Goal: Task Accomplishment & Management: Manage account settings

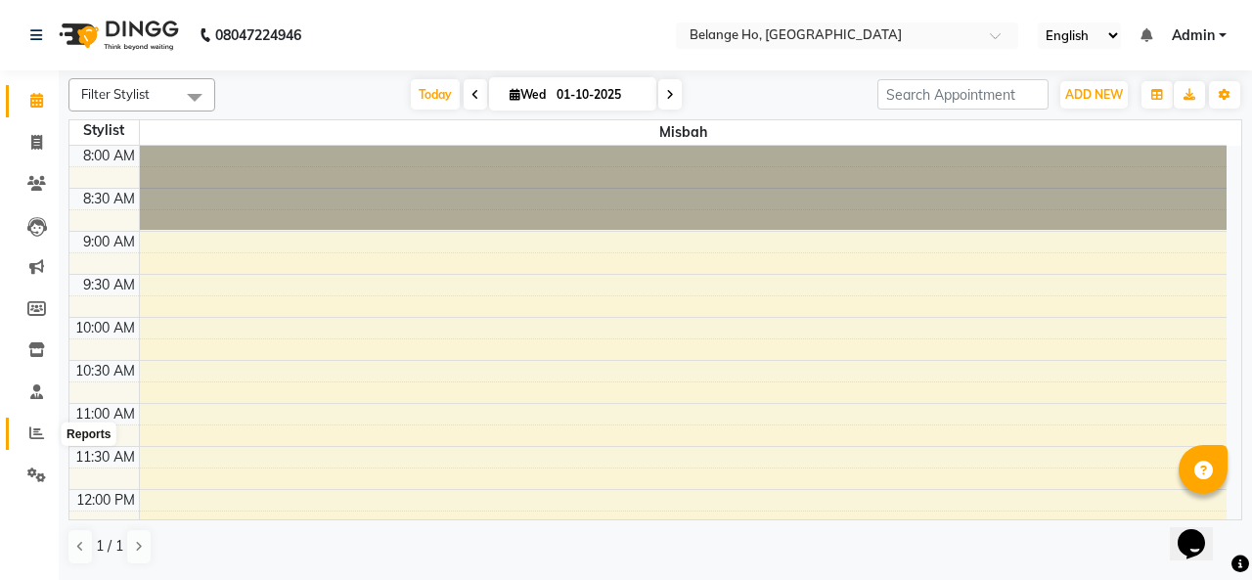
click at [35, 437] on icon at bounding box center [36, 433] width 15 height 15
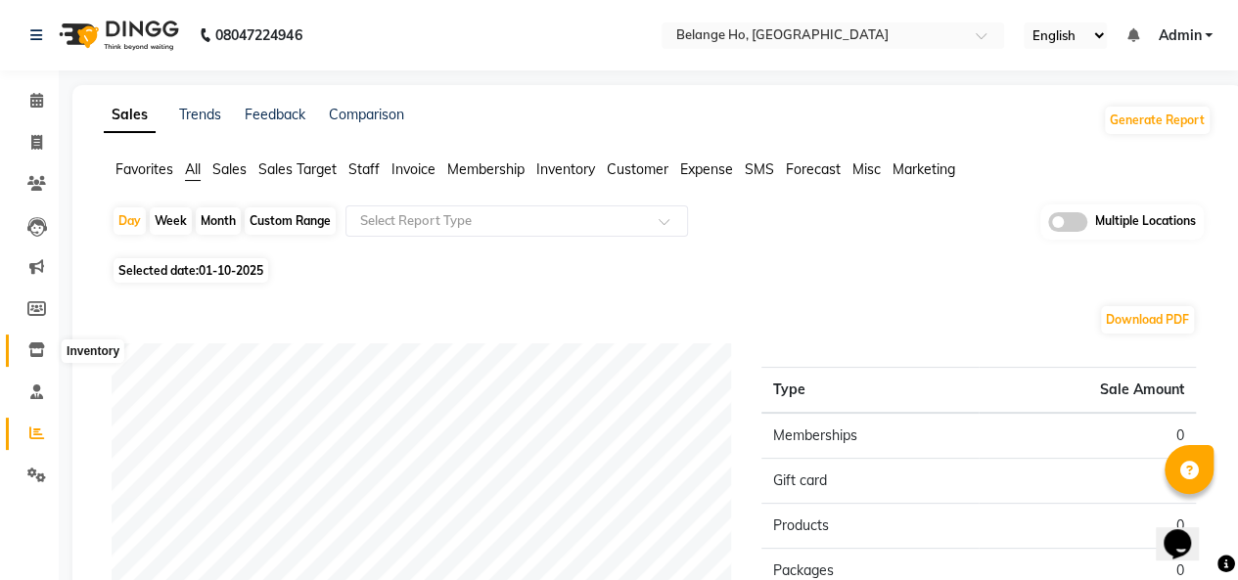
click at [31, 348] on icon at bounding box center [36, 349] width 17 height 15
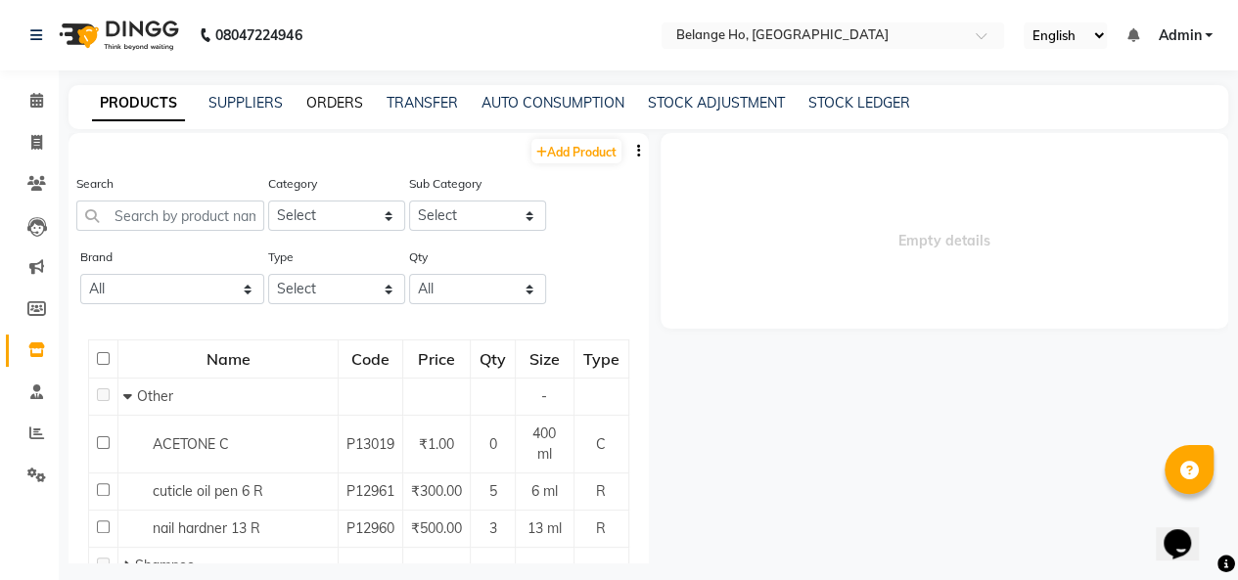
click at [331, 102] on link "ORDERS" at bounding box center [334, 103] width 57 height 18
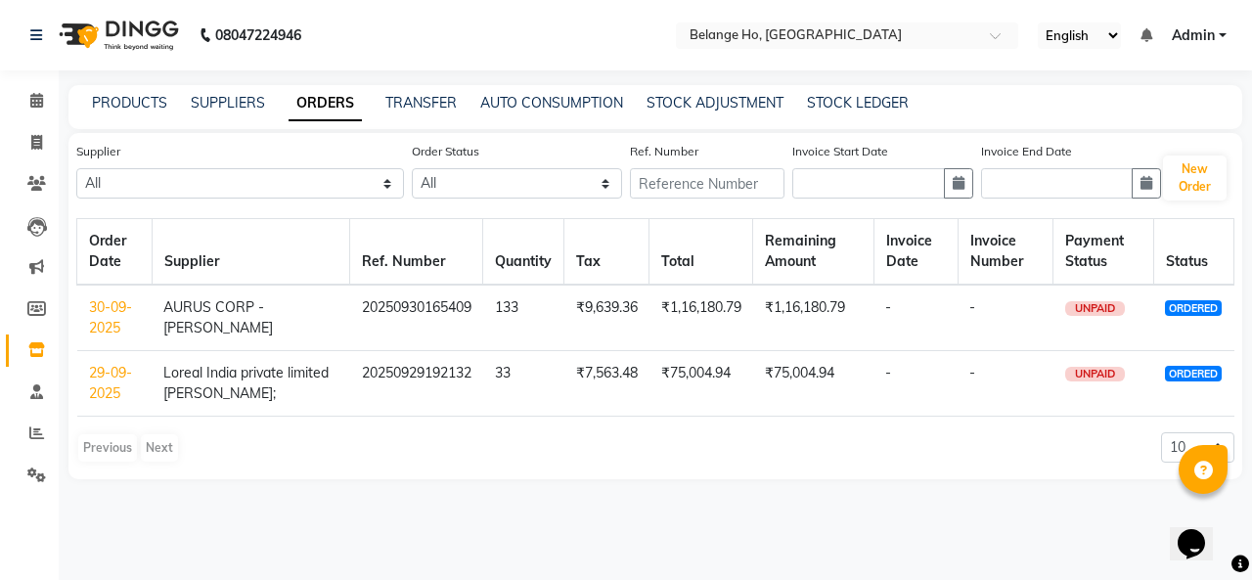
click at [116, 326] on link "30-09-2025" at bounding box center [110, 317] width 43 height 38
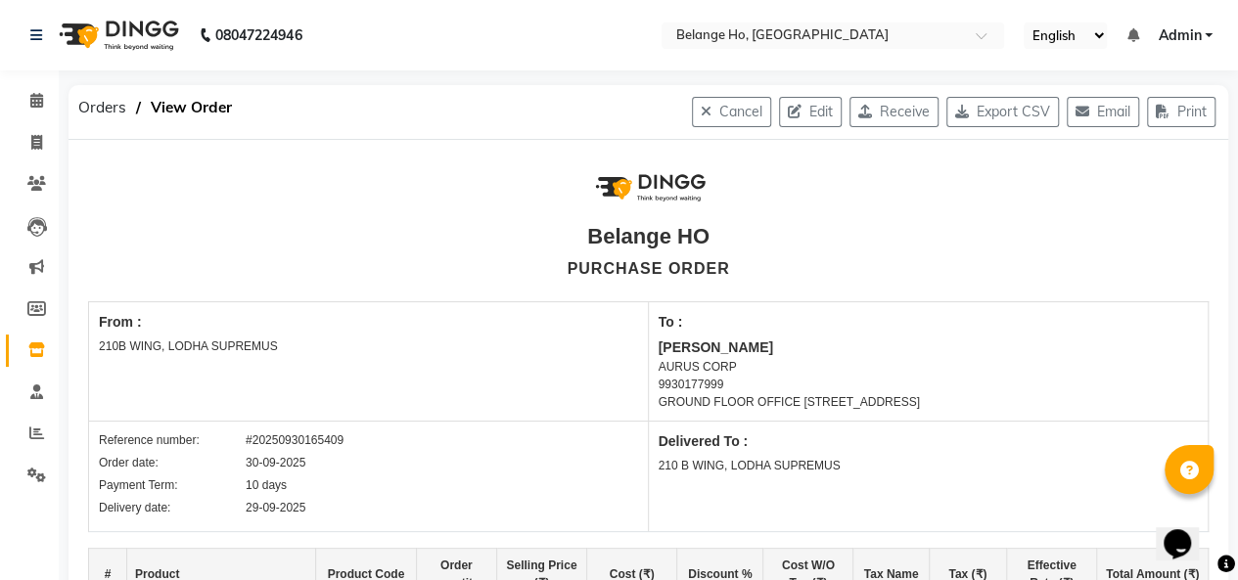
click at [871, 111] on button "Receive" at bounding box center [893, 112] width 89 height 30
select select "1785"
select select "1786"
select select "6031"
select select "true"
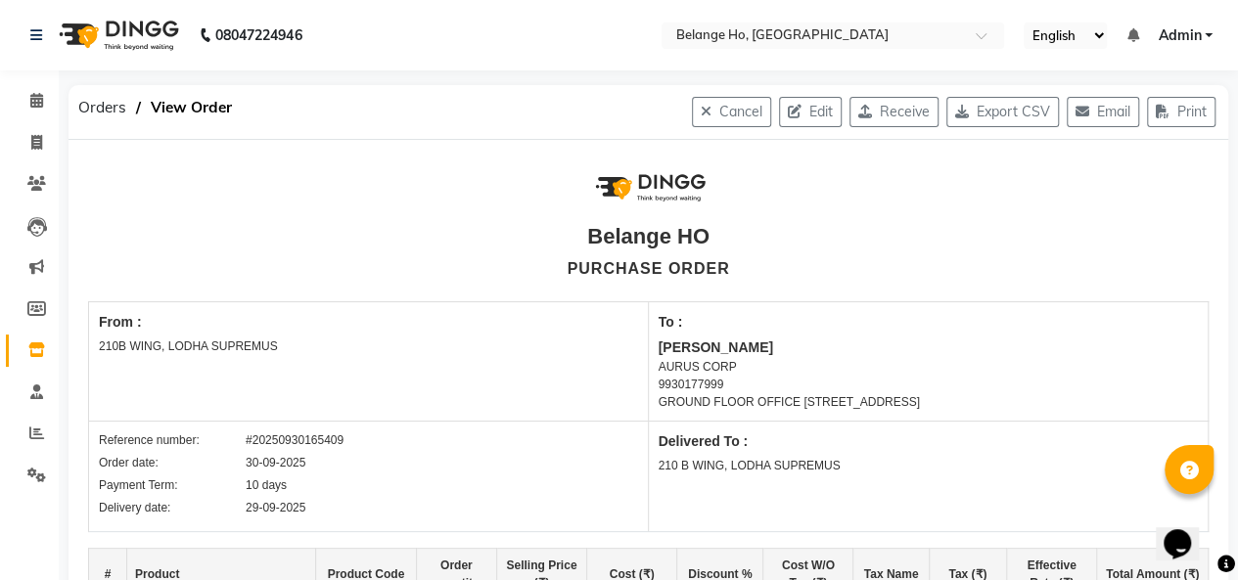
select select "7093"
select select "4441"
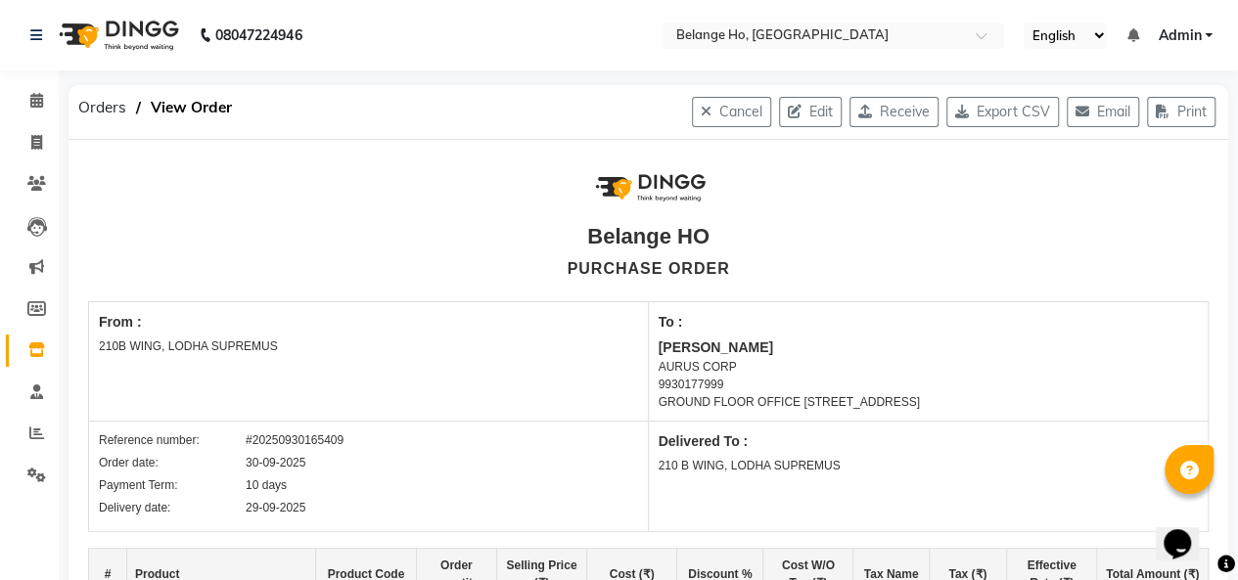
select select "4441"
select select "7093"
select select "4441"
select select "7093"
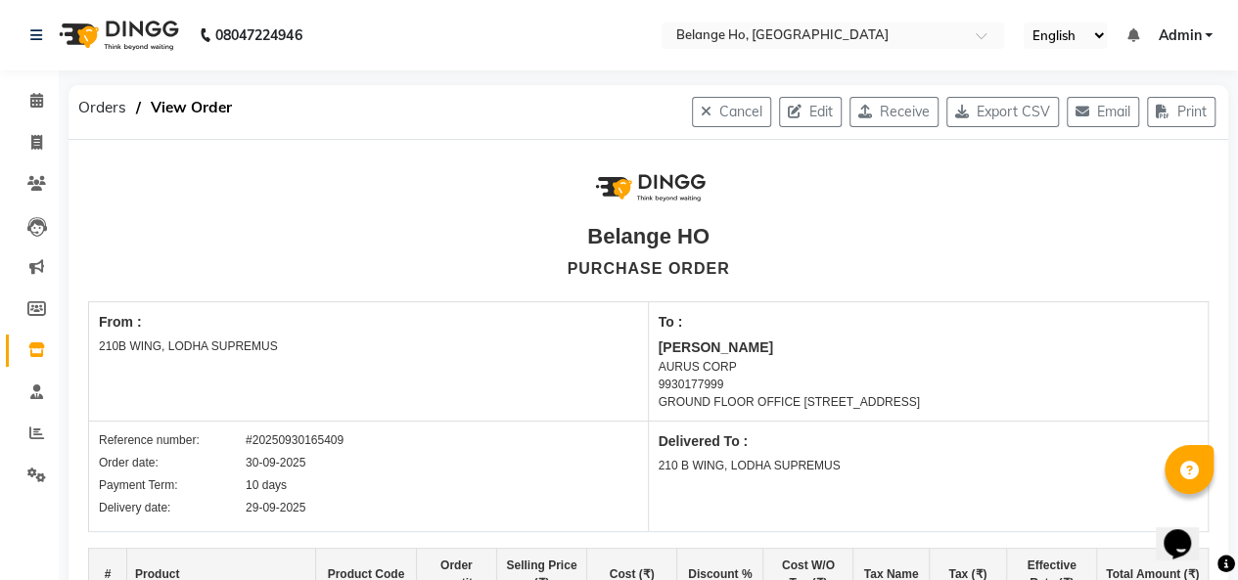
select select "7093"
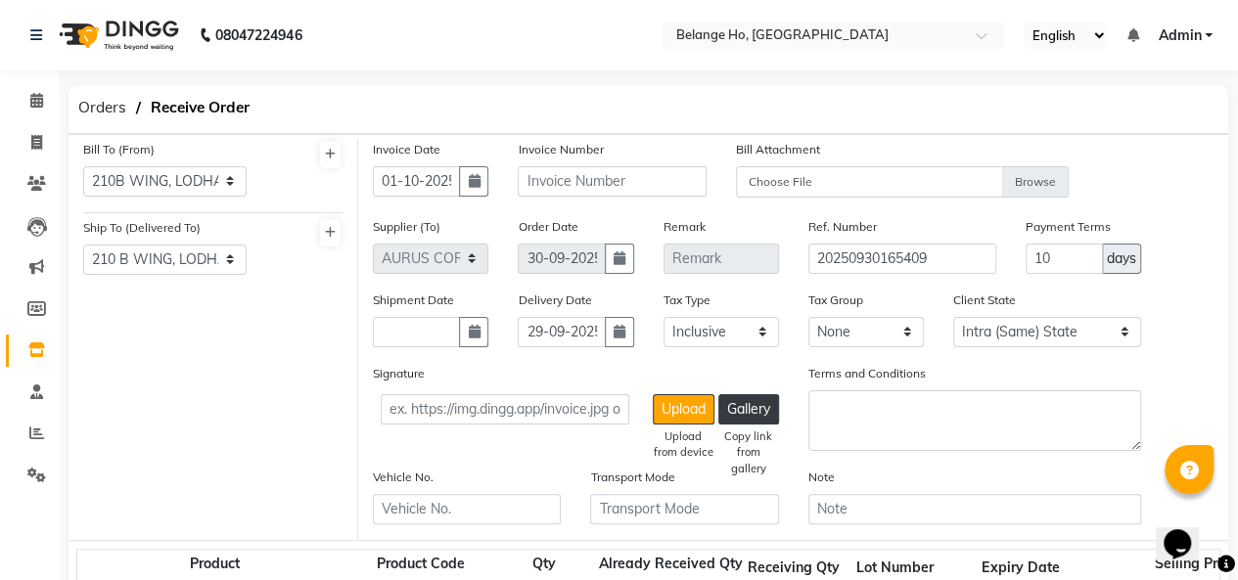
click at [468, 184] on icon "button" at bounding box center [474, 181] width 12 height 14
select select "10"
select select "2025"
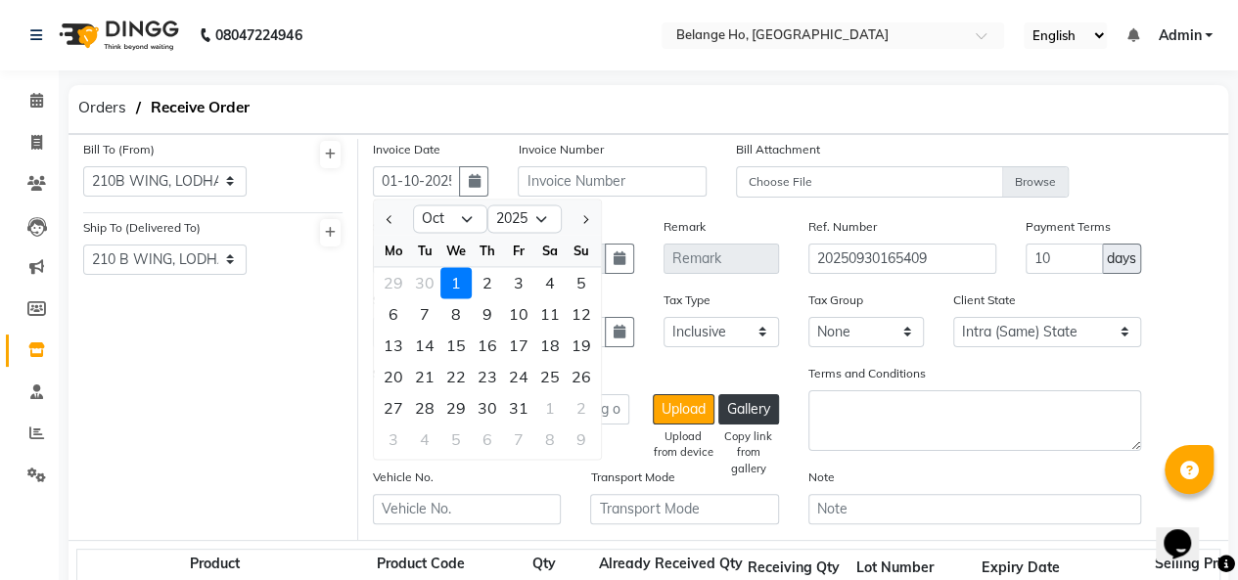
click at [389, 215] on span "Previous month" at bounding box center [390, 219] width 8 height 8
select select "9"
click at [421, 405] on div "30" at bounding box center [424, 407] width 31 height 31
type input "30-09-2025"
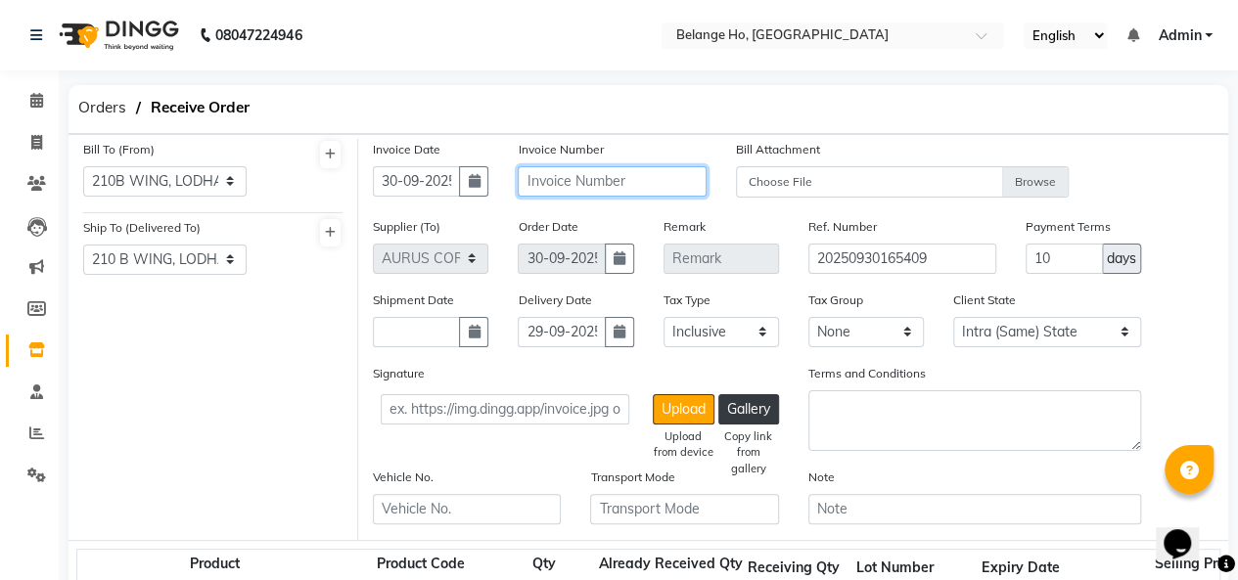
click at [587, 179] on input "text" at bounding box center [612, 181] width 188 height 30
type input "25-26/LP1728"
click at [613, 332] on icon "button" at bounding box center [619, 332] width 12 height 14
select select "9"
select select "2025"
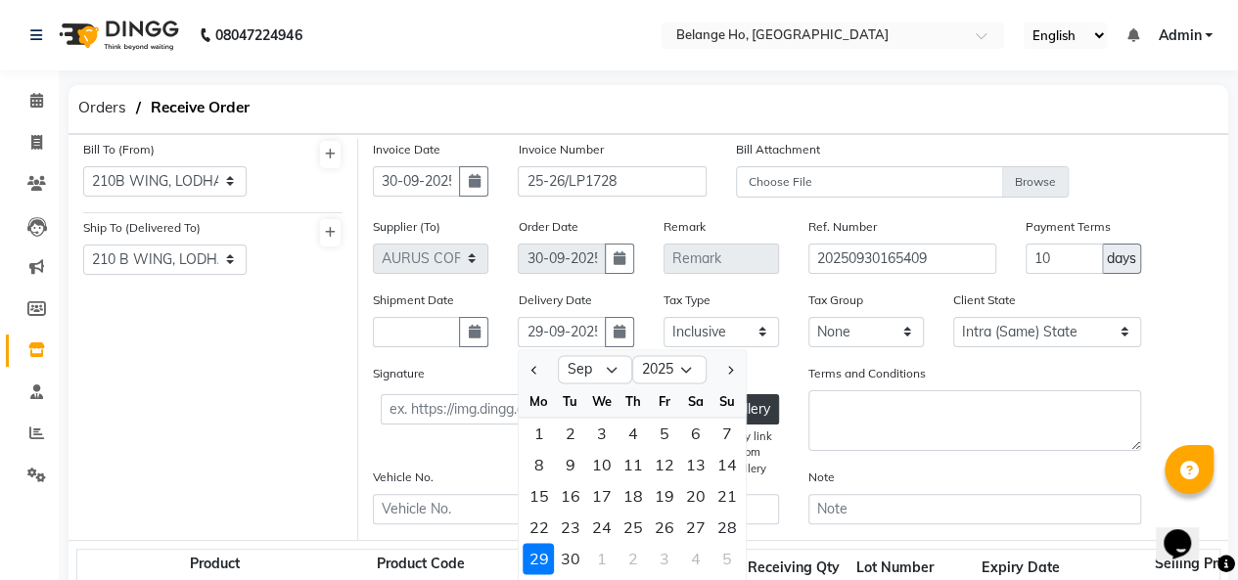
click at [568, 553] on div "30" at bounding box center [569, 558] width 31 height 31
type input "30-09-2025"
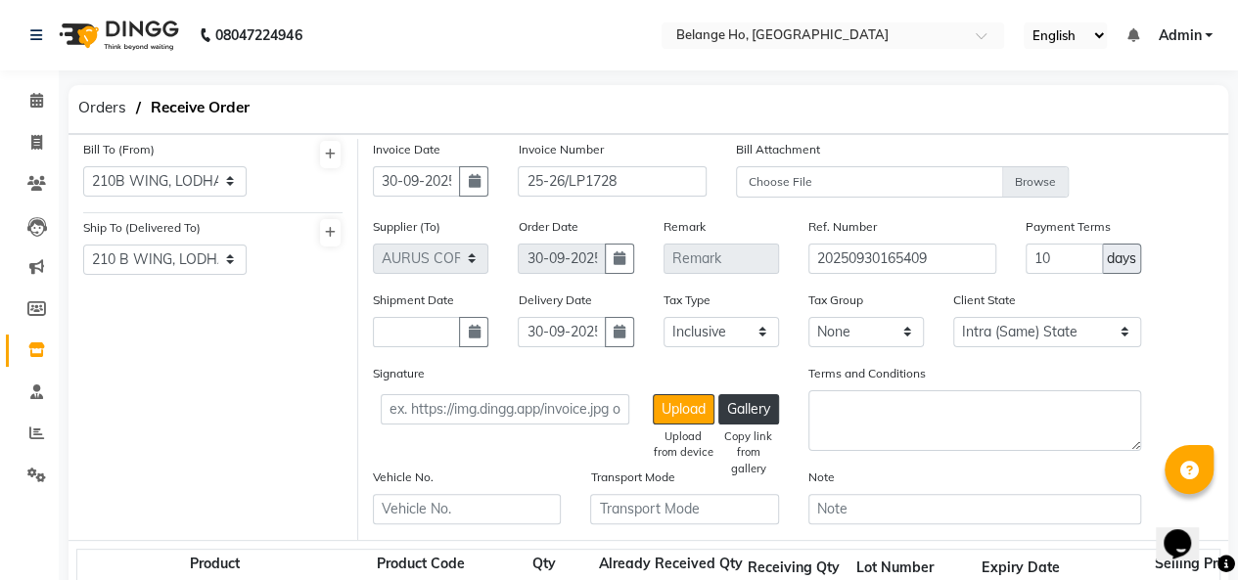
scroll to position [169, 0]
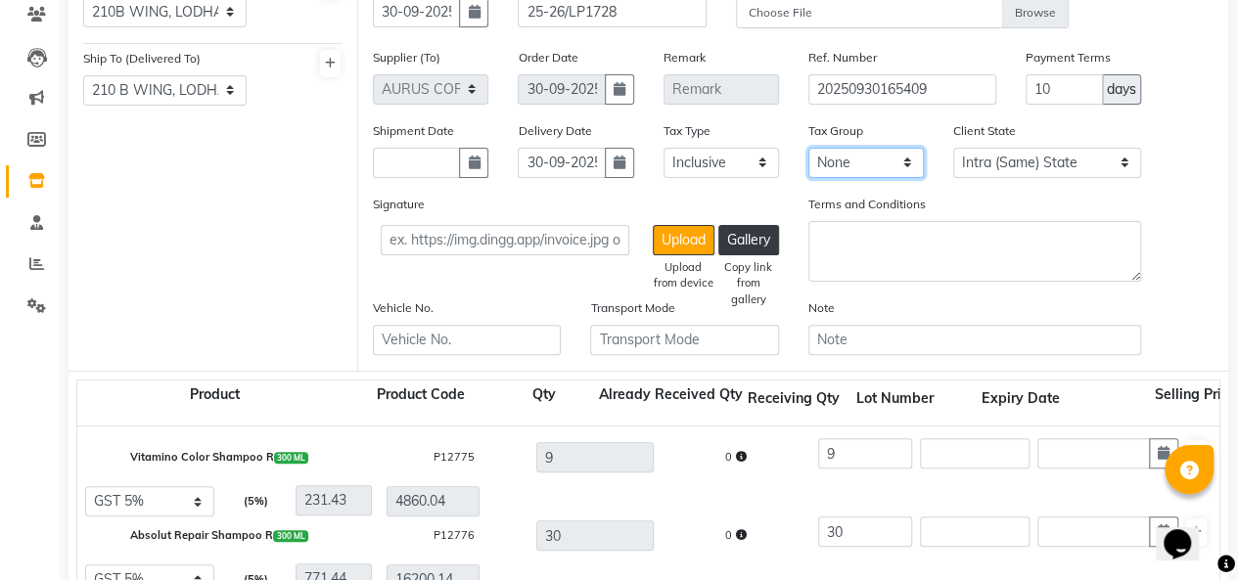
click at [863, 152] on select "None GST 5% GST" at bounding box center [865, 163] width 115 height 30
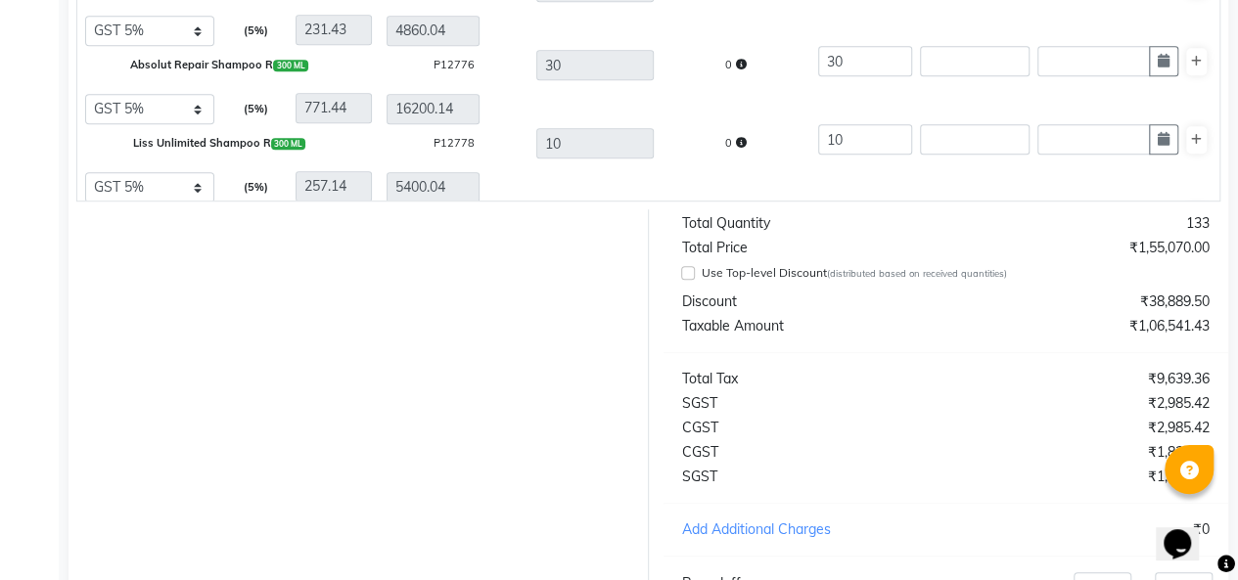
scroll to position [830, 0]
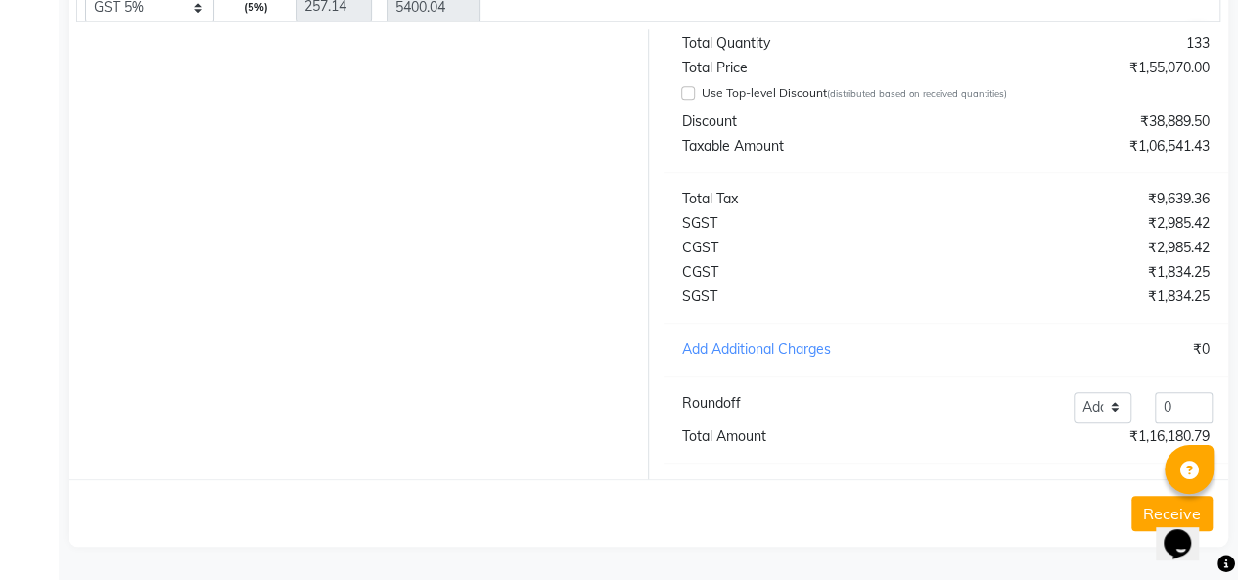
click at [1143, 511] on button "Receive" at bounding box center [1171, 513] width 81 height 35
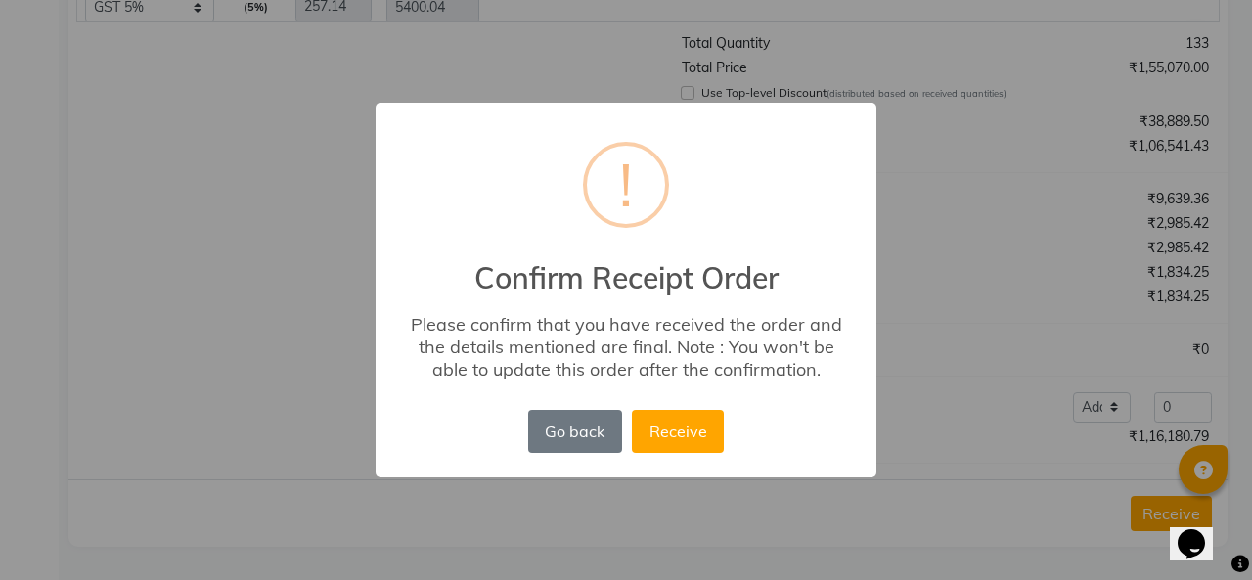
click at [686, 437] on button "Receive" at bounding box center [678, 431] width 92 height 43
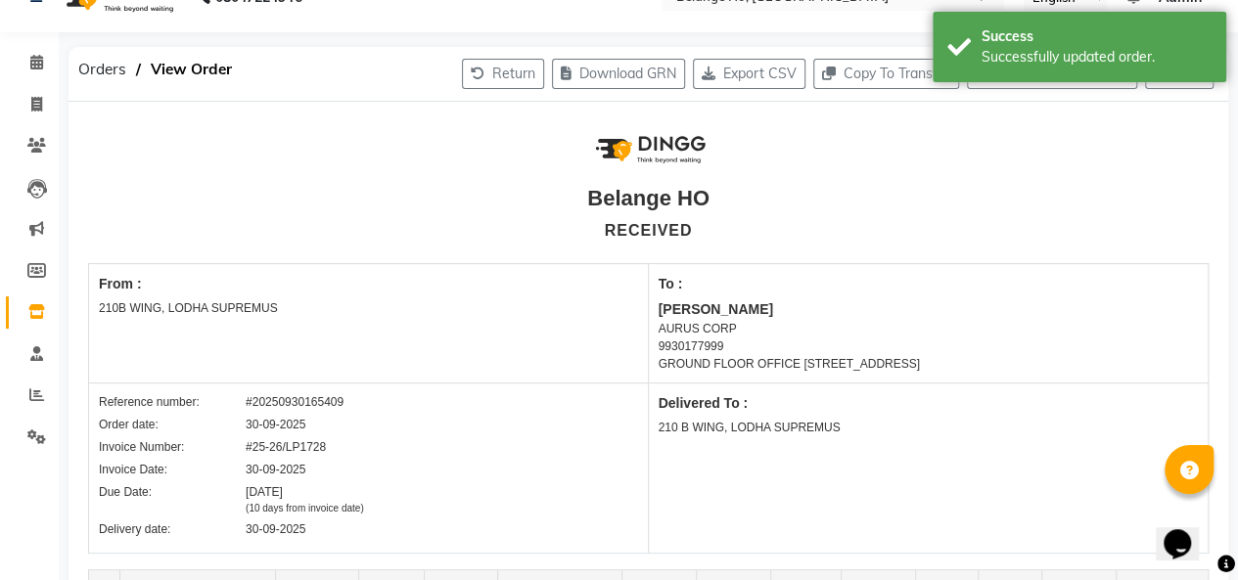
scroll to position [0, 0]
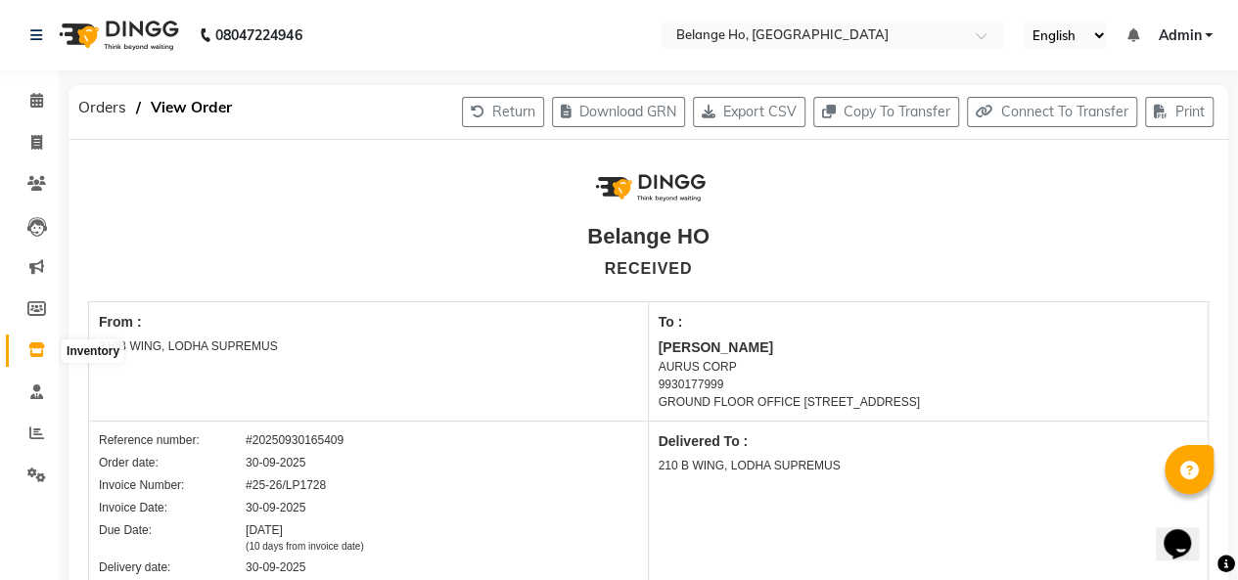
click at [29, 348] on icon at bounding box center [36, 349] width 17 height 15
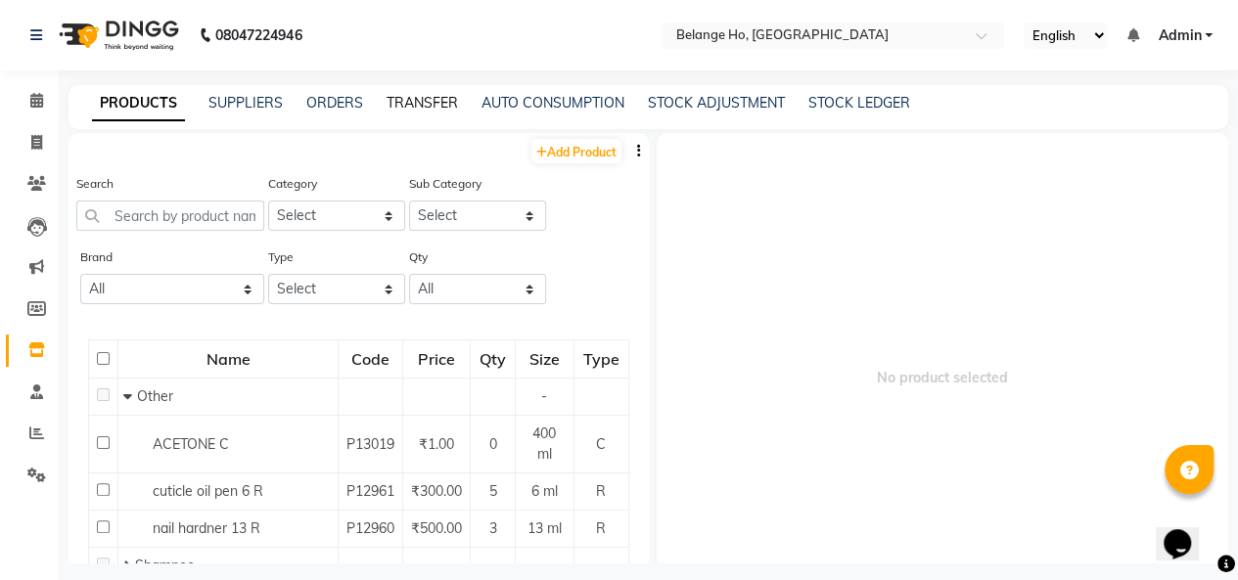
click at [406, 107] on link "TRANSFER" at bounding box center [421, 103] width 71 height 18
select select "sender"
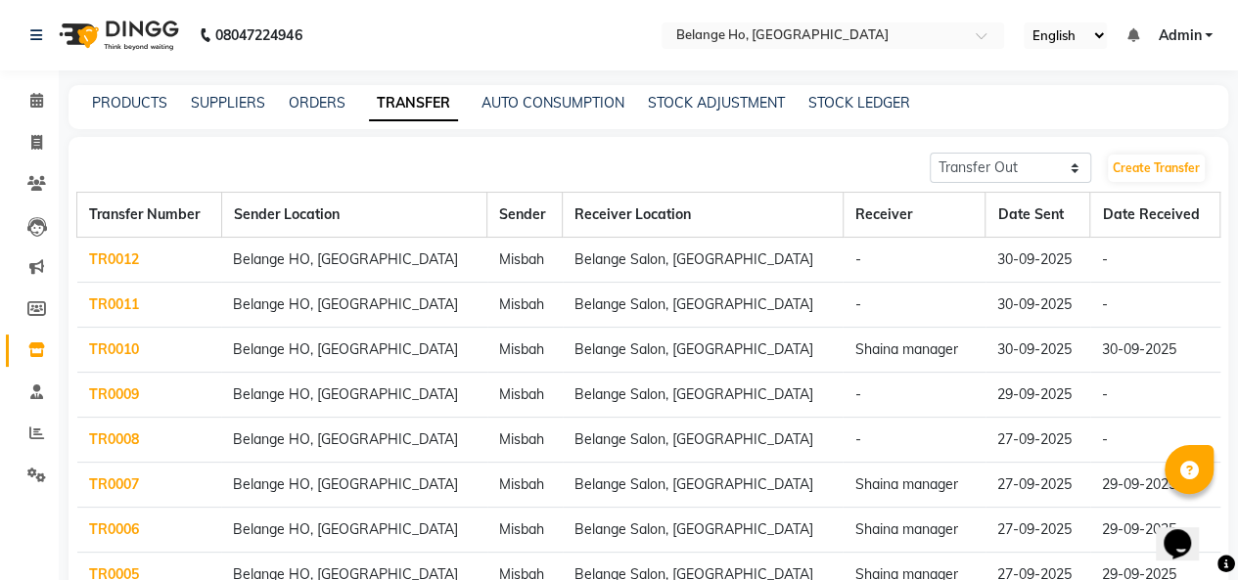
click at [112, 302] on link "TR0011" at bounding box center [114, 304] width 50 height 18
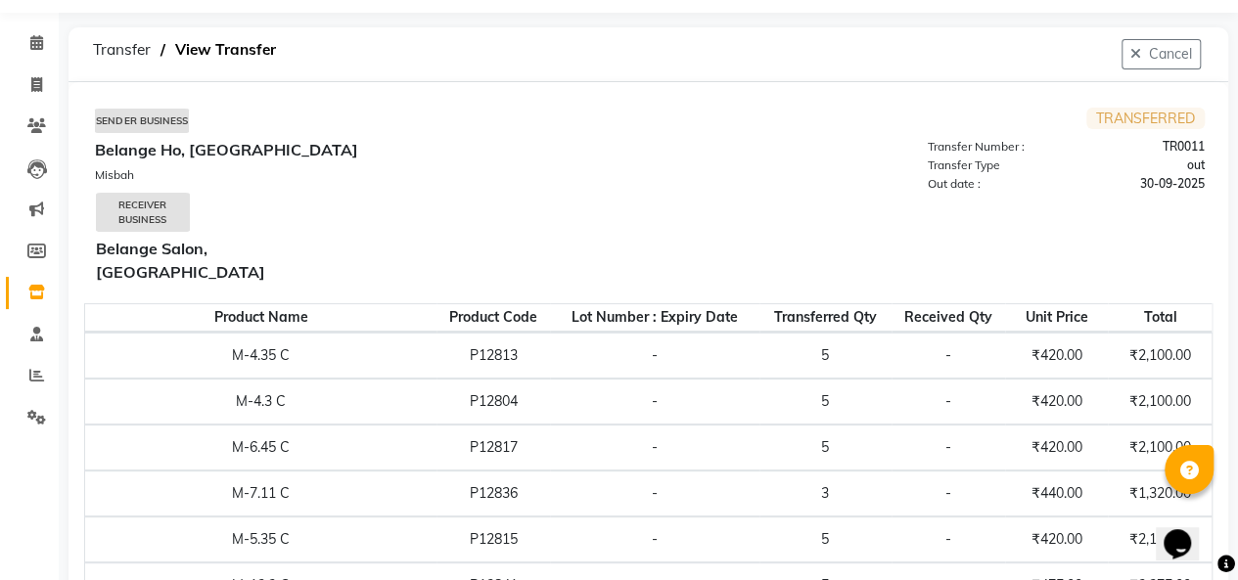
scroll to position [43, 0]
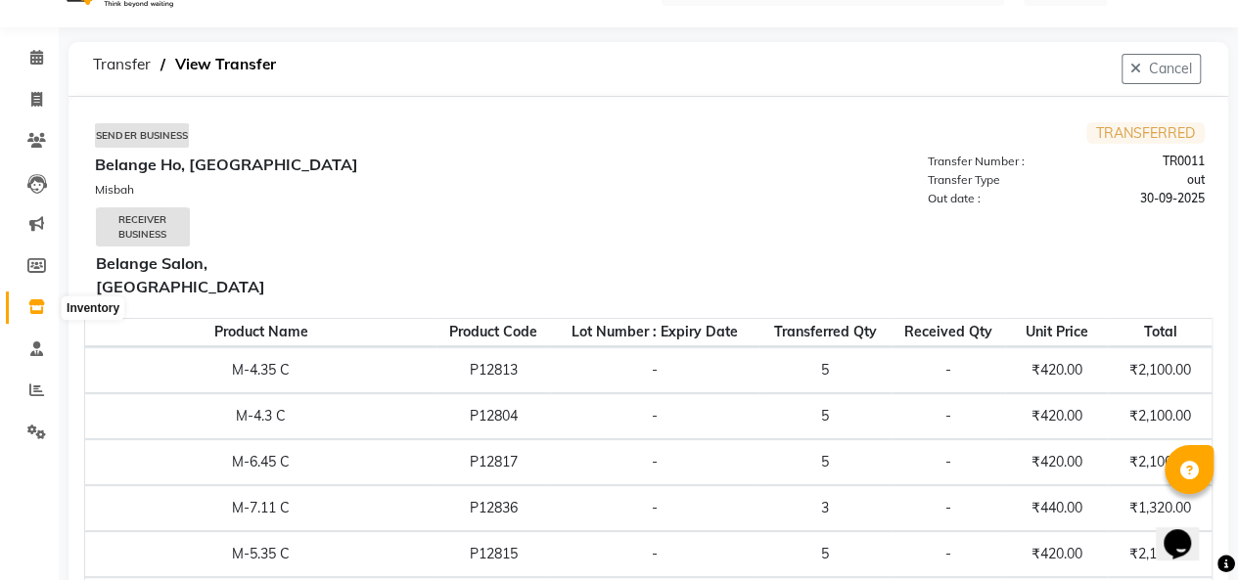
click at [39, 309] on icon at bounding box center [36, 306] width 17 height 15
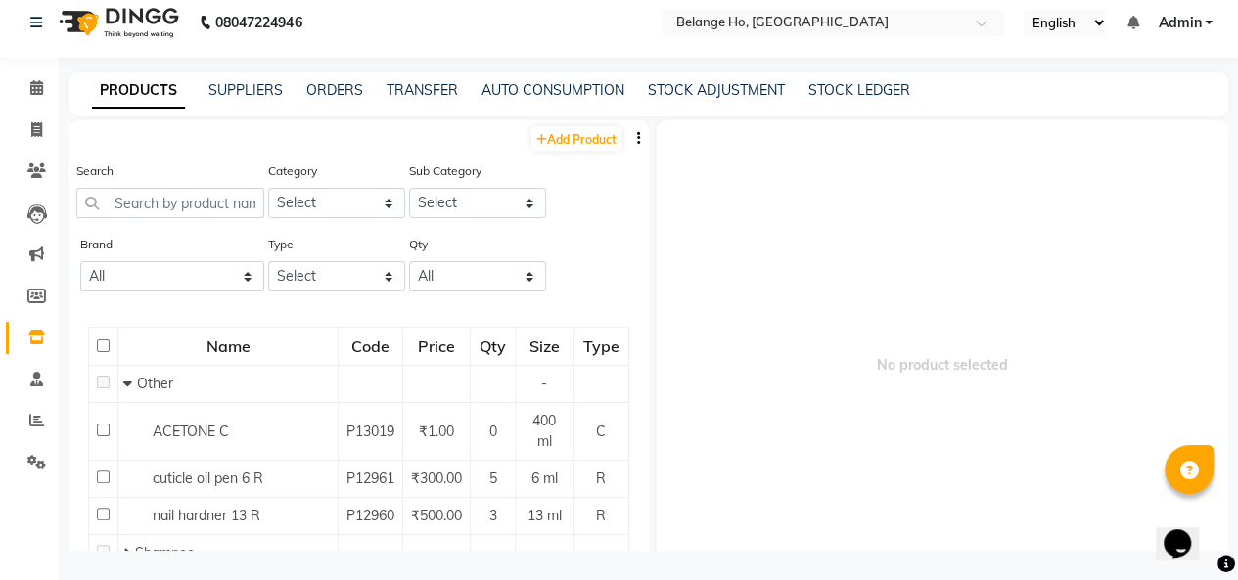
scroll to position [12, 0]
click at [404, 84] on link "TRANSFER" at bounding box center [421, 91] width 71 height 18
select select "sender"
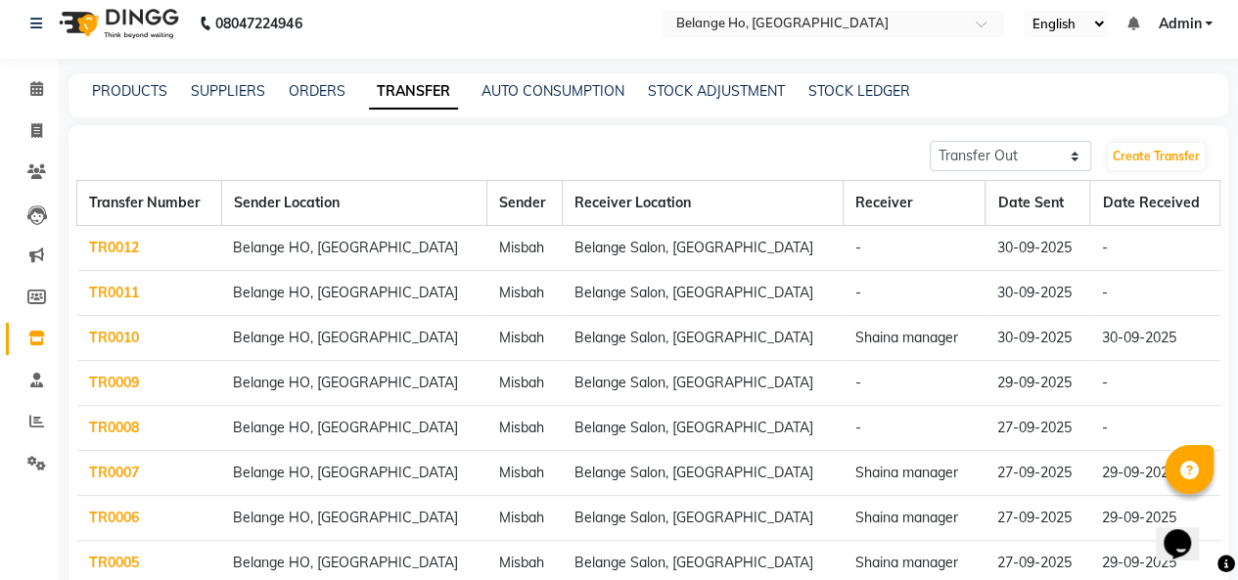
click at [131, 244] on link "TR0012" at bounding box center [114, 248] width 50 height 18
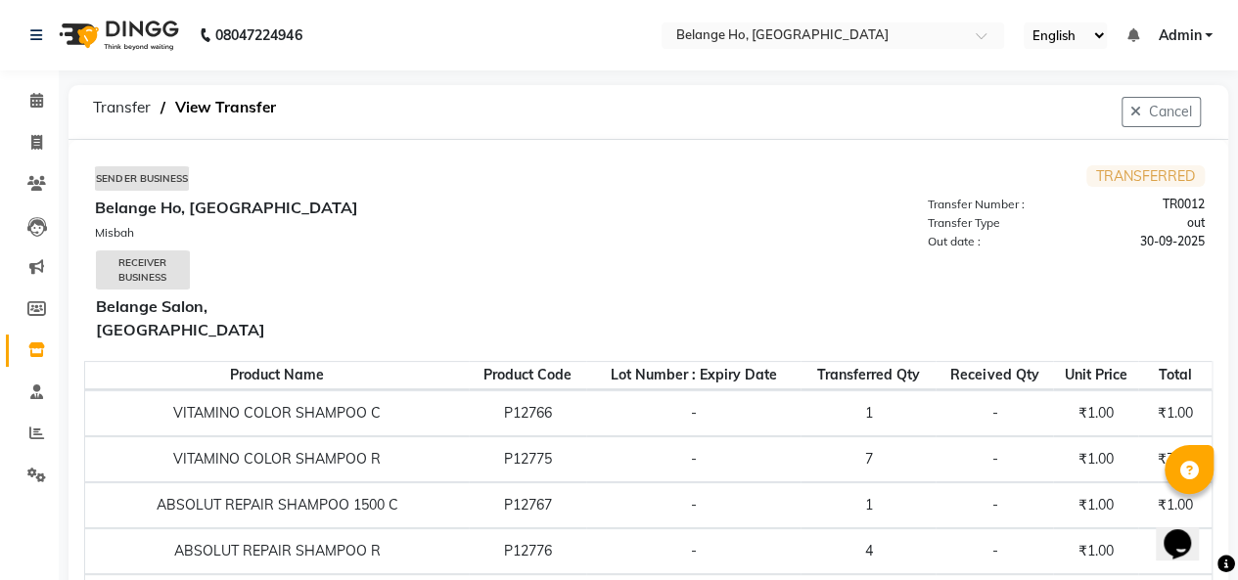
click at [759, 32] on input "text" at bounding box center [813, 37] width 284 height 20
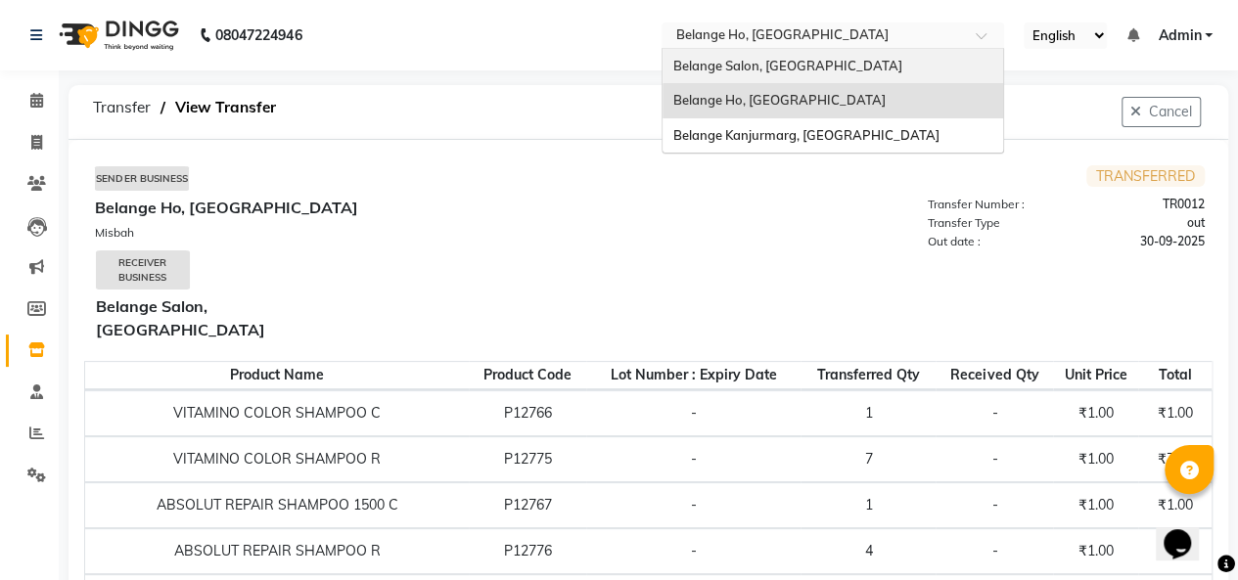
click at [742, 70] on span "Belange Salon, [GEOGRAPHIC_DATA]" at bounding box center [786, 66] width 229 height 16
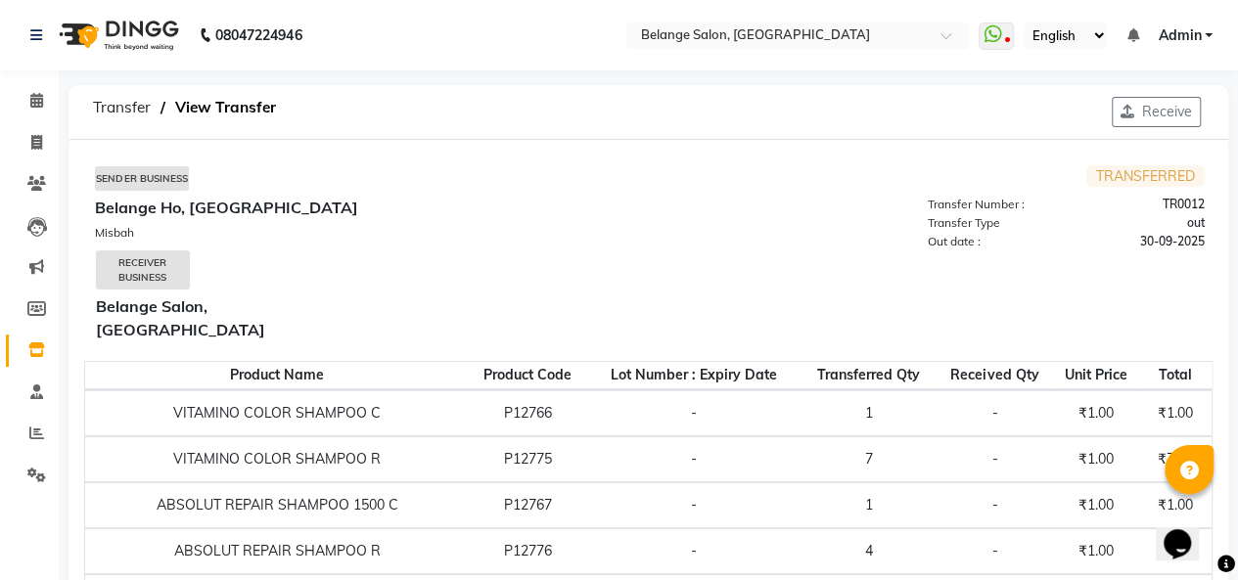
click at [1135, 104] on button "Receive" at bounding box center [1156, 112] width 89 height 30
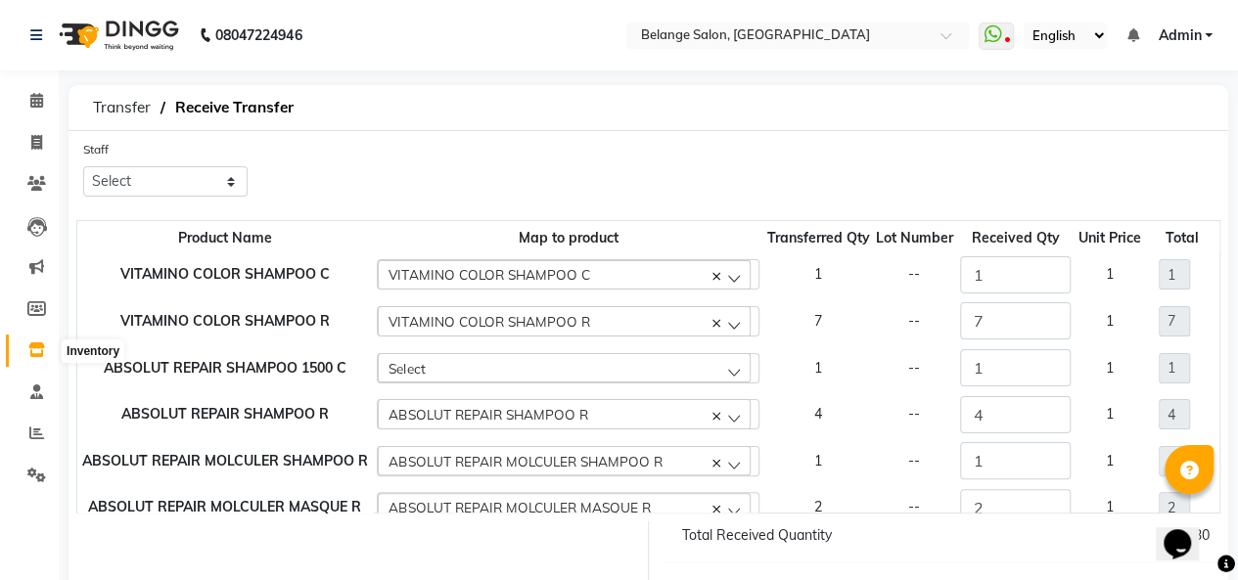
click at [37, 353] on icon at bounding box center [36, 349] width 17 height 15
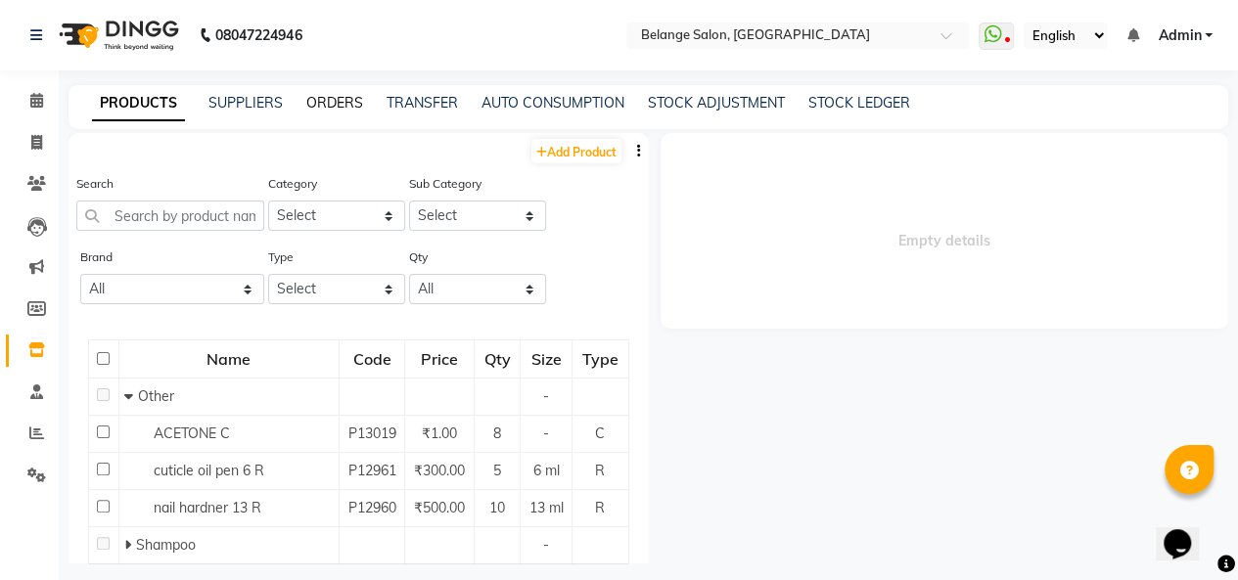
click at [334, 103] on link "ORDERS" at bounding box center [334, 103] width 57 height 18
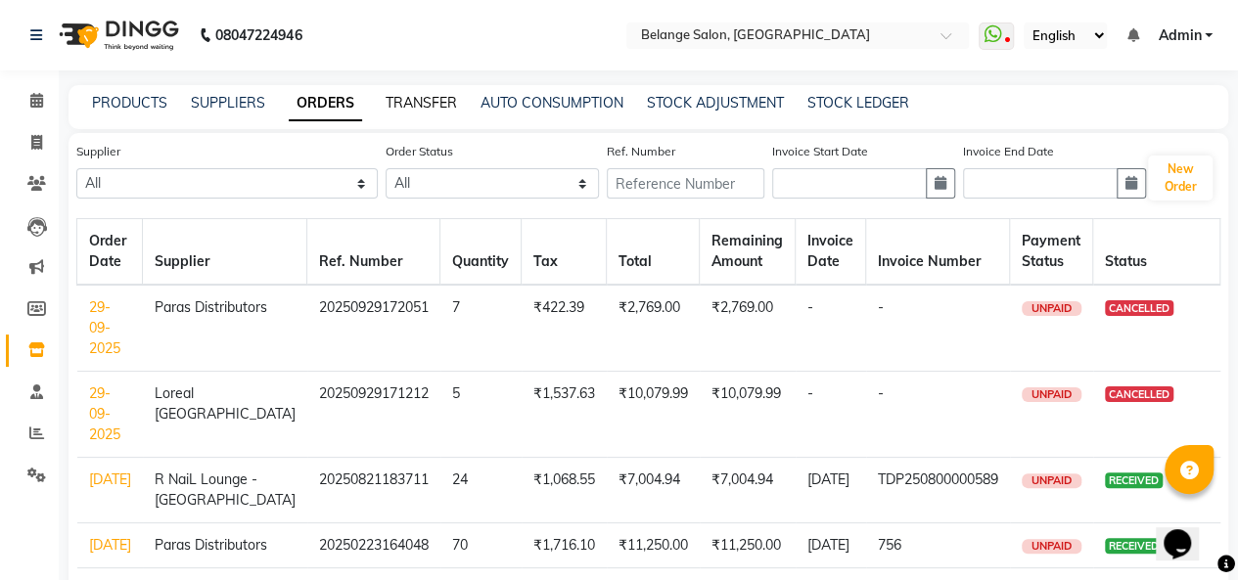
click at [421, 101] on link "TRANSFER" at bounding box center [421, 103] width 71 height 18
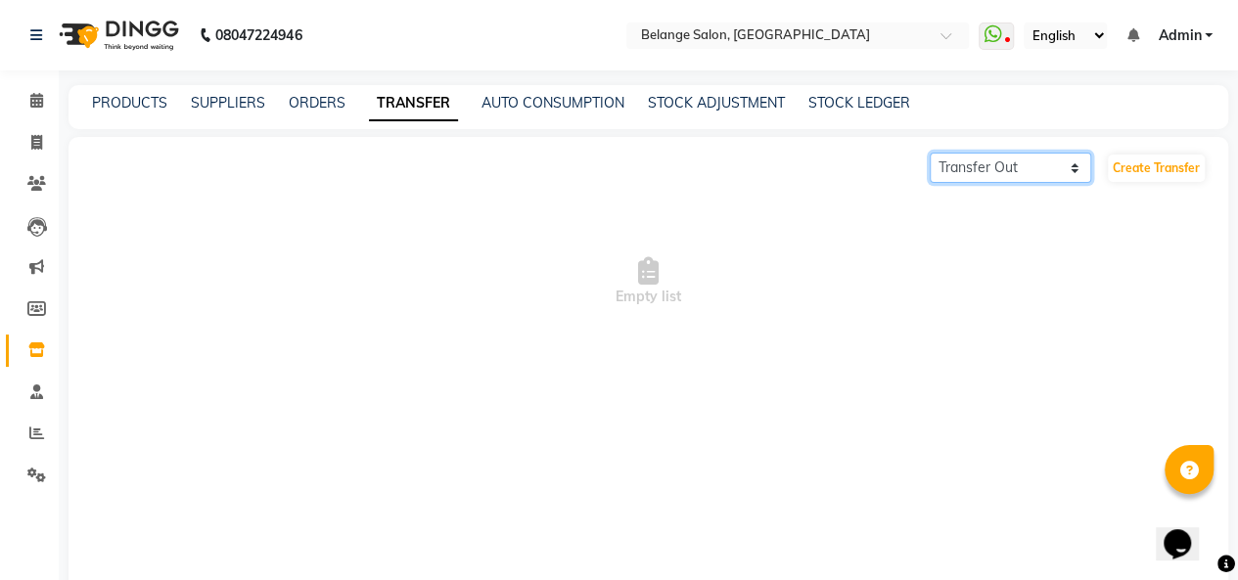
click at [1006, 161] on select "Transfer In Transfer Out" at bounding box center [1010, 168] width 161 height 30
select select "receiving"
click at [930, 153] on select "Transfer In Transfer Out" at bounding box center [1010, 168] width 161 height 30
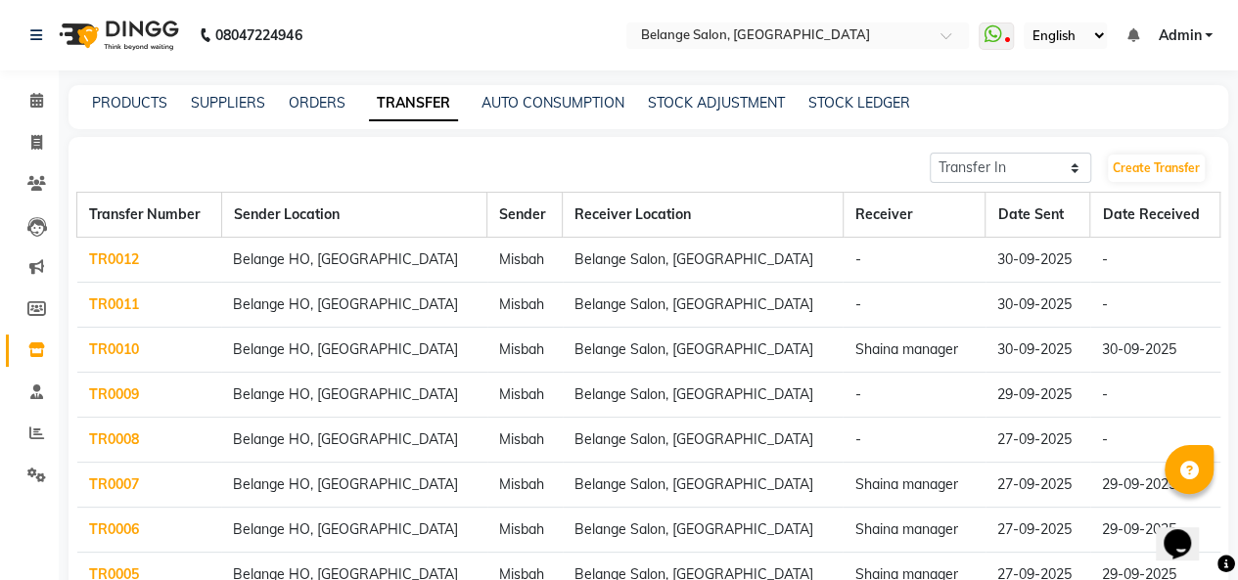
click at [125, 302] on link "TR0011" at bounding box center [114, 304] width 50 height 18
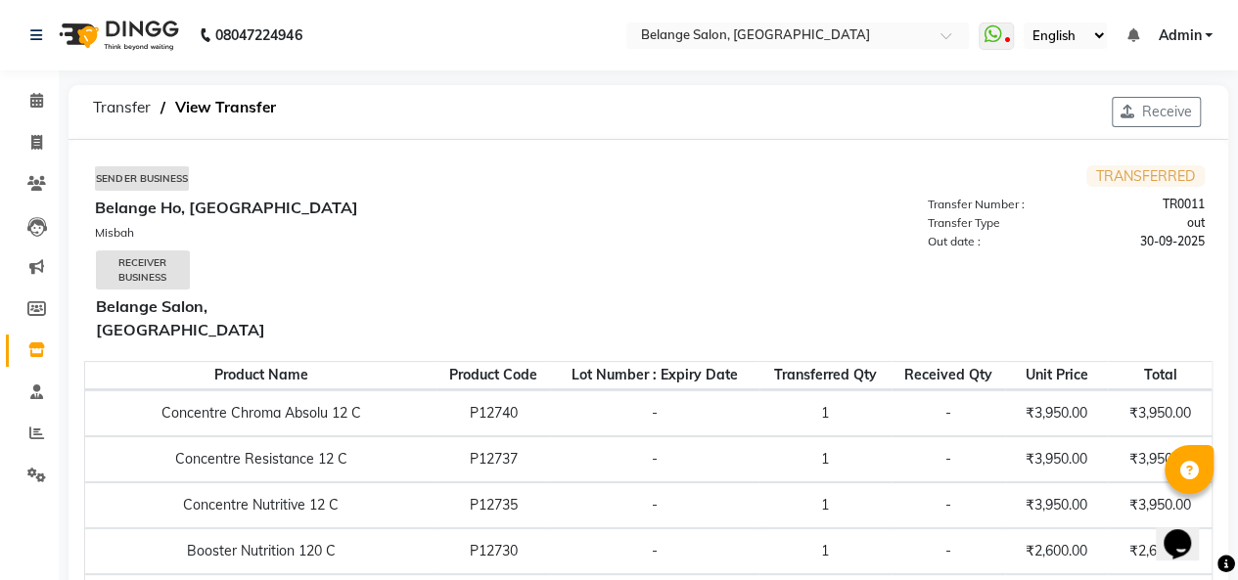
click at [1167, 115] on button "Receive" at bounding box center [1156, 112] width 89 height 30
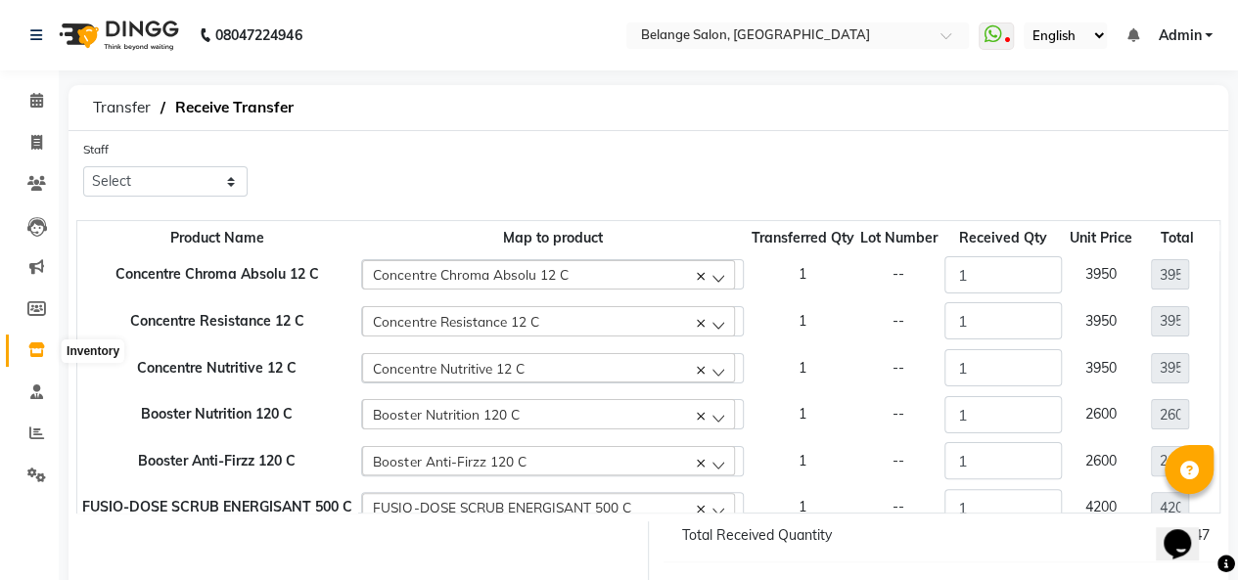
click at [35, 346] on icon at bounding box center [36, 349] width 17 height 15
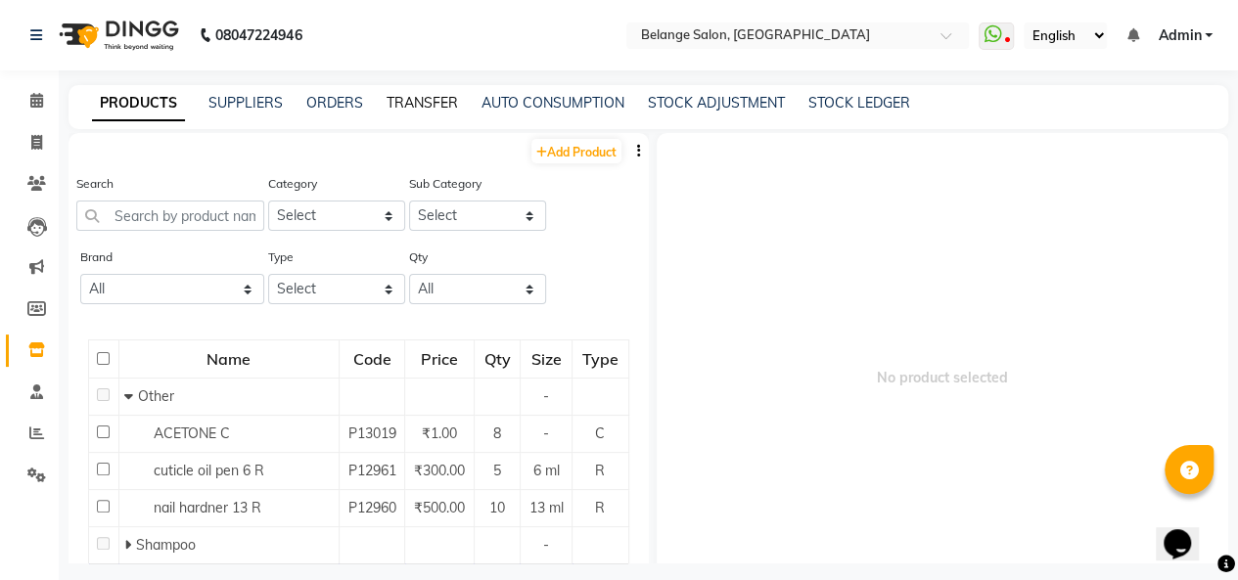
click at [433, 101] on link "TRANSFER" at bounding box center [421, 103] width 71 height 18
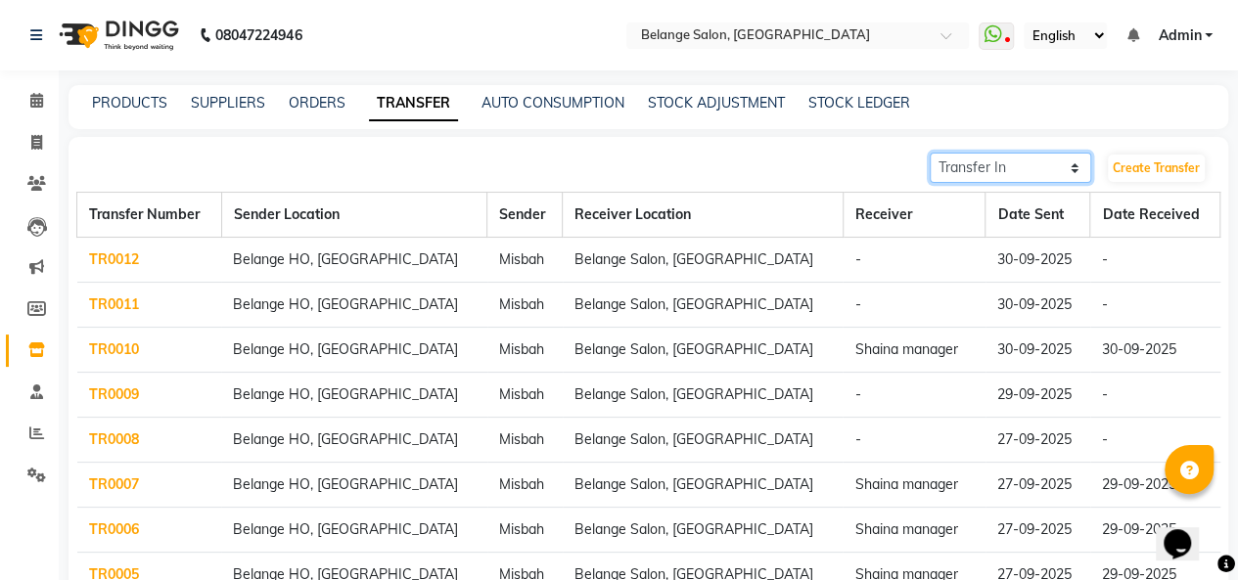
click at [1023, 169] on select "Transfer In Transfer Out" at bounding box center [1010, 168] width 161 height 30
click at [930, 153] on select "Transfer In Transfer Out" at bounding box center [1010, 168] width 161 height 30
click at [113, 301] on link "TR0011" at bounding box center [114, 304] width 50 height 18
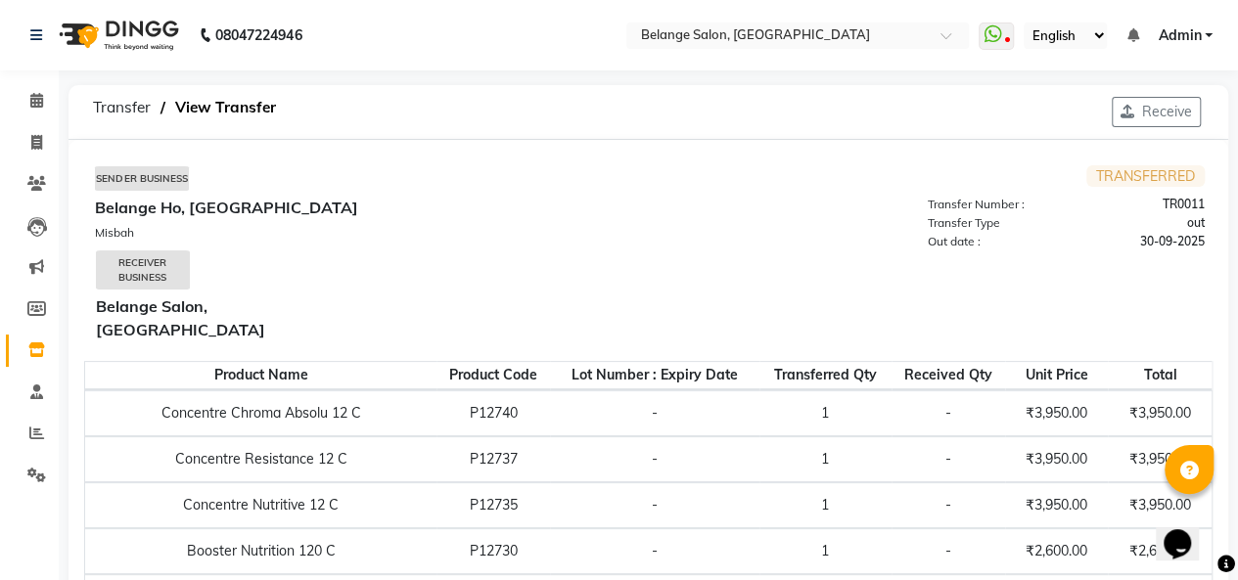
click at [133, 104] on span "Transfer" at bounding box center [121, 107] width 77 height 35
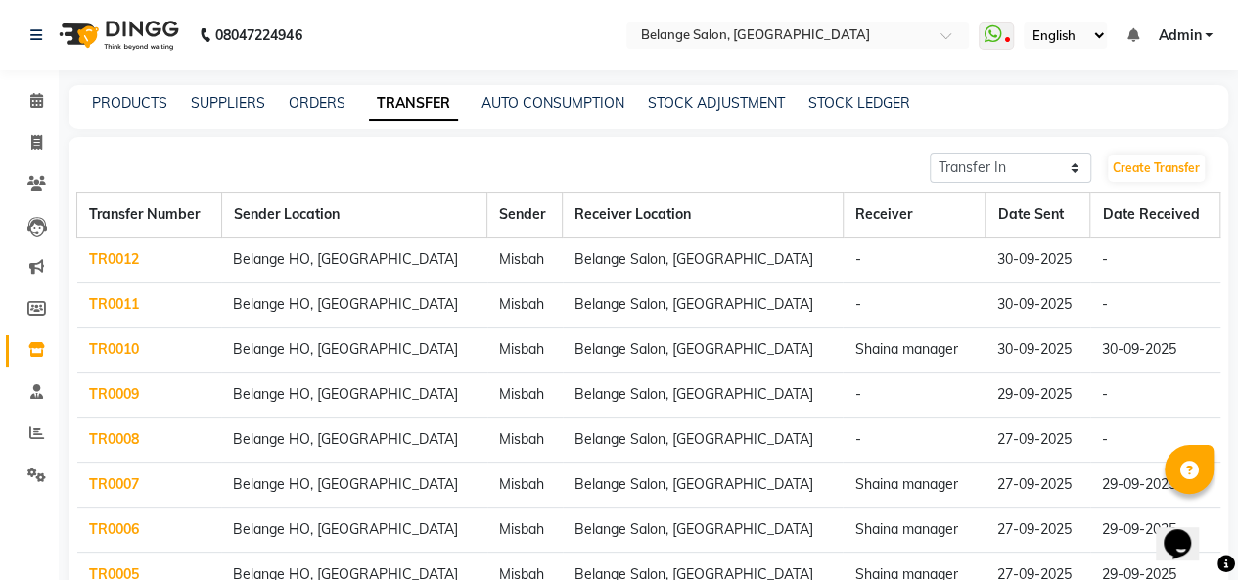
click at [120, 255] on link "TR0012" at bounding box center [114, 259] width 50 height 18
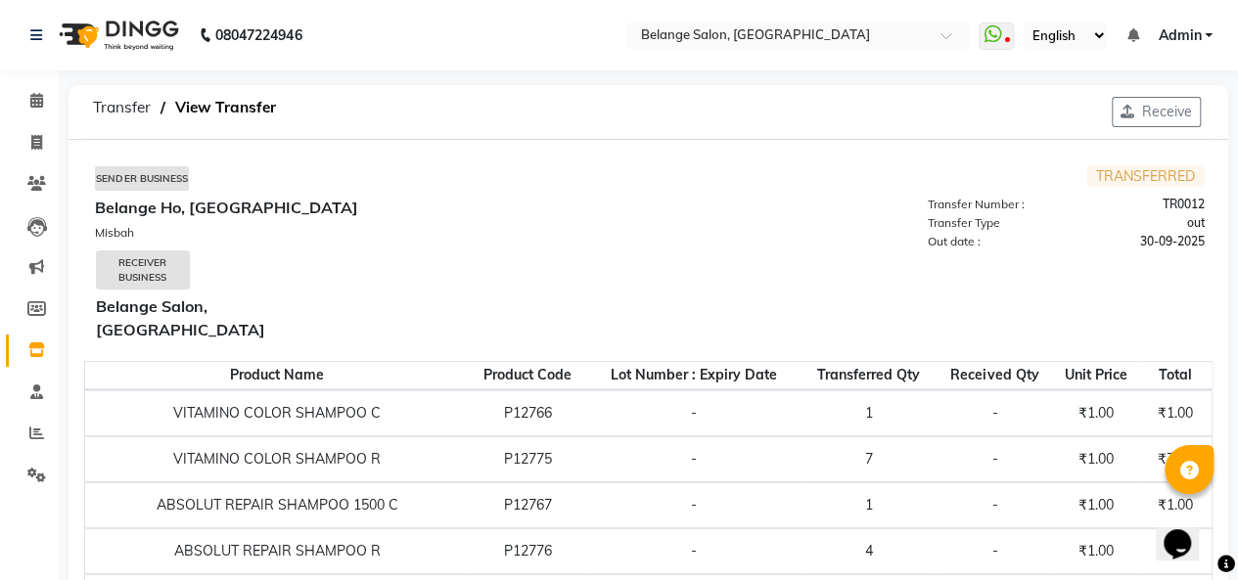
click at [1141, 103] on button "Receive" at bounding box center [1156, 112] width 89 height 30
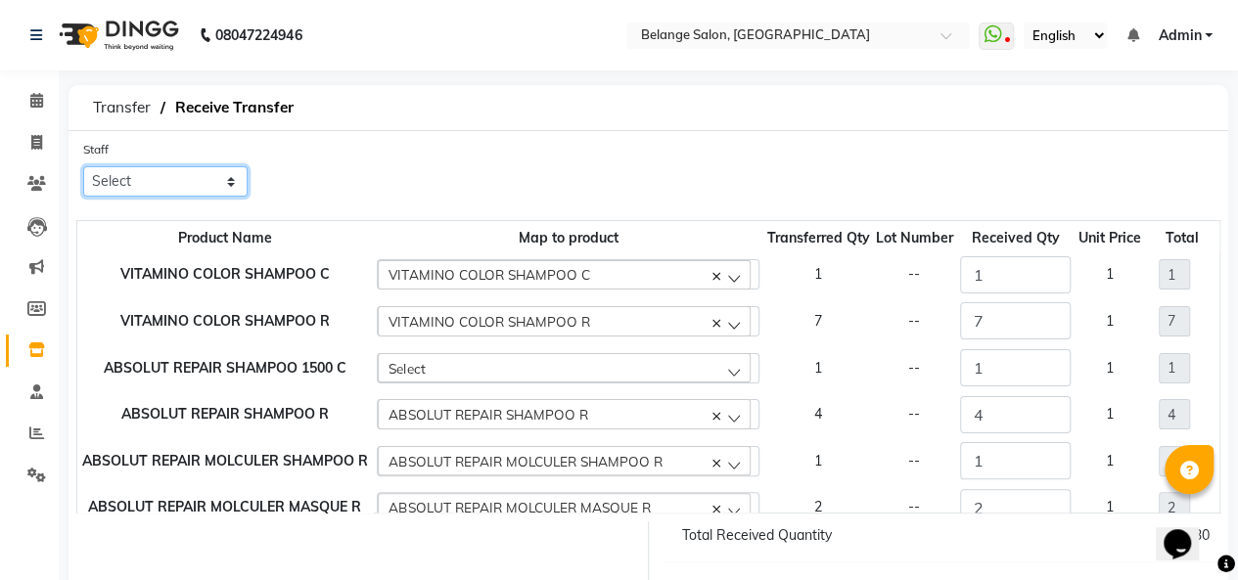
click at [127, 184] on select "Select aftab (U) Ali amit ANJALI. Archana Arman Arti Belange Billing deepali di…" at bounding box center [165, 181] width 164 height 30
select select "86798"
click at [83, 166] on select "Select aftab (U) Ali amit ANJALI. Archana Arman Arti Belange Billing deepali di…" at bounding box center [165, 181] width 164 height 30
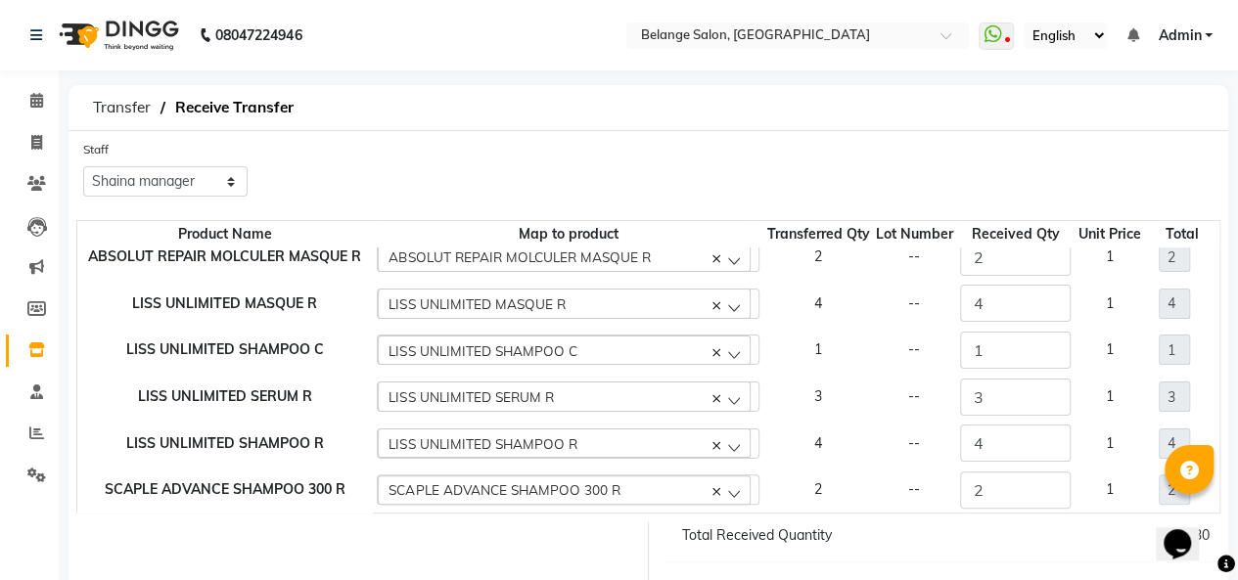
scroll to position [121, 0]
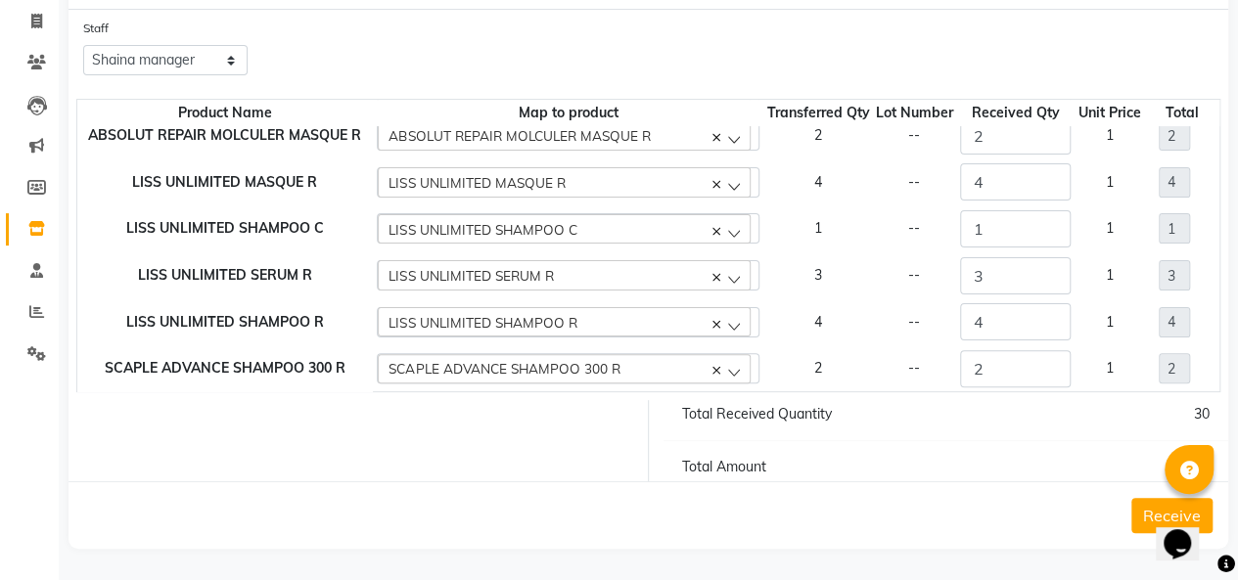
click at [1147, 511] on button "Receive" at bounding box center [1171, 515] width 81 height 35
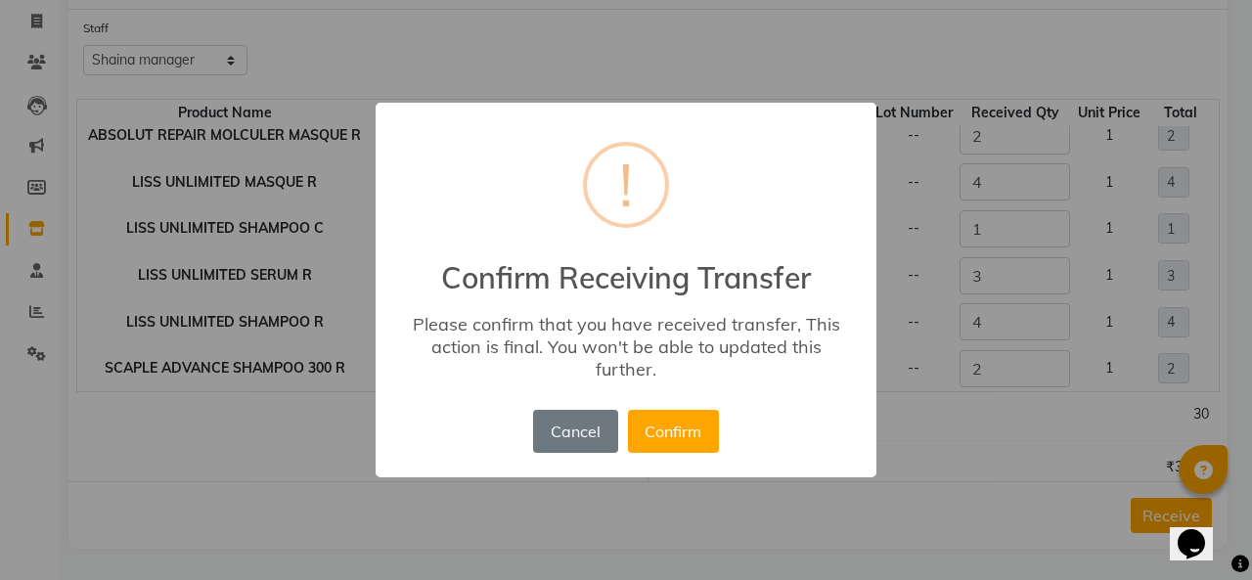
click at [671, 428] on button "Confirm" at bounding box center [673, 431] width 91 height 43
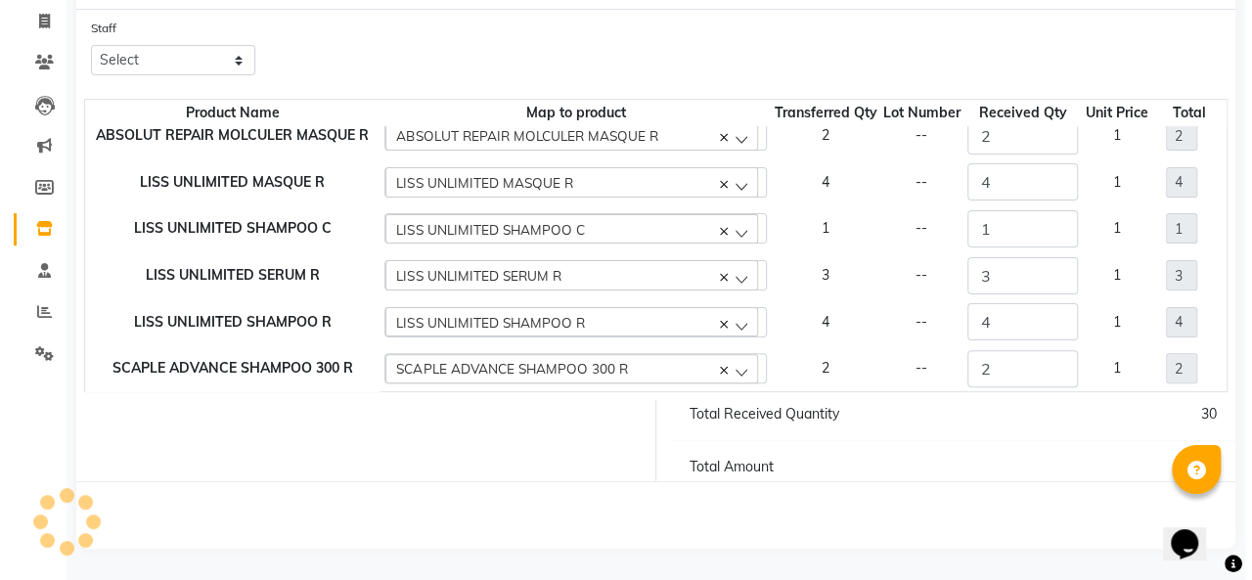
scroll to position [0, 0]
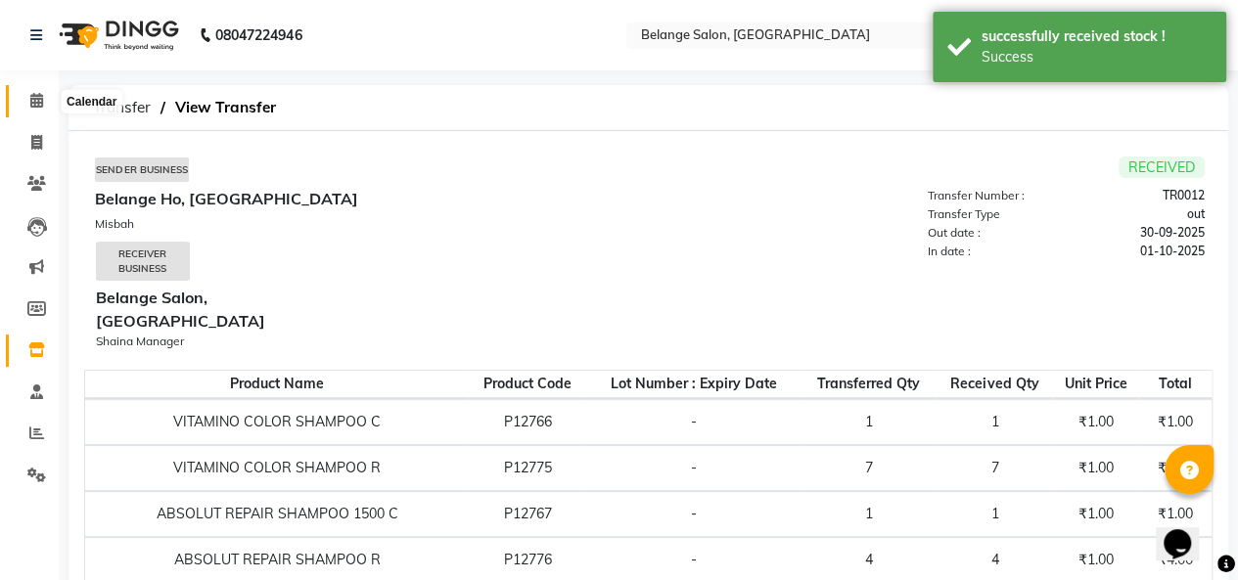
click at [35, 99] on icon at bounding box center [36, 100] width 13 height 15
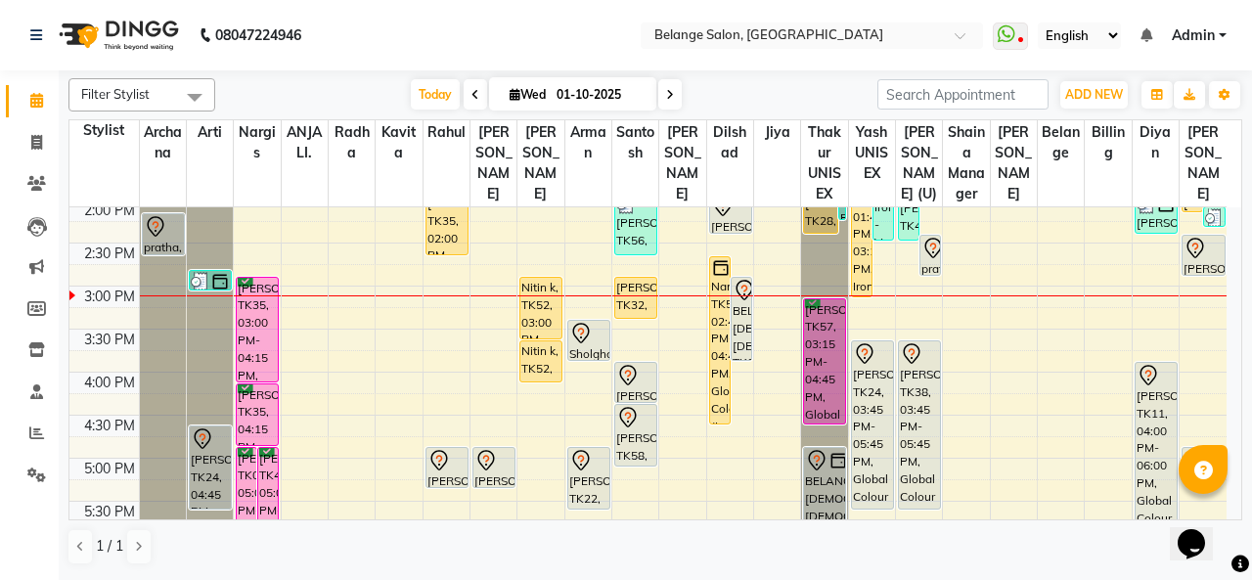
scroll to position [521, 0]
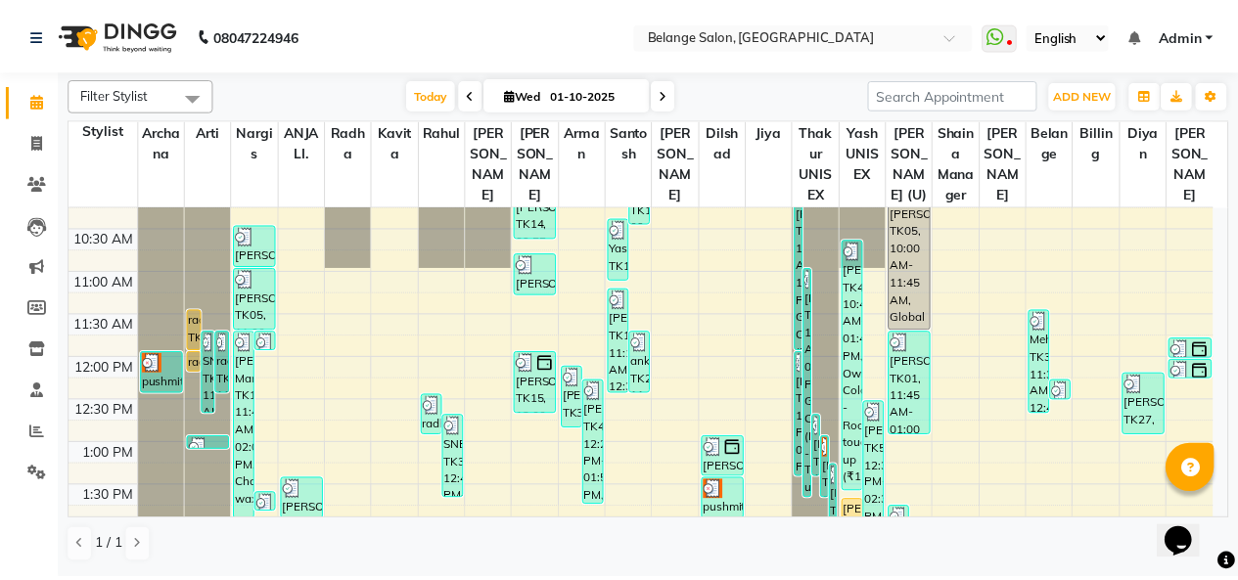
scroll to position [197, 0]
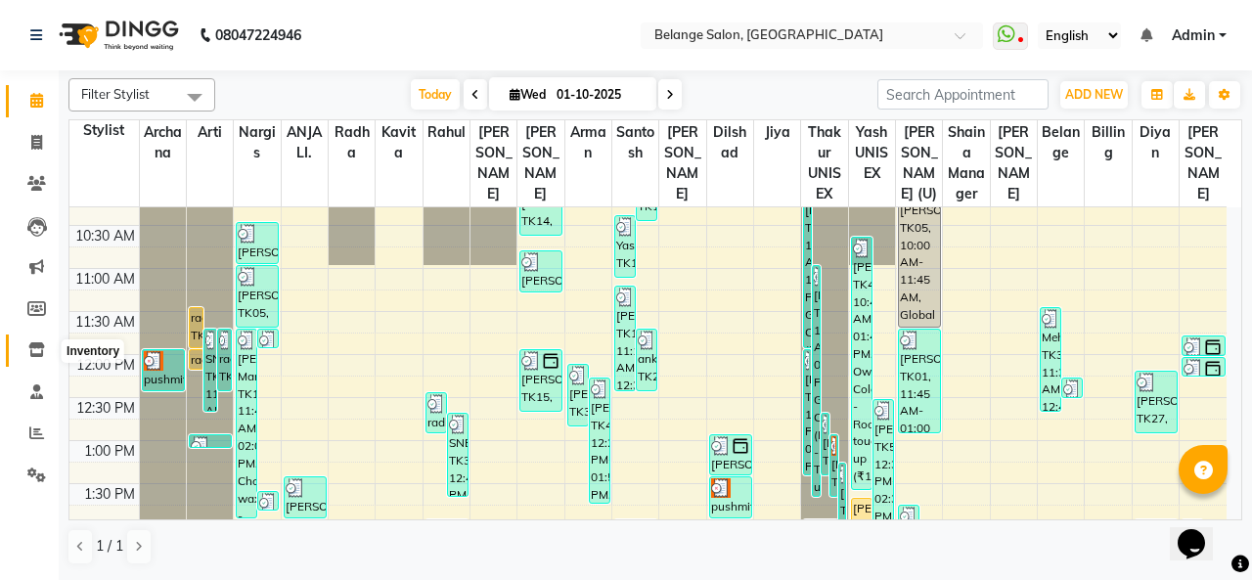
click at [37, 351] on icon at bounding box center [36, 349] width 17 height 15
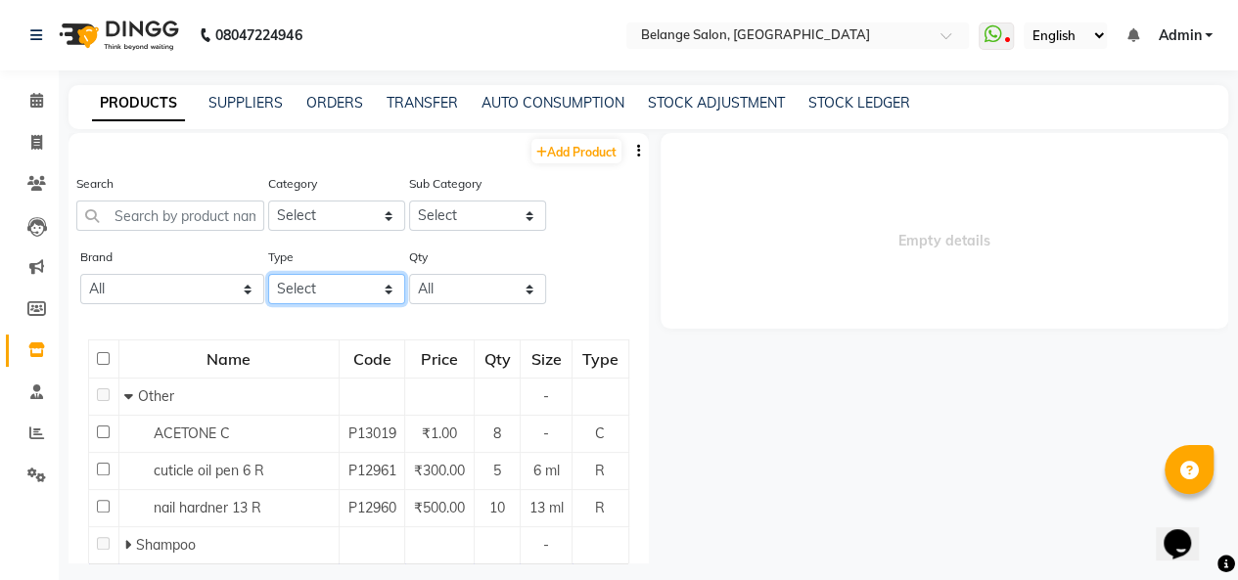
click at [317, 293] on select "Select Both Retail Consumable" at bounding box center [336, 289] width 137 height 30
select select "R"
click at [268, 274] on select "Select Both Retail Consumable" at bounding box center [336, 289] width 137 height 30
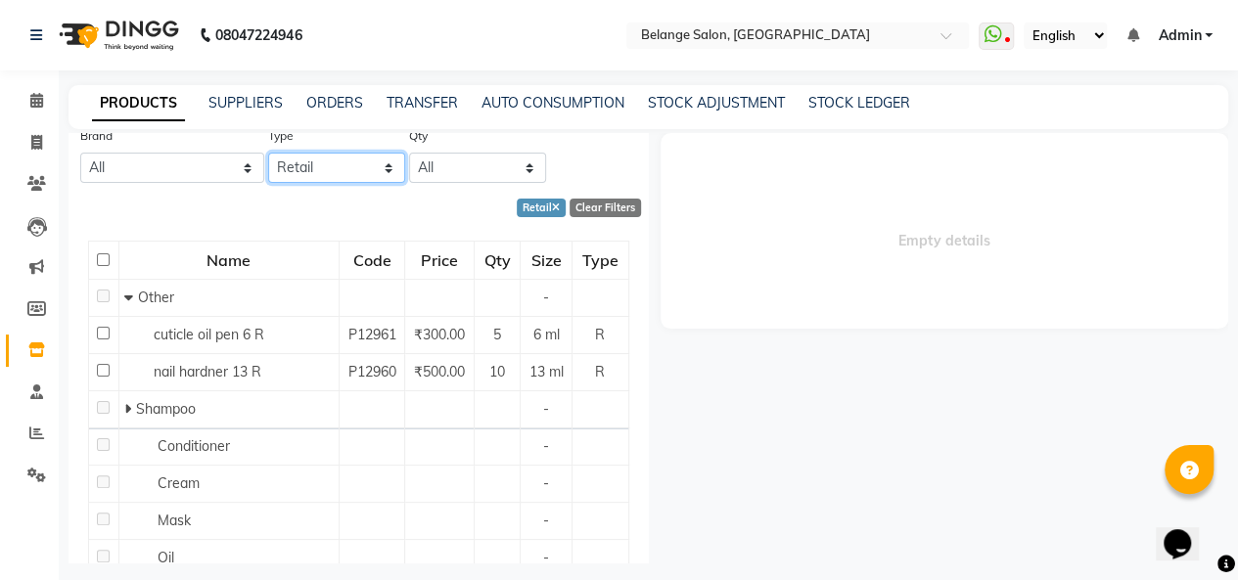
scroll to position [219, 0]
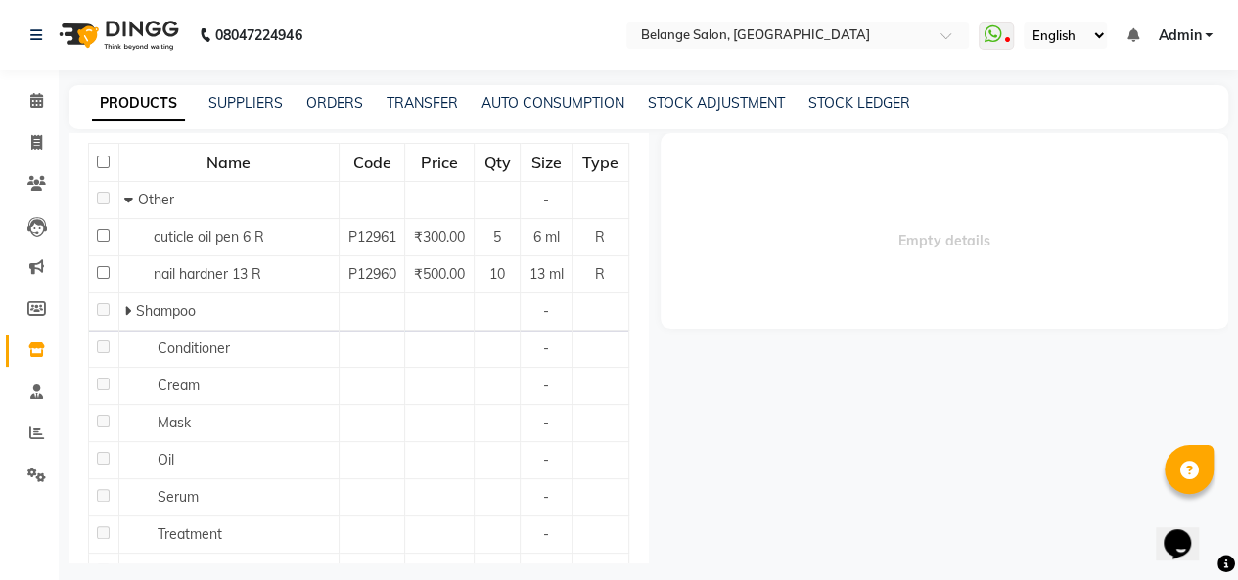
click at [124, 318] on icon at bounding box center [127, 311] width 7 height 14
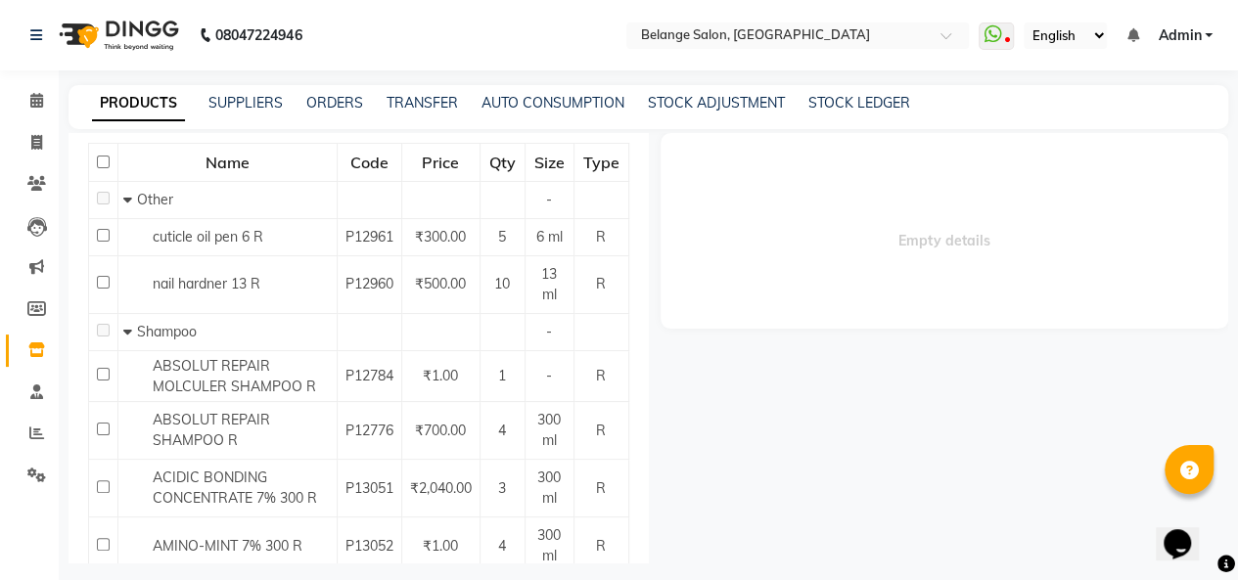
click at [100, 370] on input "checkbox" at bounding box center [103, 374] width 13 height 13
checkbox input "true"
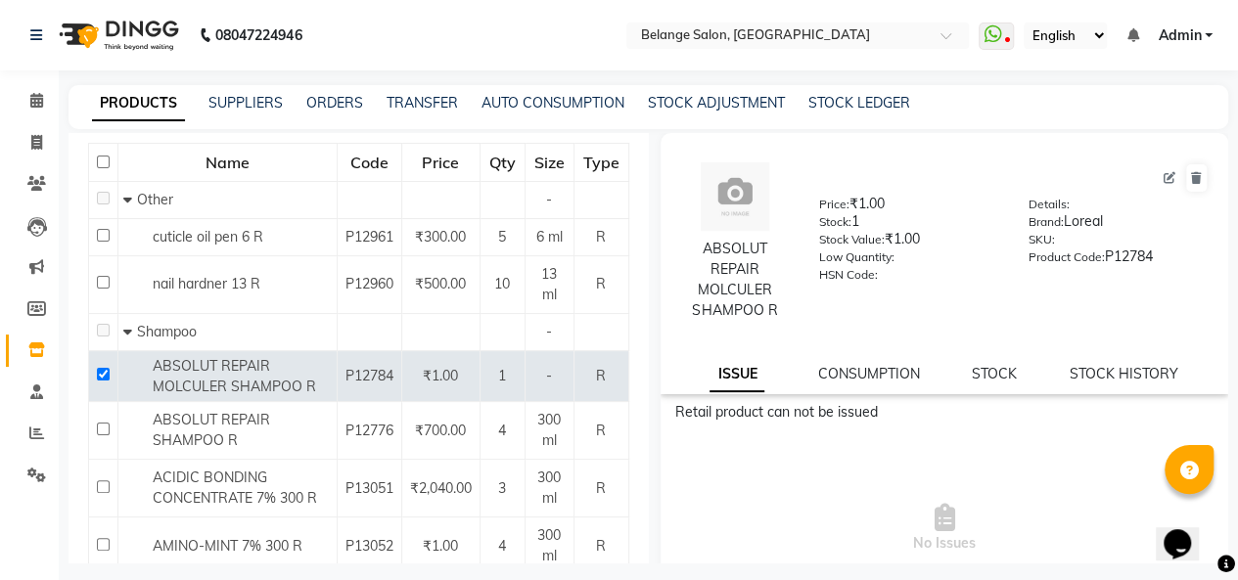
click at [1163, 175] on icon at bounding box center [1169, 178] width 12 height 12
select select "R"
select select "335501100"
select select "true"
select select "4543"
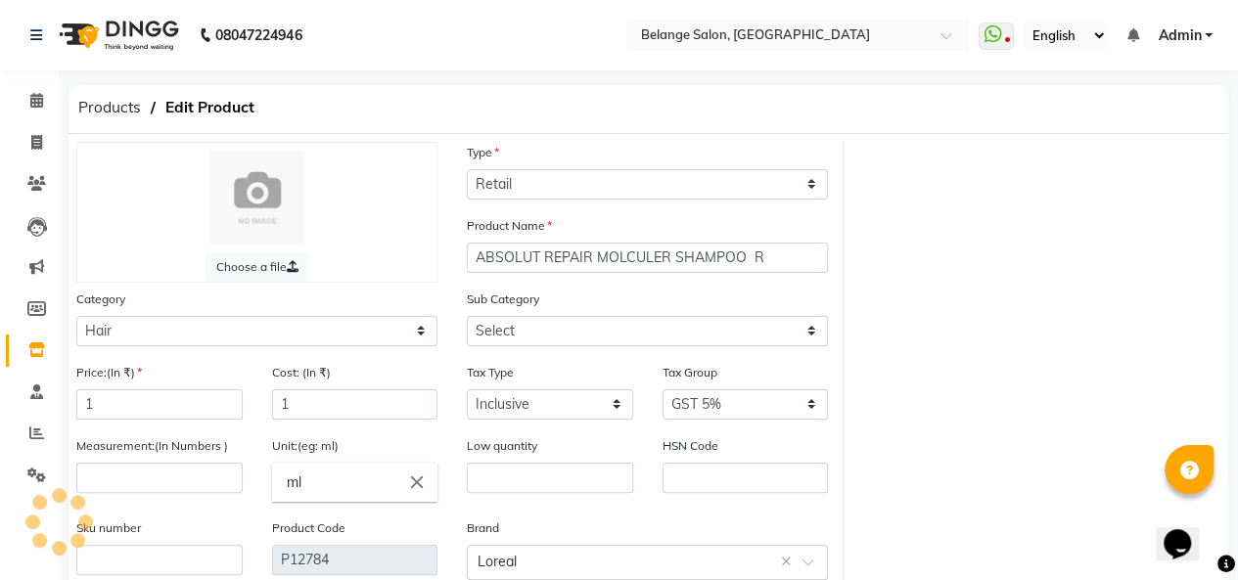
select select "335501101"
drag, startPoint x: 144, startPoint y: 405, endPoint x: 12, endPoint y: 402, distance: 132.1
click at [12, 402] on app-home "08047224946 Select Location × Belange Salon, Wadala East WhatsApp Status ✕ Stat…" at bounding box center [619, 392] width 1238 height 784
type input "1320"
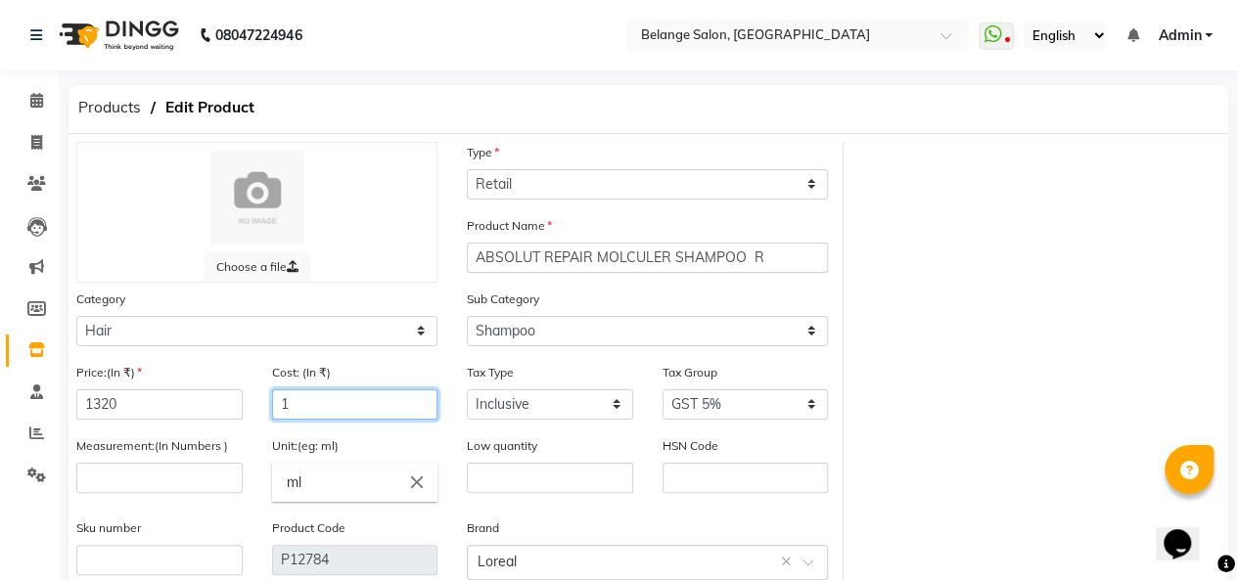
drag, startPoint x: 297, startPoint y: 406, endPoint x: 253, endPoint y: 409, distance: 44.1
click at [253, 409] on div "Price:(In ₹) 1320 Cost: (In ₹) 1" at bounding box center [257, 398] width 390 height 73
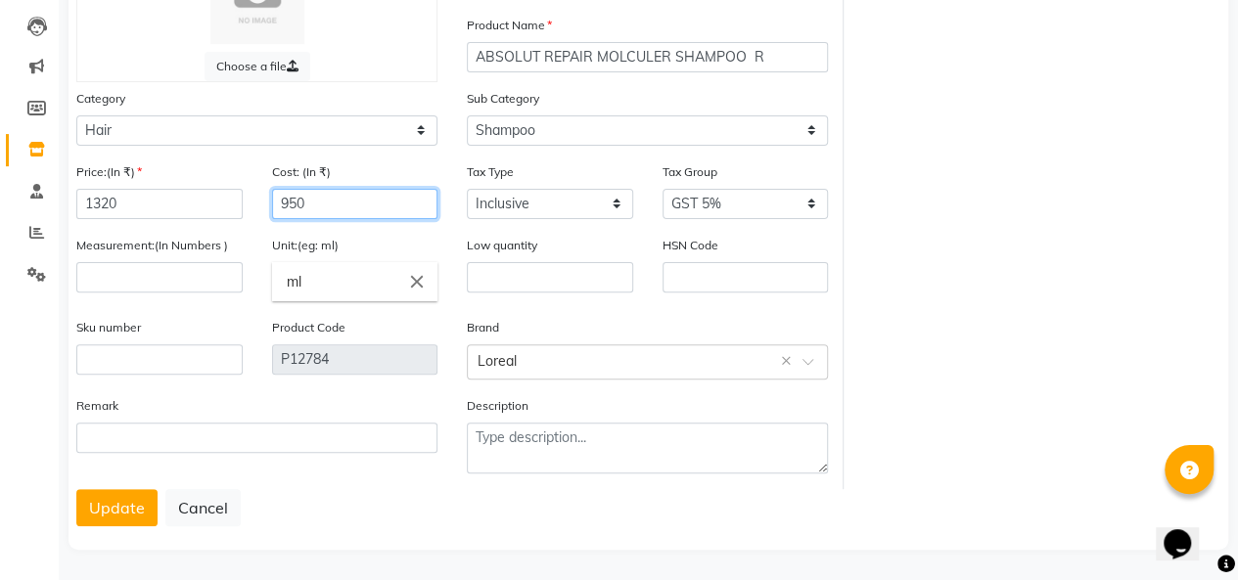
type input "950"
click at [142, 508] on button "Update" at bounding box center [116, 507] width 81 height 37
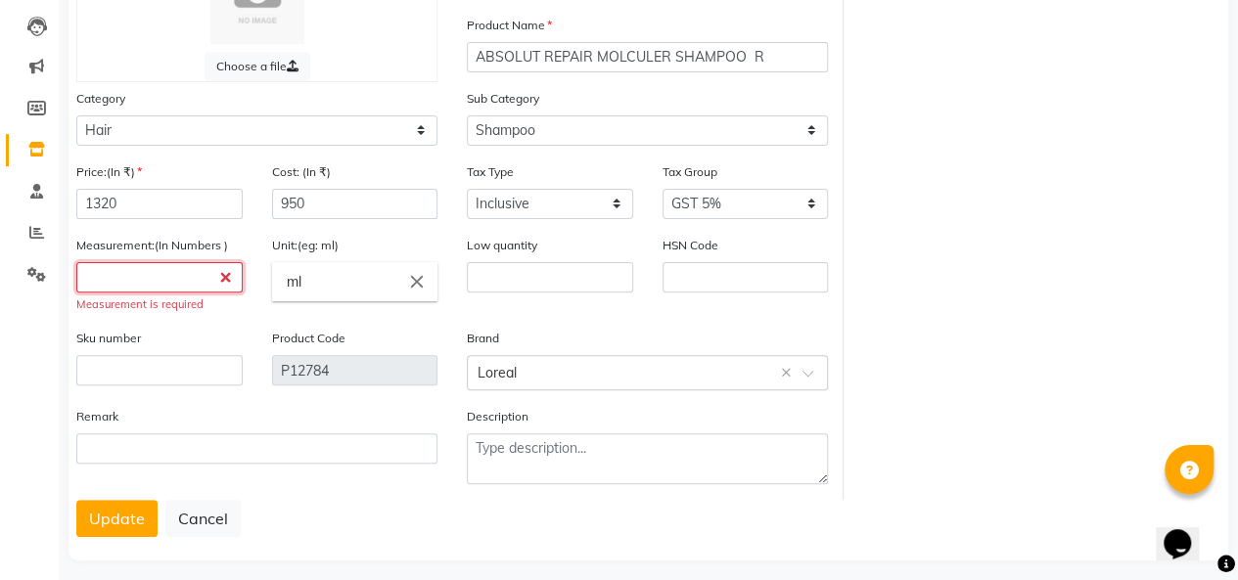
click at [150, 275] on input "number" at bounding box center [159, 277] width 166 height 30
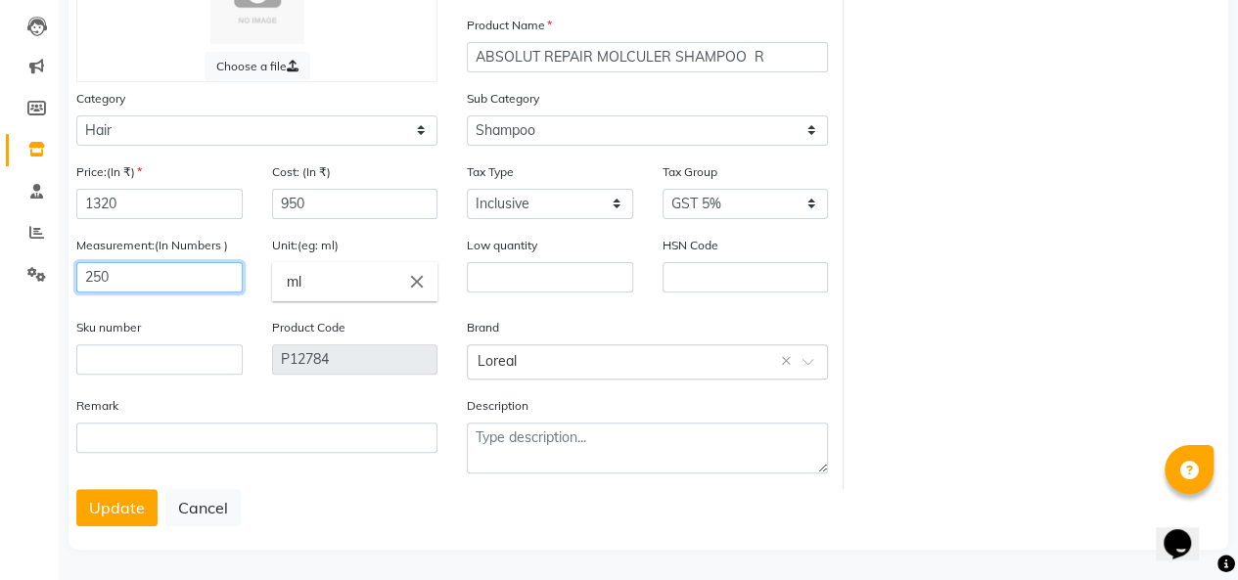
type input "250"
click at [117, 496] on button "Update" at bounding box center [116, 507] width 81 height 37
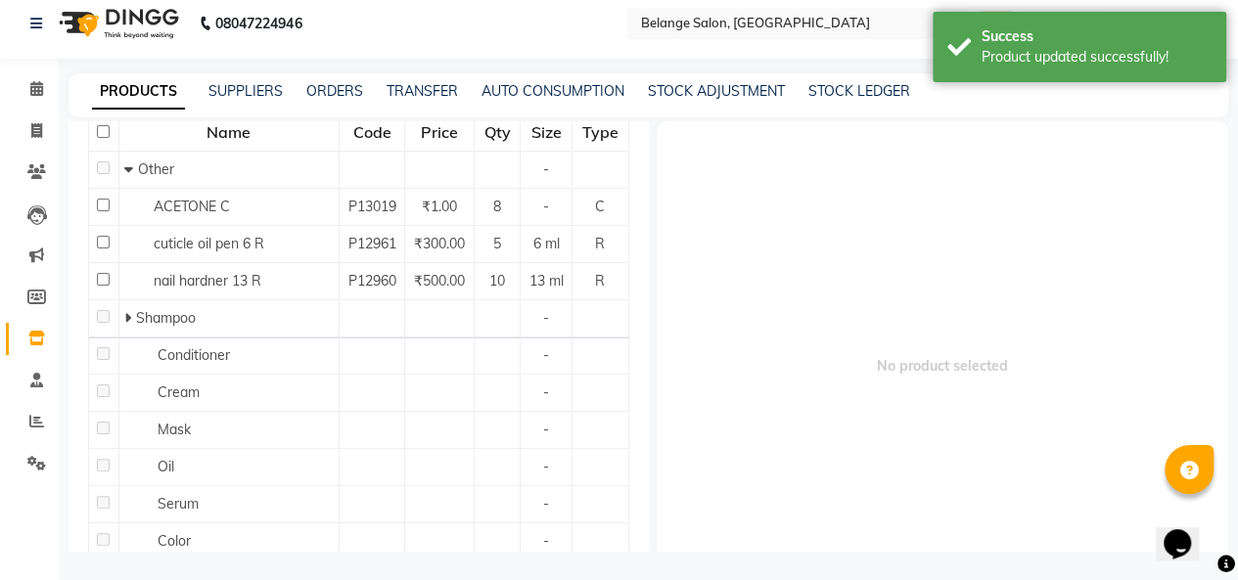
scroll to position [262, 0]
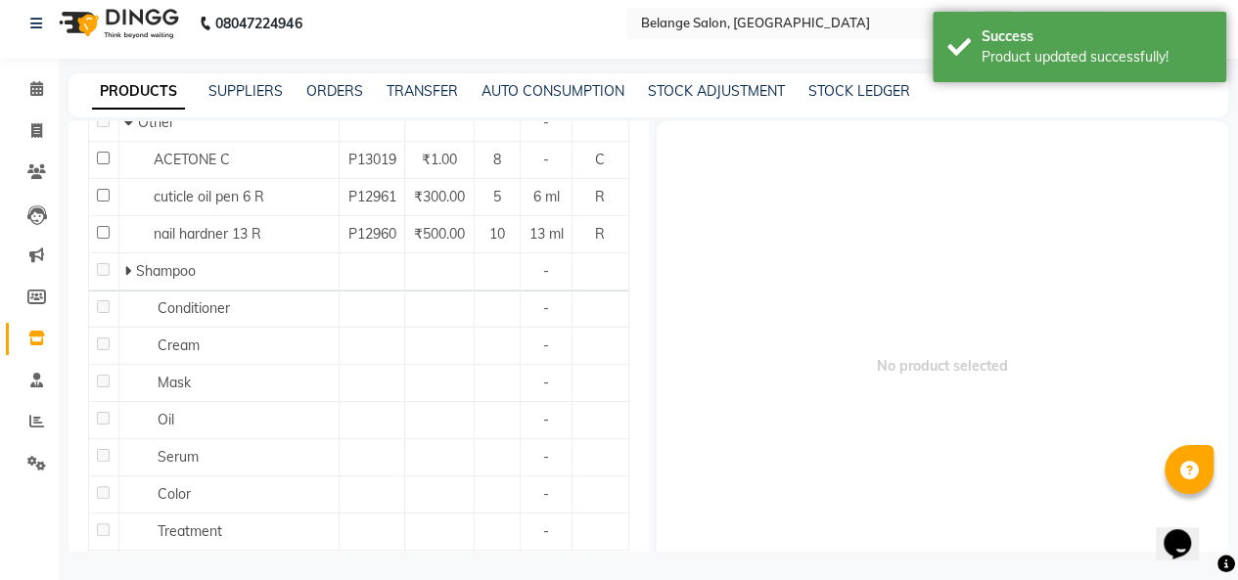
click at [125, 278] on icon at bounding box center [127, 271] width 7 height 14
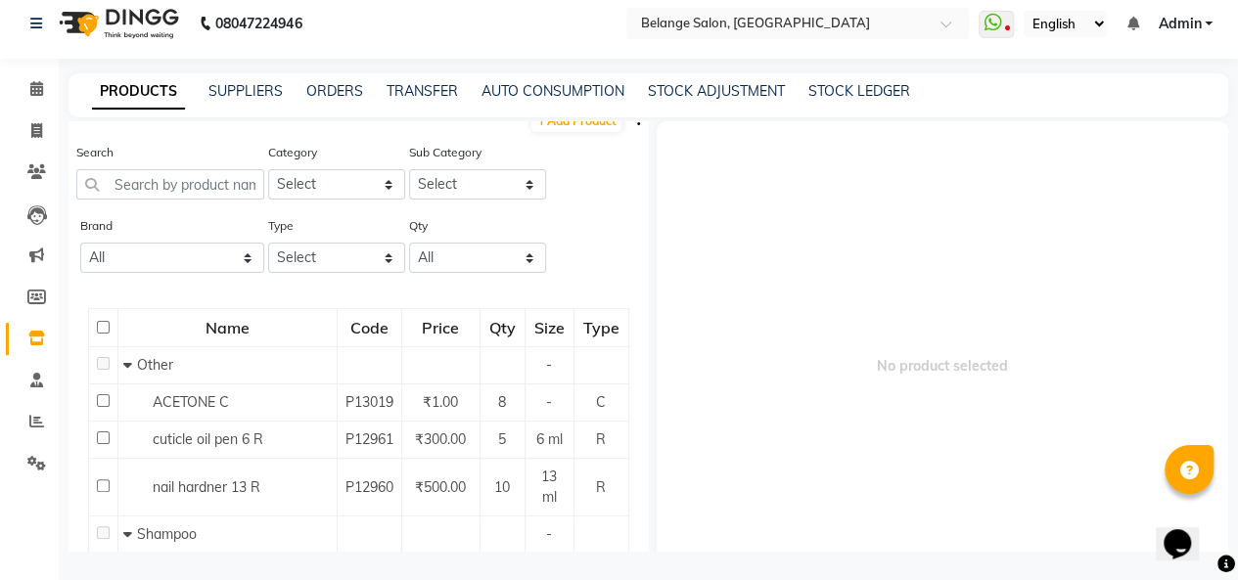
scroll to position [0, 0]
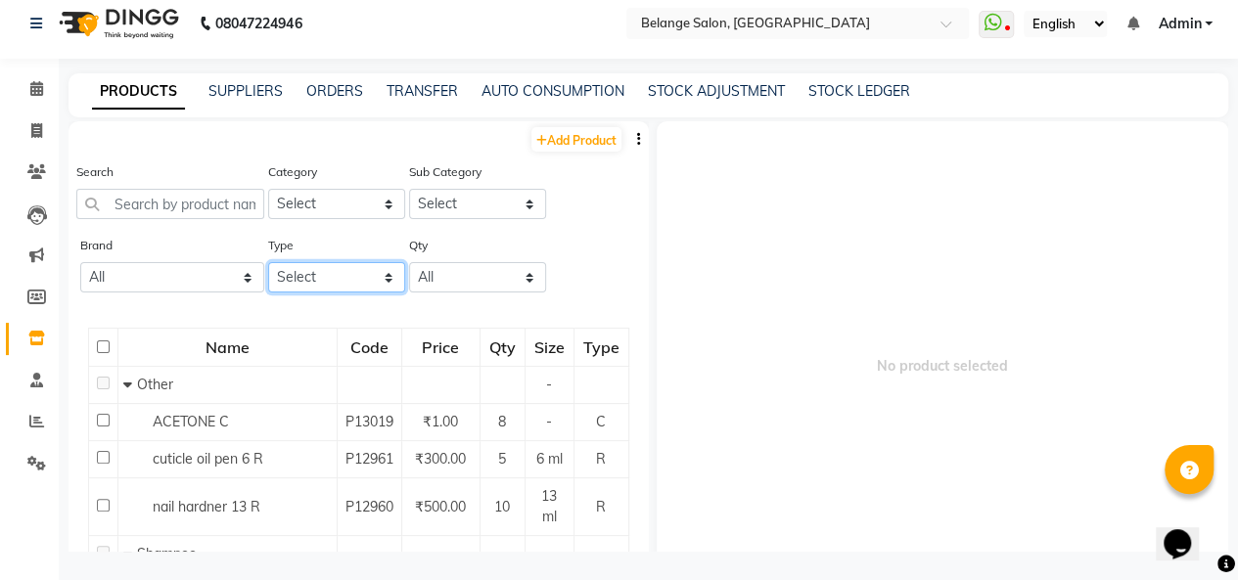
click at [303, 271] on select "Select Both Retail Consumable" at bounding box center [336, 277] width 137 height 30
select select "R"
click at [268, 262] on select "Select Both Retail Consumable" at bounding box center [336, 277] width 137 height 30
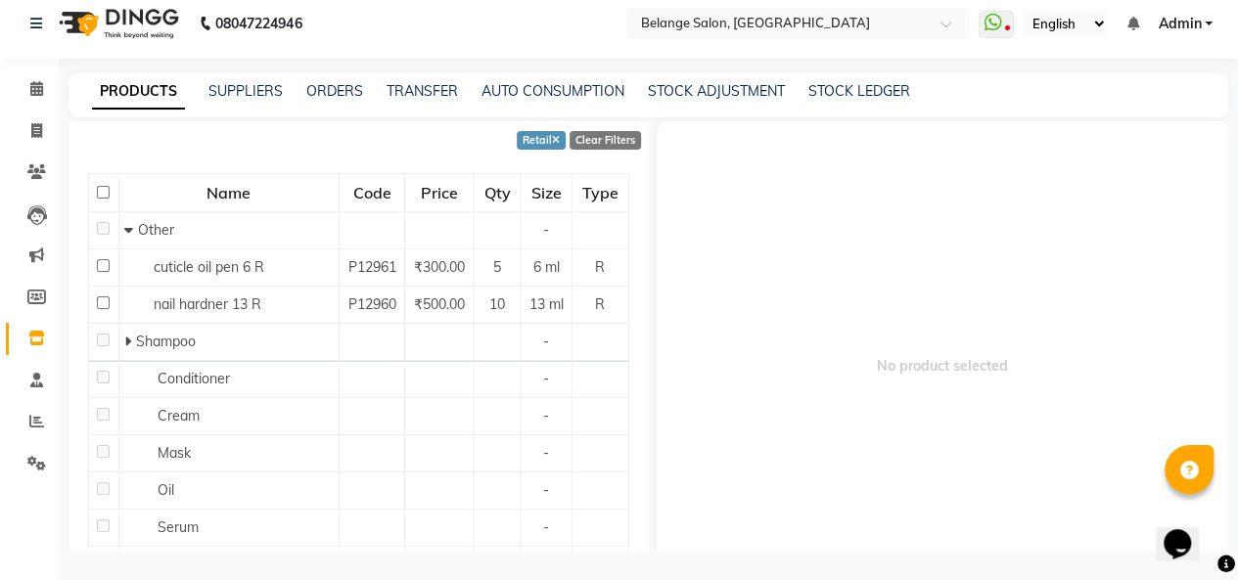
scroll to position [205, 0]
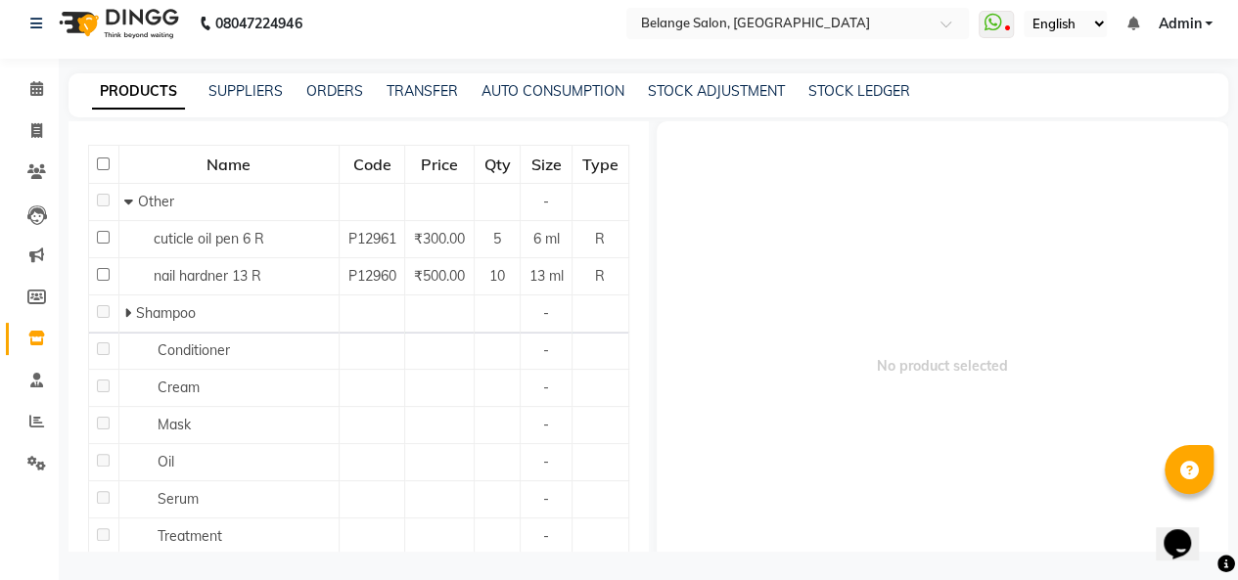
click at [133, 322] on span at bounding box center [130, 313] width 12 height 18
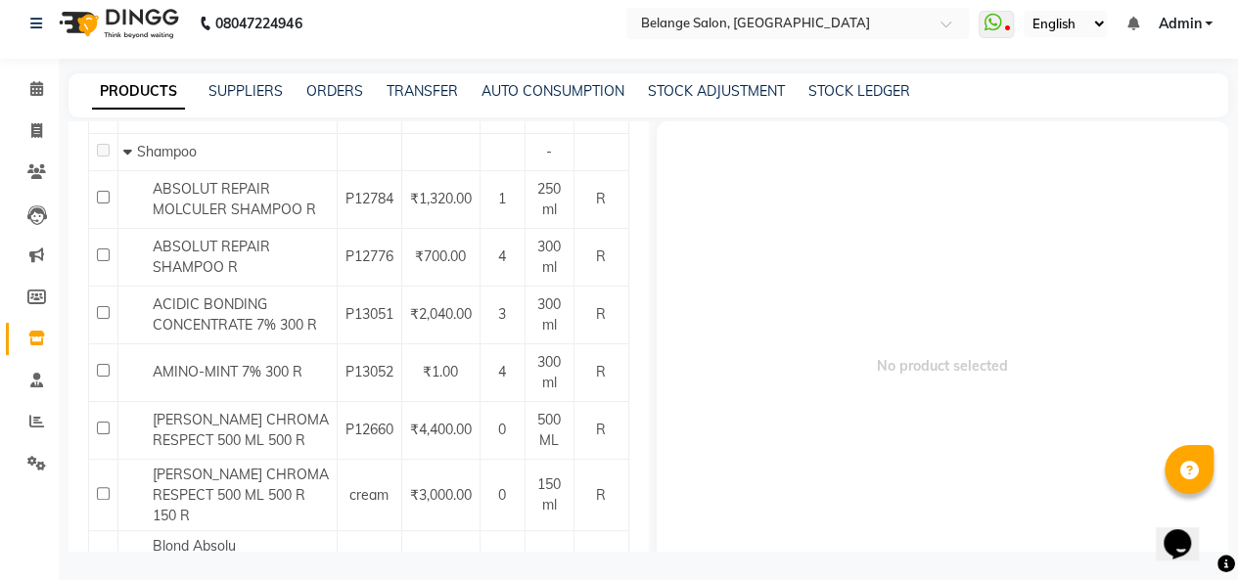
scroll to position [401, 0]
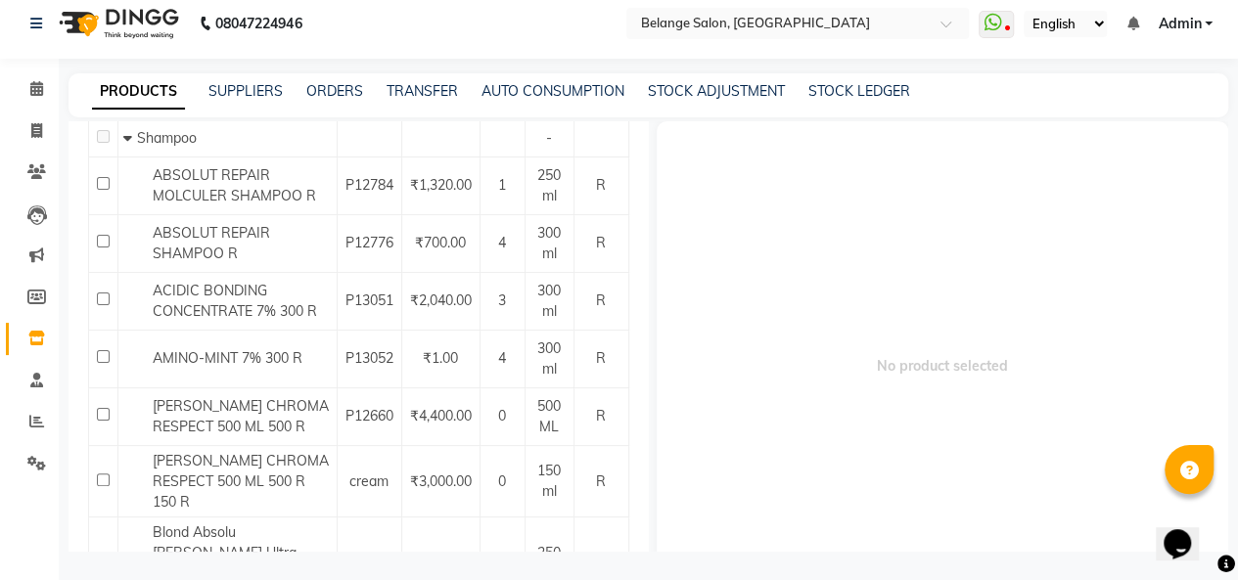
click at [104, 363] on input "checkbox" at bounding box center [103, 356] width 13 height 13
checkbox input "true"
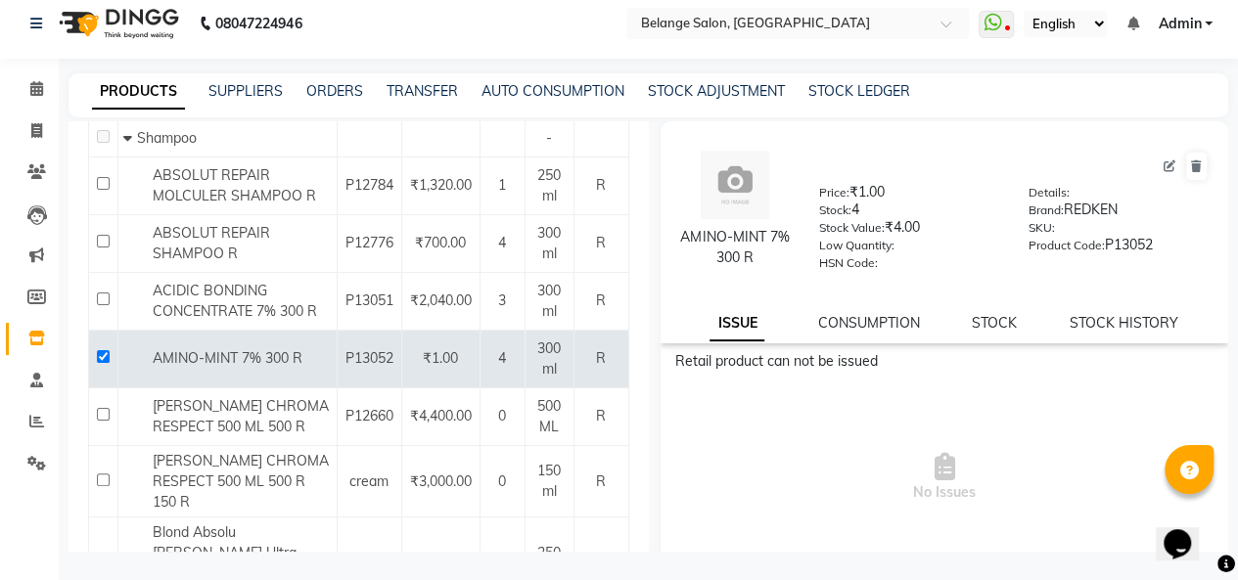
click at [1163, 160] on icon at bounding box center [1169, 166] width 12 height 12
select select "R"
select select "335501100"
select select "335501101"
select select "true"
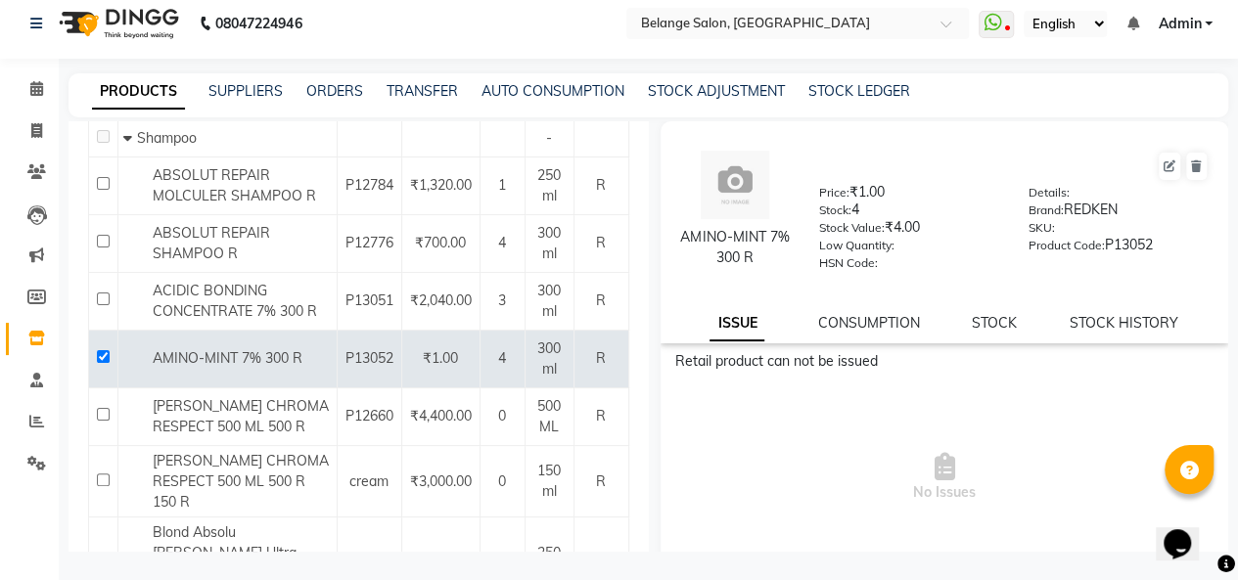
select select "4543"
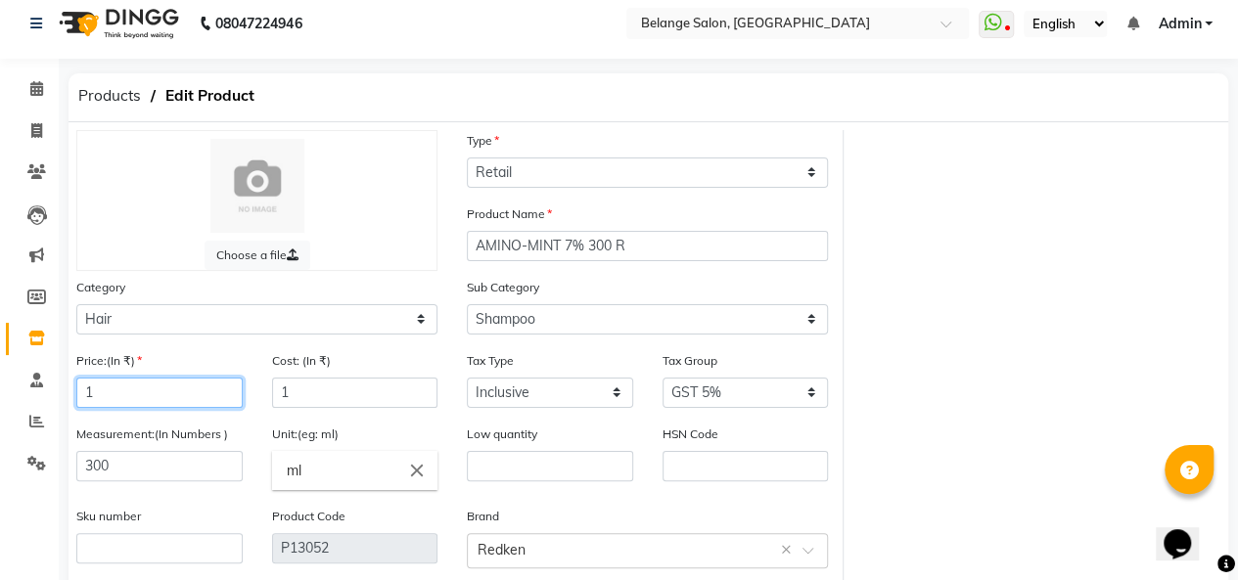
click at [157, 394] on input "1" at bounding box center [159, 393] width 166 height 30
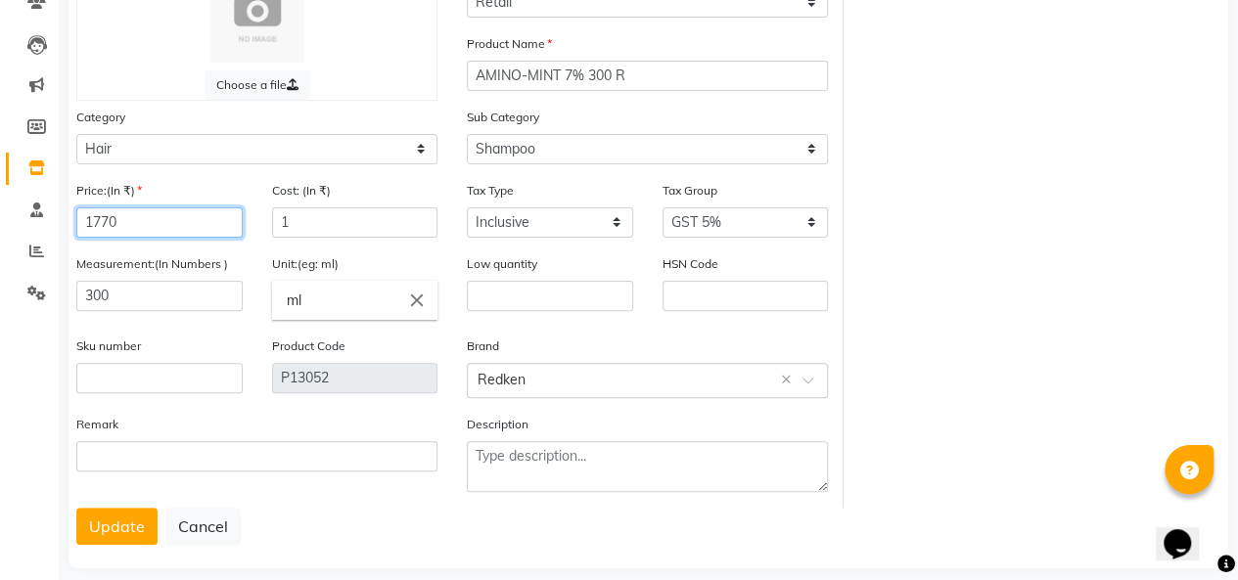
scroll to position [201, 0]
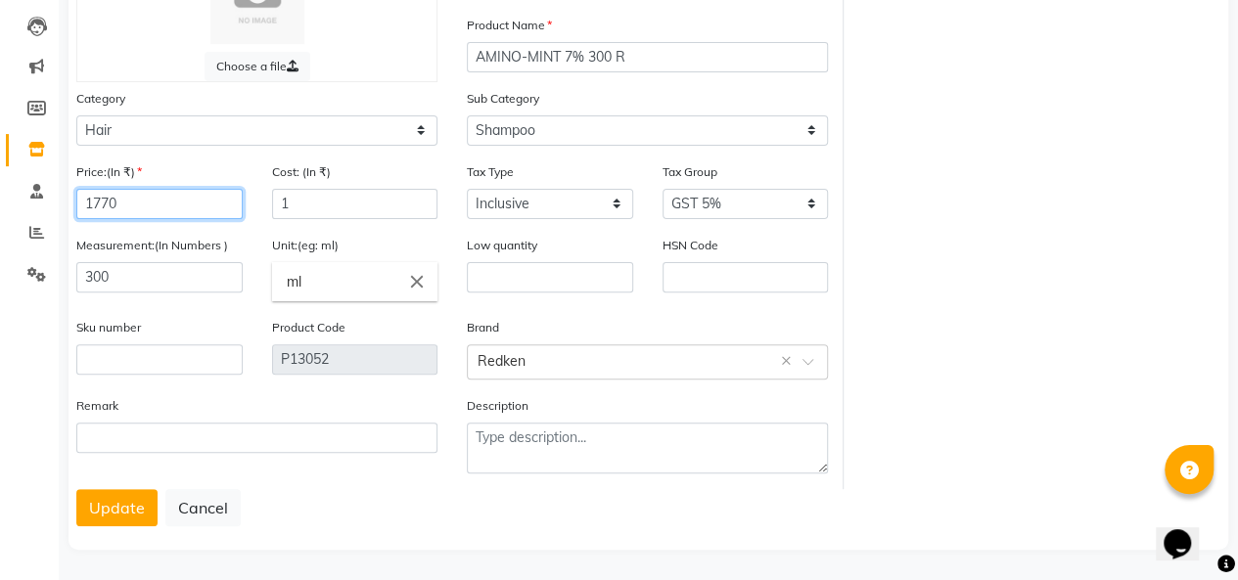
type input "1770"
click at [134, 507] on button "Update" at bounding box center [116, 507] width 81 height 37
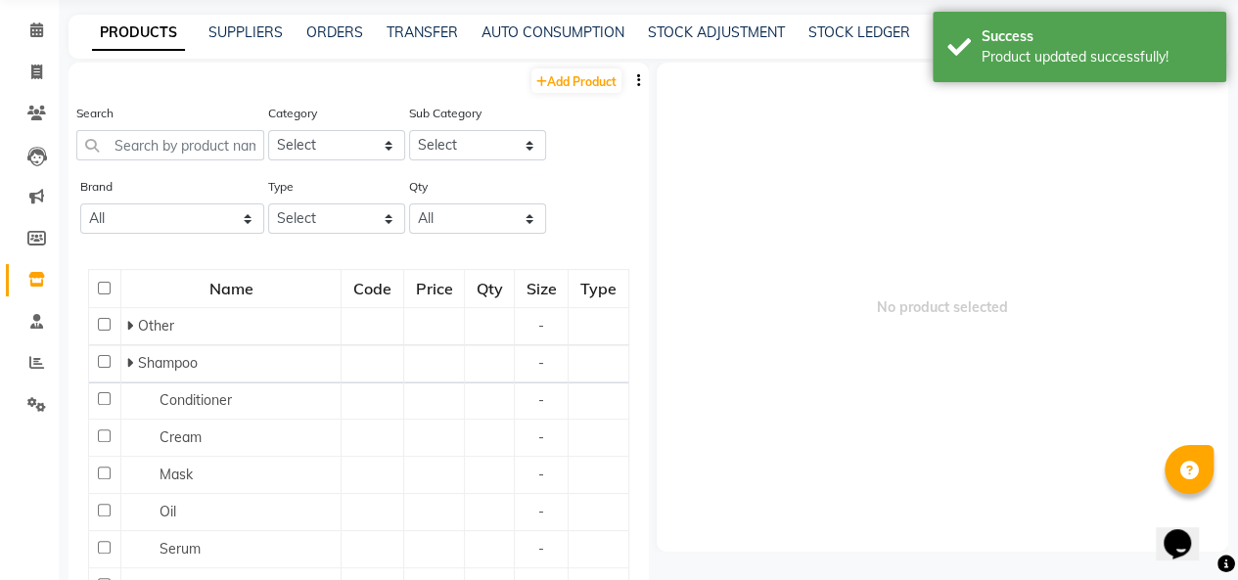
scroll to position [12, 0]
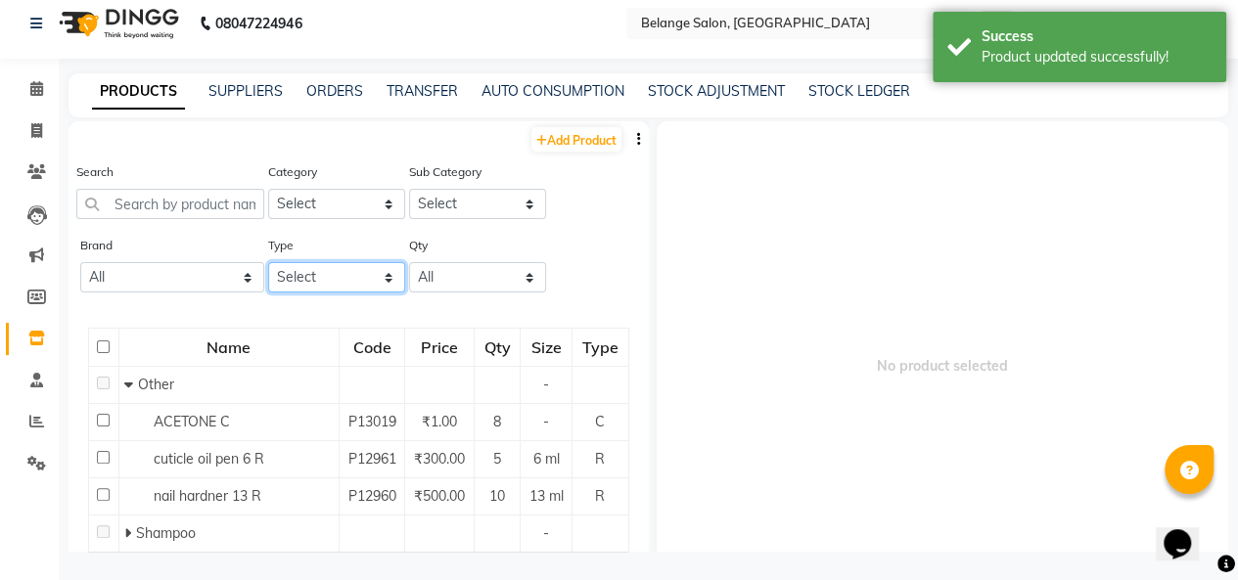
click at [341, 276] on select "Select Both Retail Consumable" at bounding box center [336, 277] width 137 height 30
select select "R"
click at [268, 262] on select "Select Both Retail Consumable" at bounding box center [336, 277] width 137 height 30
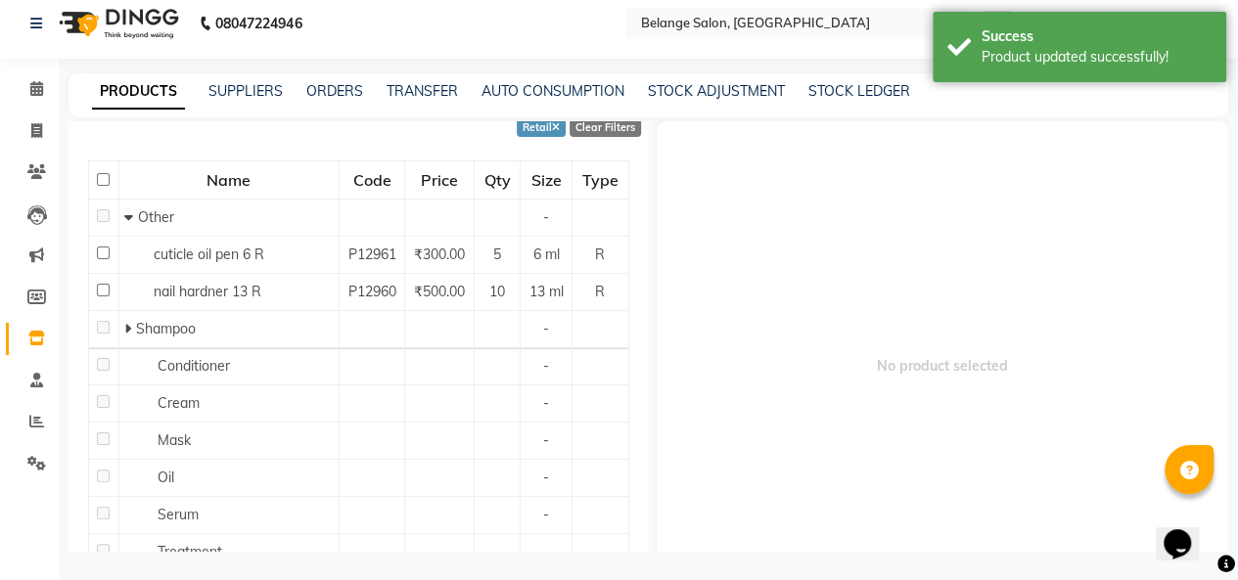
scroll to position [202, 0]
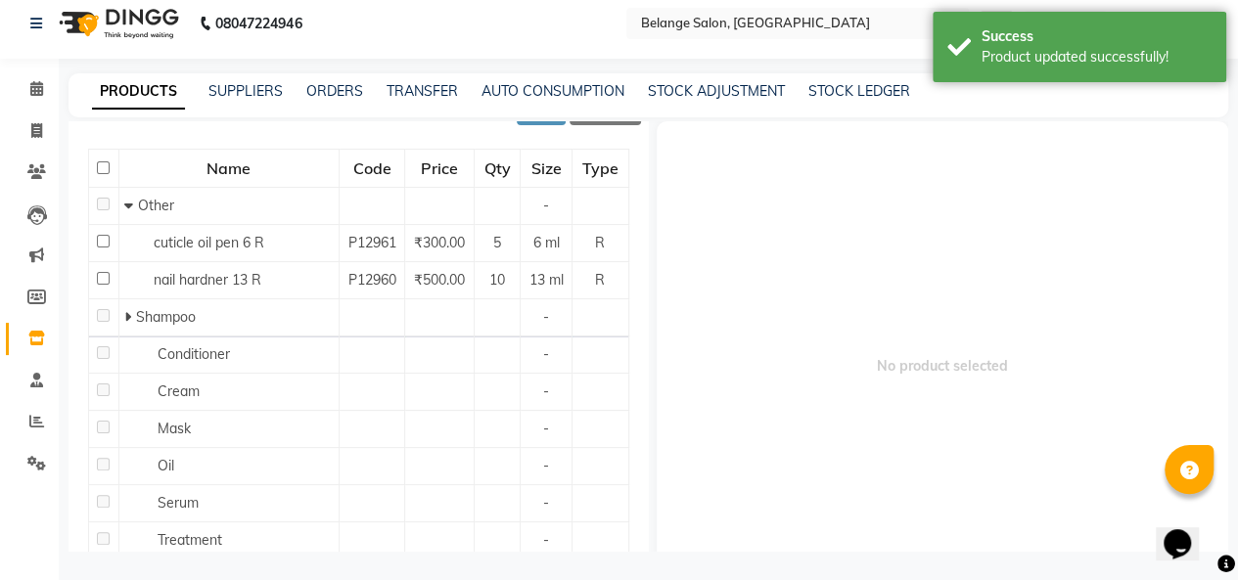
click at [126, 324] on icon at bounding box center [127, 317] width 7 height 14
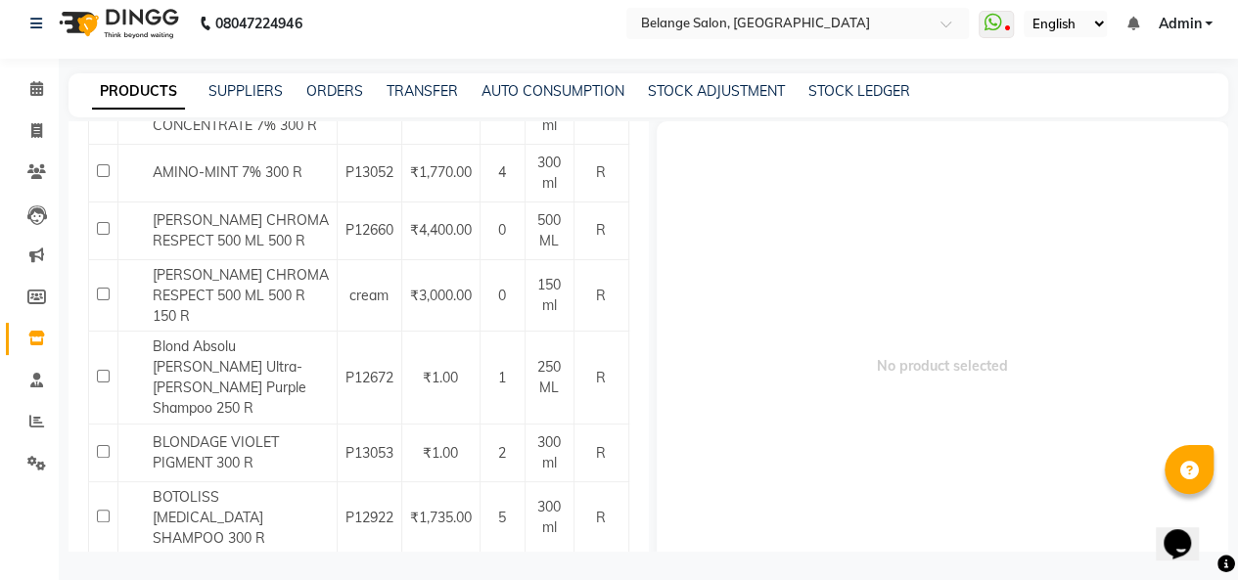
scroll to position [581, 0]
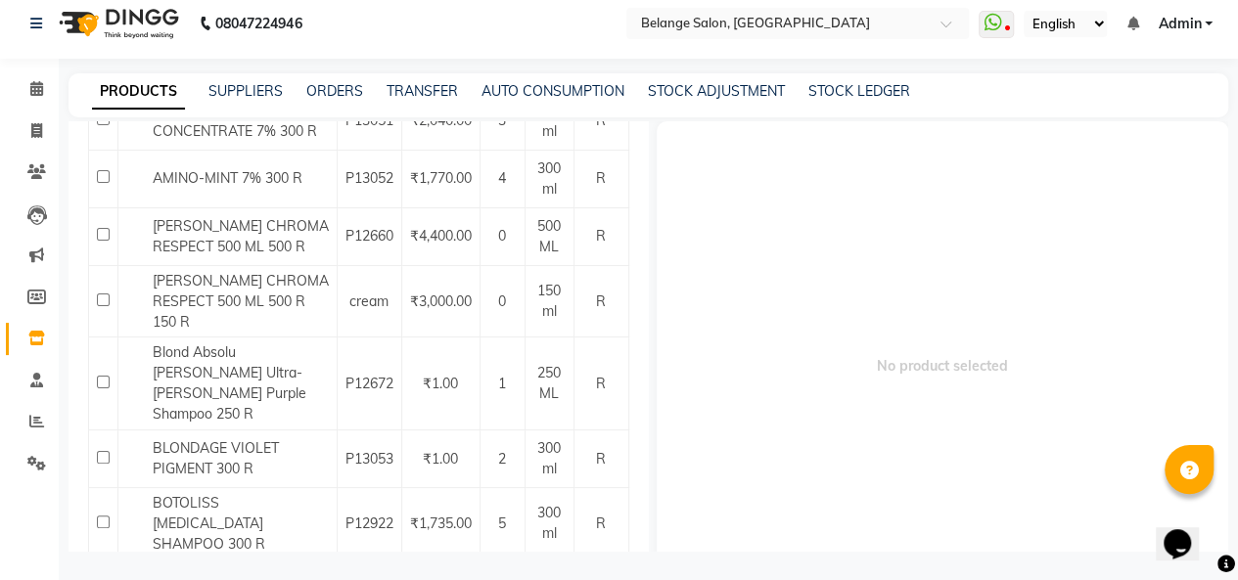
click at [233, 451] on div "BLONDAGE VIOLET PIGMENT 300 R" at bounding box center [227, 458] width 208 height 41
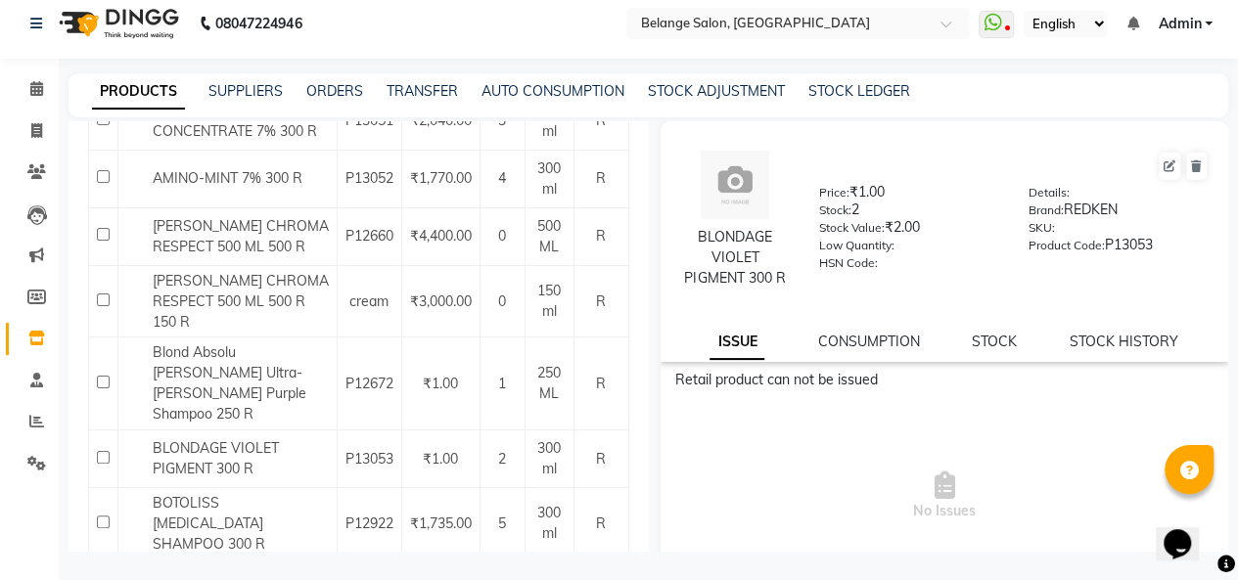
click at [104, 376] on input "checkbox" at bounding box center [103, 382] width 13 height 13
checkbox input "true"
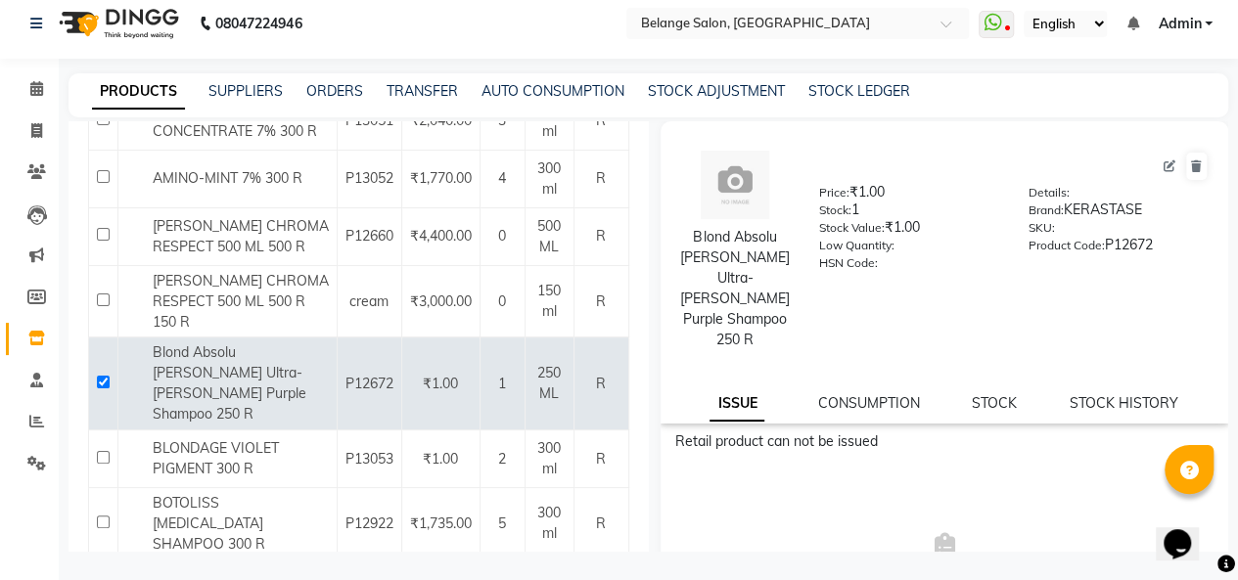
click at [1163, 168] on icon at bounding box center [1169, 166] width 12 height 12
select select "R"
select select "335501100"
select select "335501101"
select select "true"
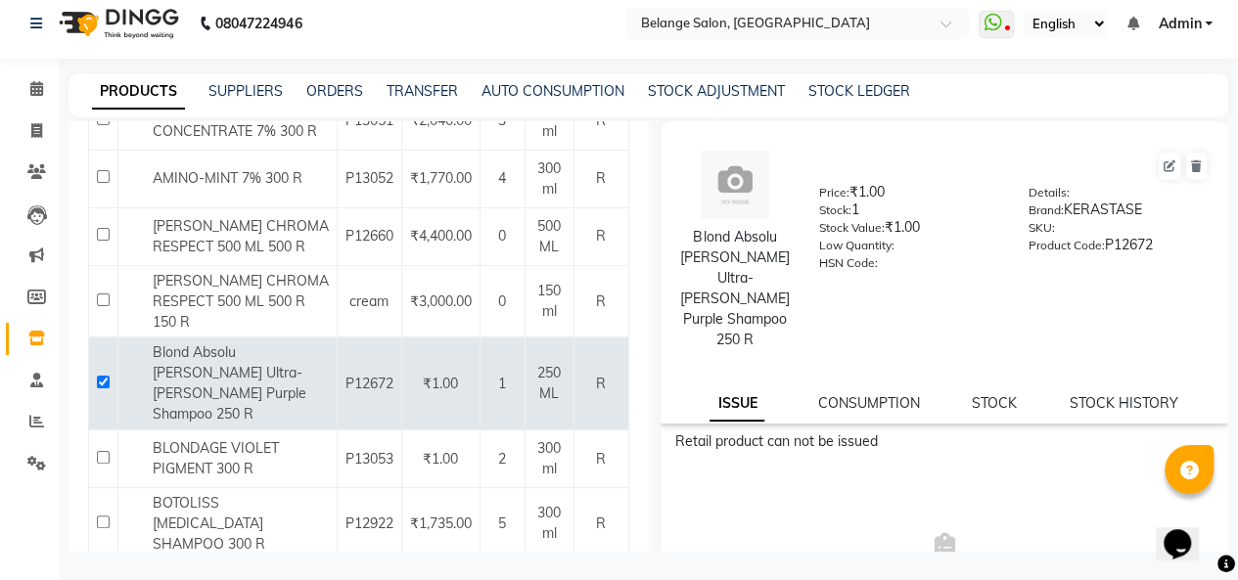
select select "4543"
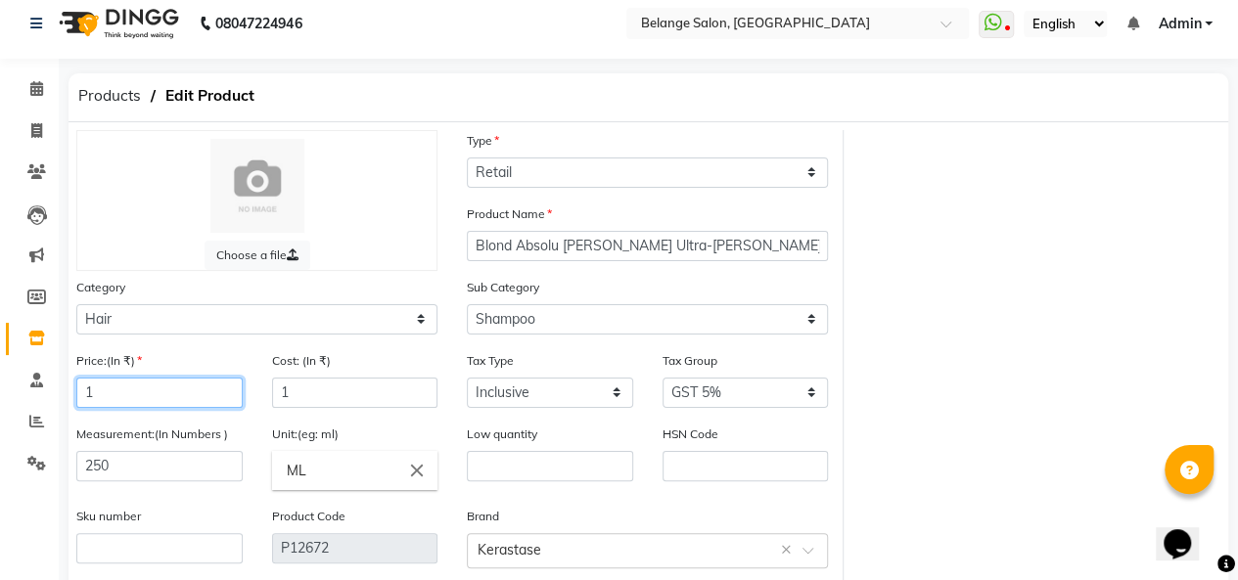
drag, startPoint x: 134, startPoint y: 390, endPoint x: 71, endPoint y: 400, distance: 63.4
click at [71, 400] on div "Price:(In ₹) 1" at bounding box center [160, 386] width 196 height 73
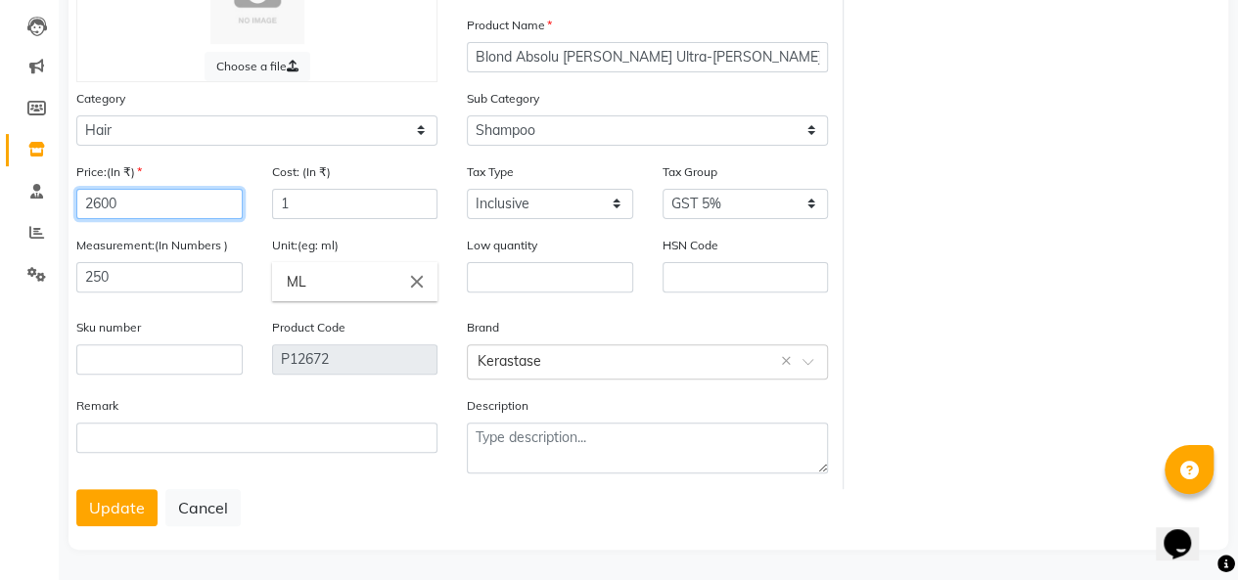
type input "2600"
click at [125, 494] on button "Update" at bounding box center [116, 507] width 81 height 37
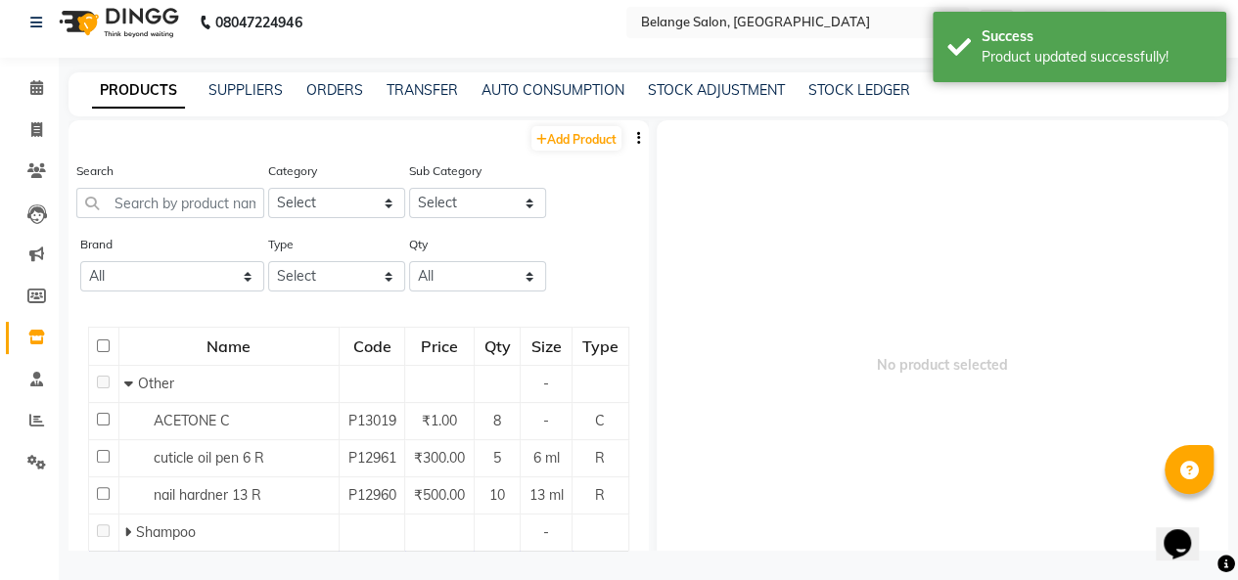
scroll to position [12, 0]
click at [288, 275] on select "Select Both Retail Consumable" at bounding box center [336, 277] width 137 height 30
select select "R"
click at [268, 262] on select "Select Both Retail Consumable" at bounding box center [336, 277] width 137 height 30
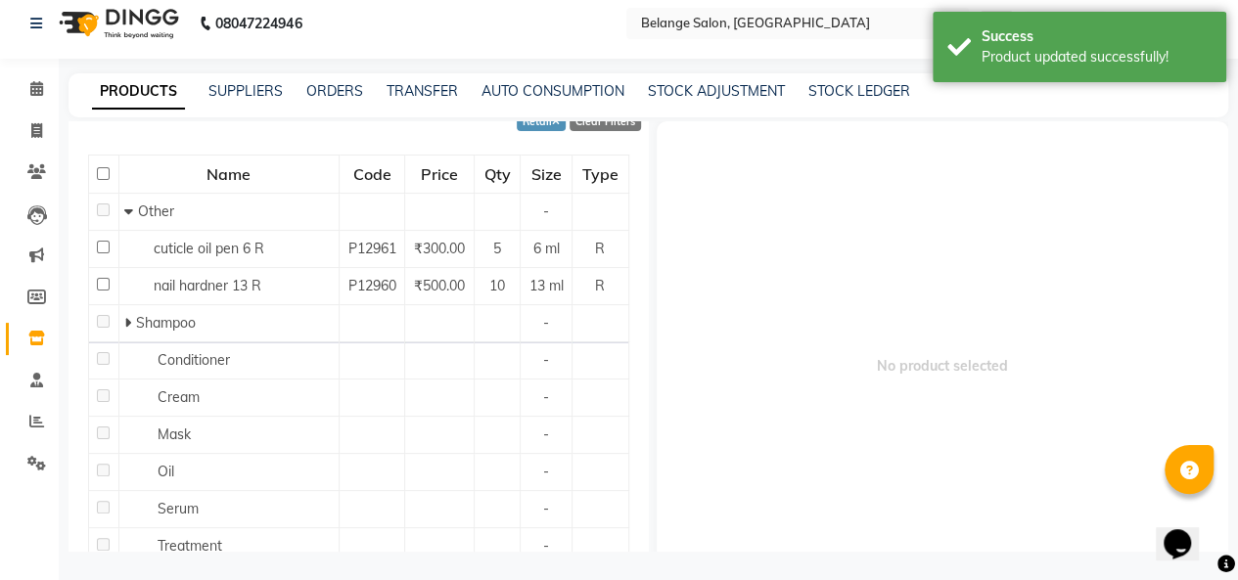
scroll to position [200, 0]
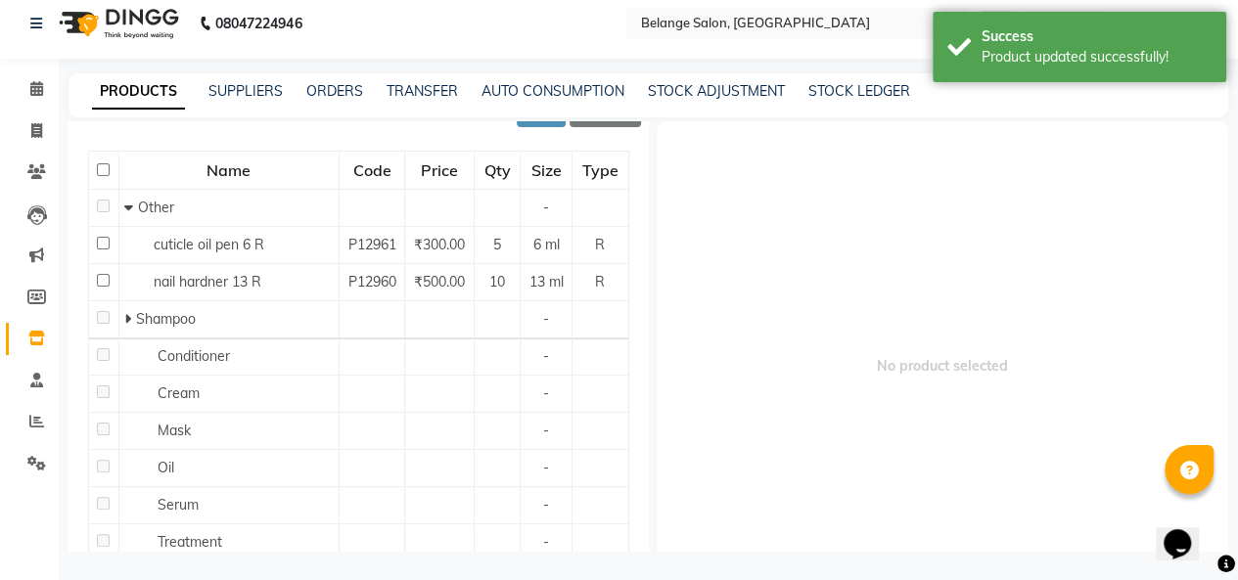
click at [136, 328] on span "Shampoo" at bounding box center [166, 319] width 60 height 18
click at [126, 326] on icon at bounding box center [127, 319] width 7 height 14
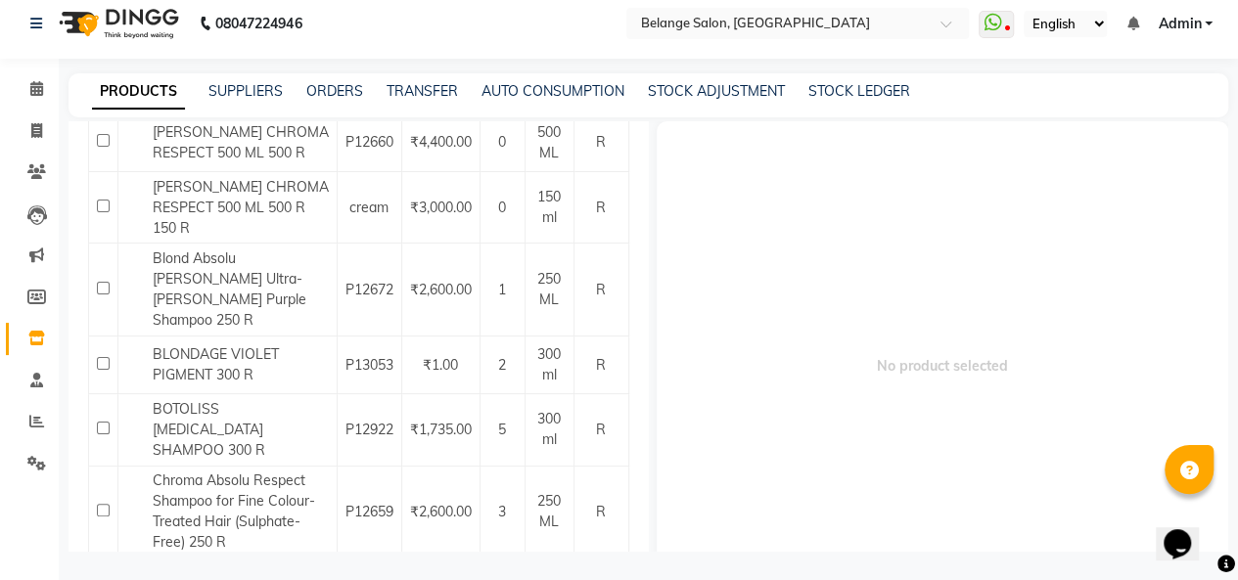
scroll to position [680, 0]
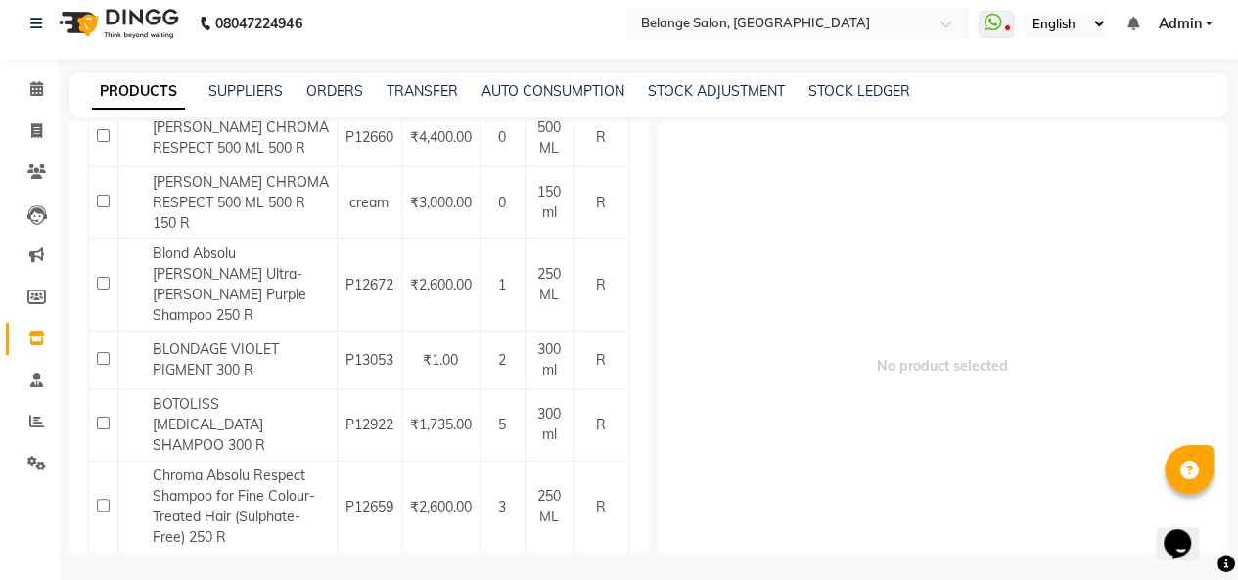
click at [102, 352] on input "checkbox" at bounding box center [103, 358] width 13 height 13
checkbox input "true"
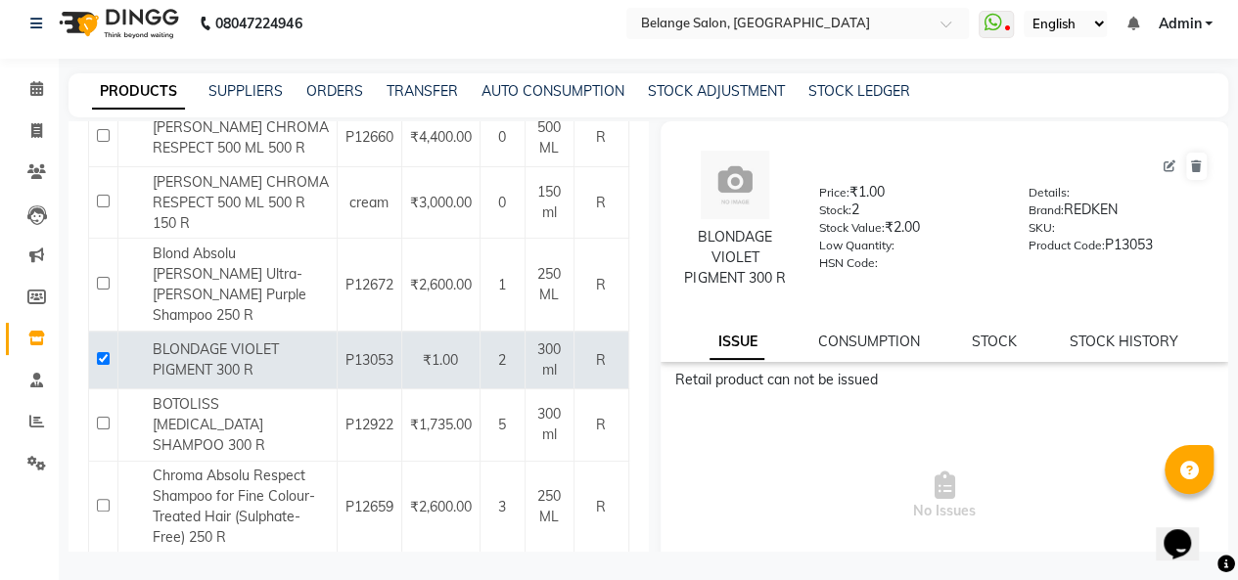
click at [1163, 163] on icon at bounding box center [1169, 166] width 12 height 12
select select "R"
select select "335501100"
select select "true"
select select "4543"
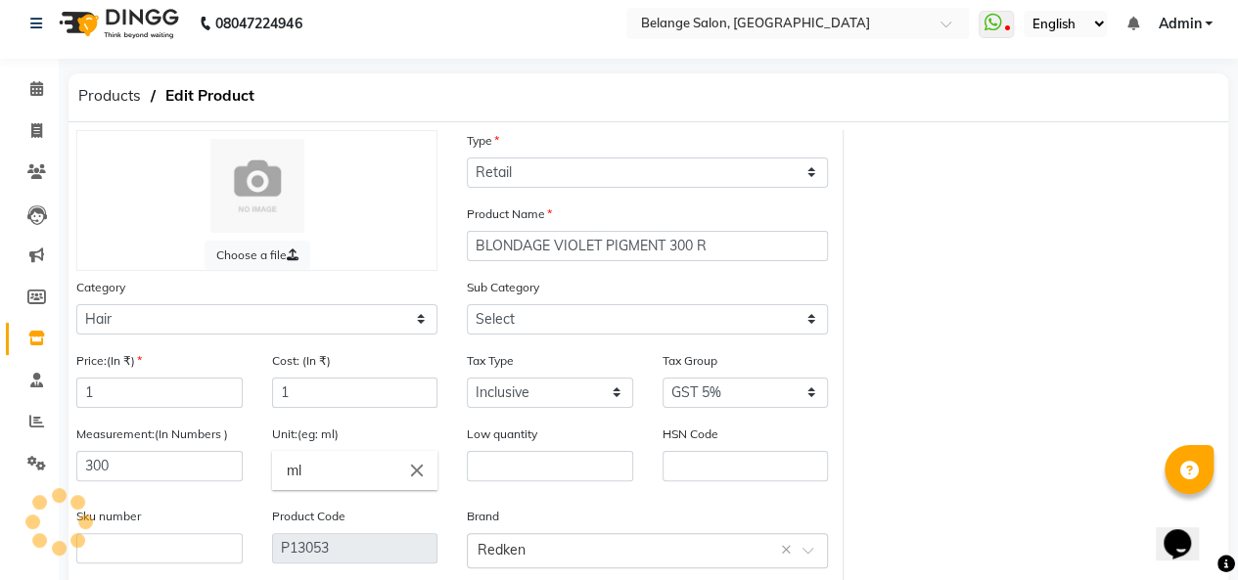
select select "335501101"
click at [143, 394] on input "1" at bounding box center [159, 393] width 166 height 30
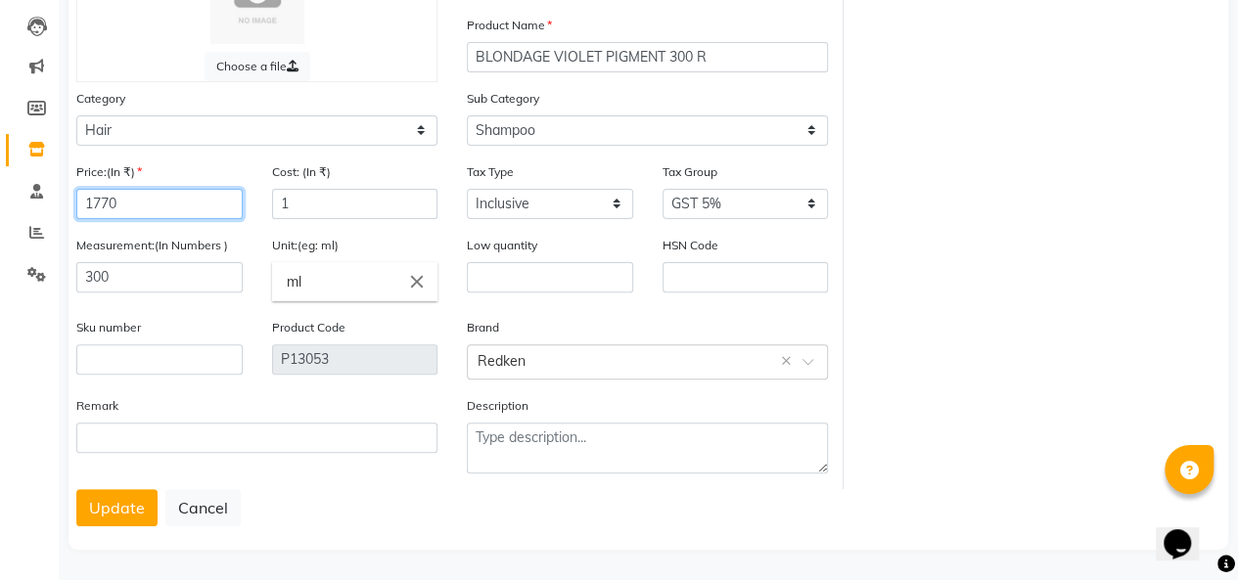
type input "1770"
click at [109, 499] on button "Update" at bounding box center [116, 507] width 81 height 37
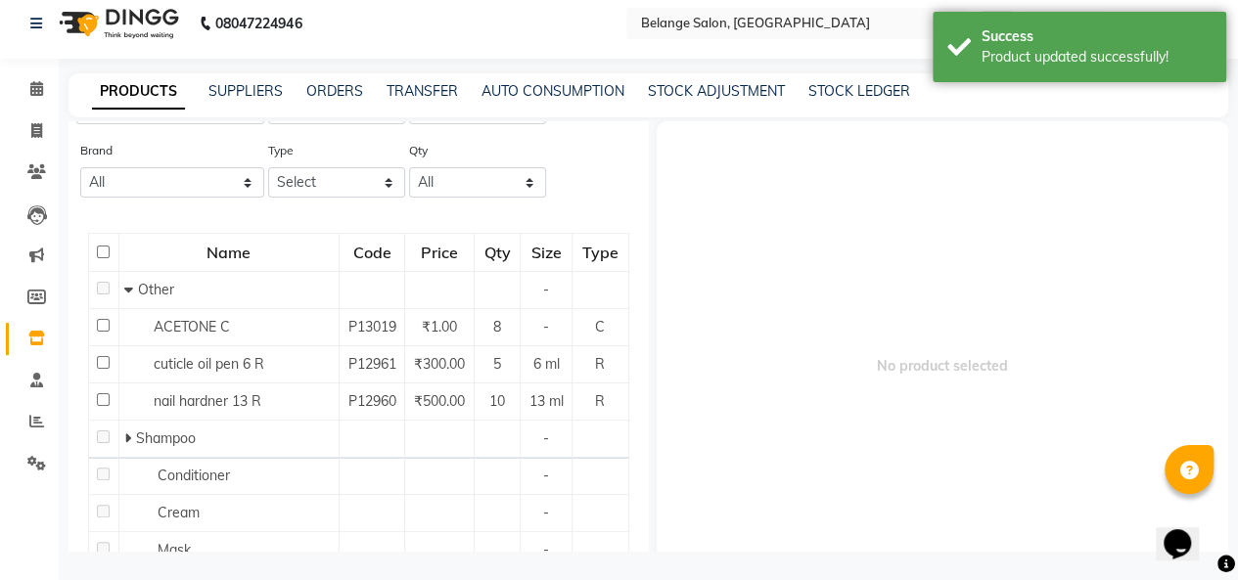
scroll to position [207, 0]
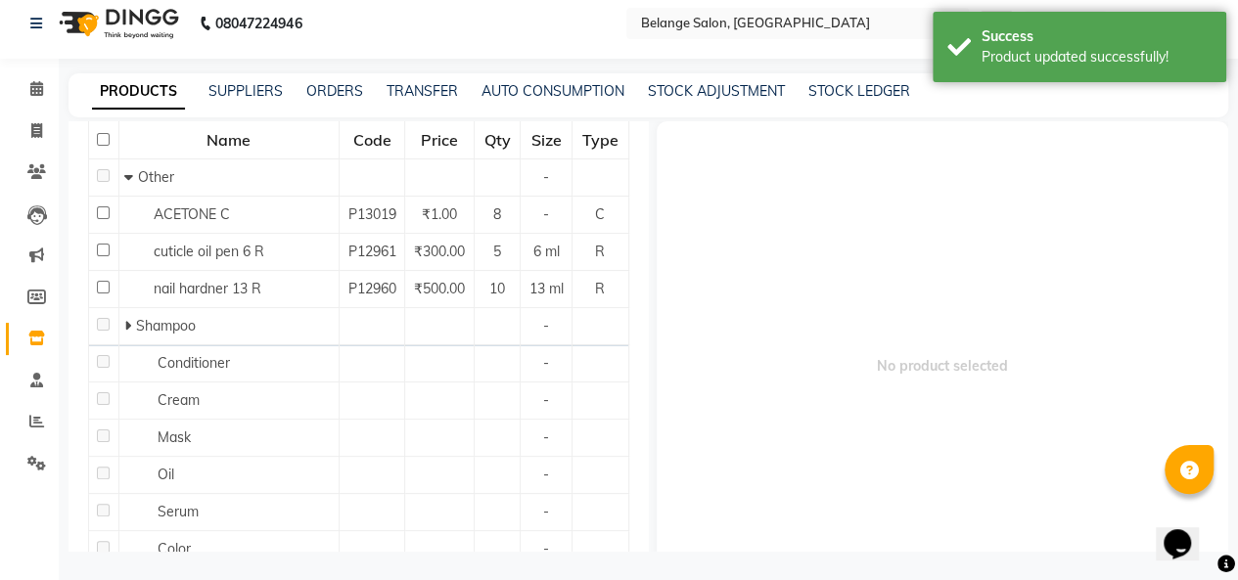
click at [125, 333] on icon at bounding box center [127, 326] width 7 height 14
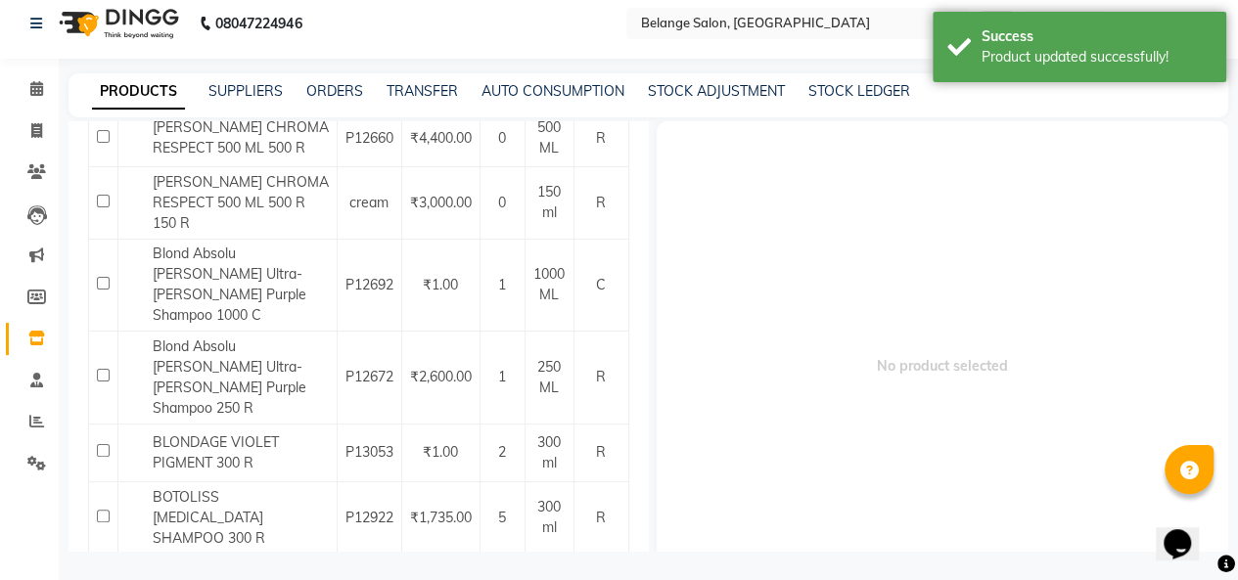
scroll to position [952, 0]
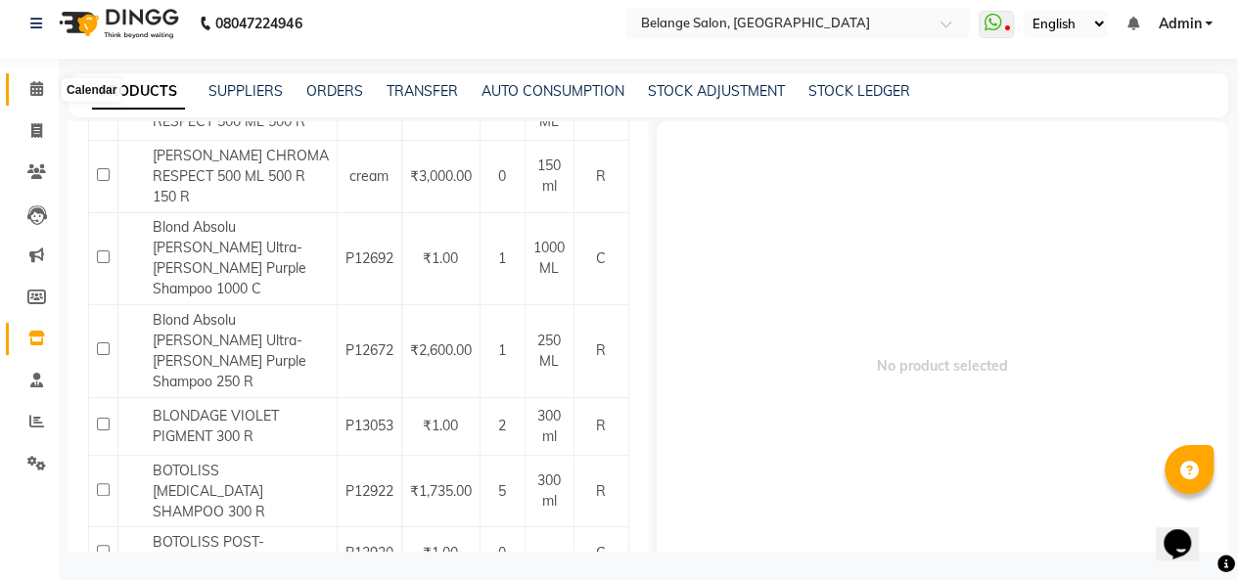
click at [31, 86] on icon at bounding box center [36, 88] width 13 height 15
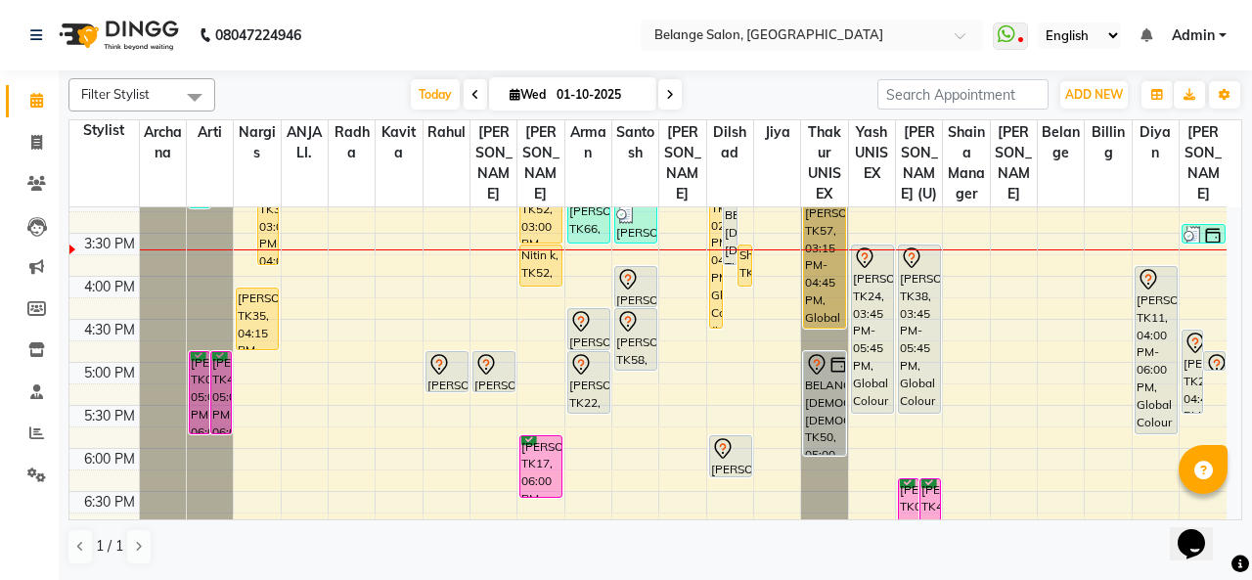
scroll to position [625, 0]
